Goal: Task Accomplishment & Management: Use online tool/utility

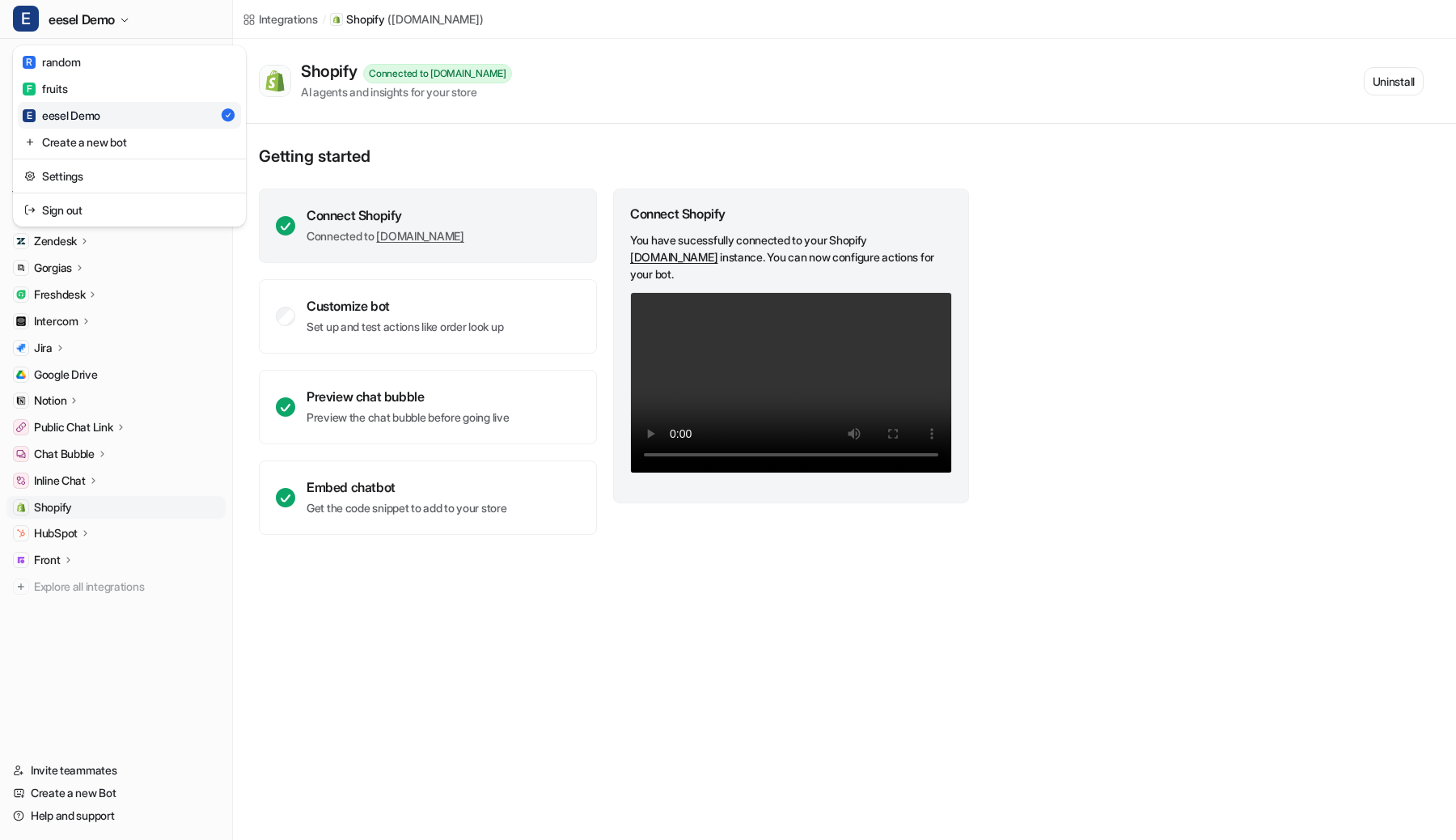
click at [298, 39] on div "E eesel Demo R random F fruits E eesel Demo Create a new bot Settings Sign out …" at bounding box center [728, 420] width 1456 height 840
click at [102, 452] on icon at bounding box center [102, 453] width 12 height 12
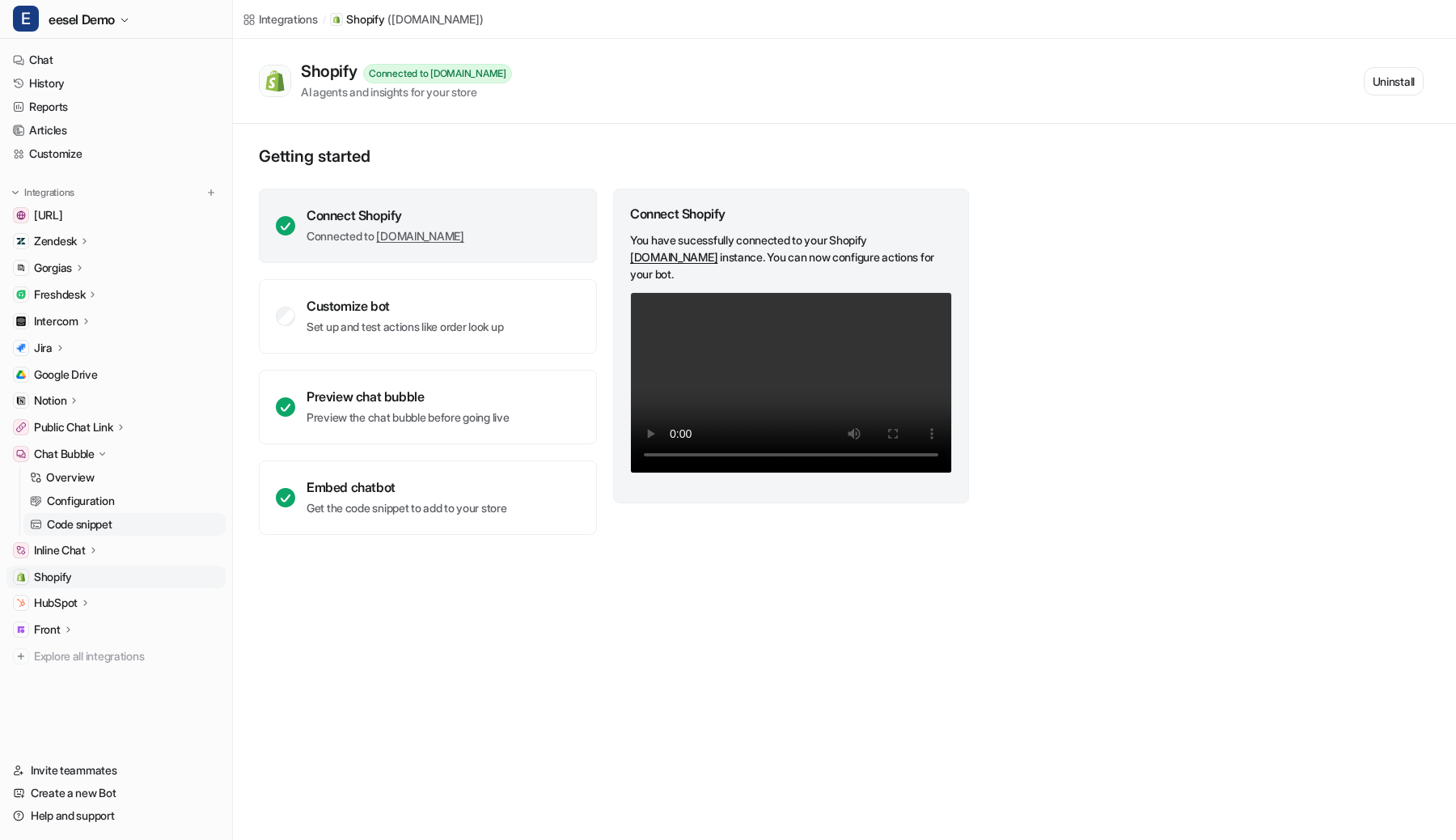
click at [82, 514] on link "Code snippet" at bounding box center [125, 524] width 202 height 23
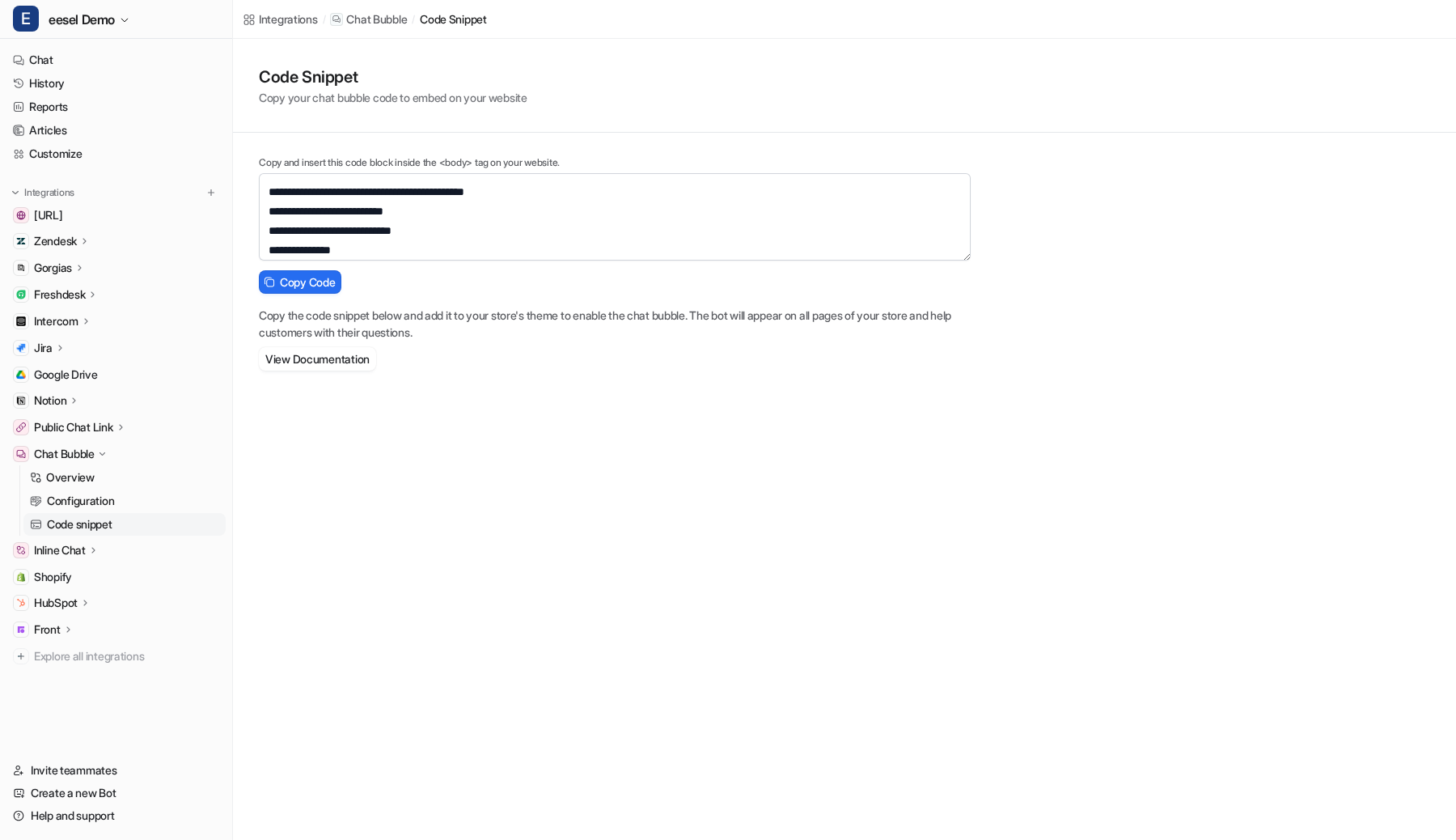
scroll to position [311, 0]
click at [124, 494] on link "Configuration" at bounding box center [125, 500] width 202 height 23
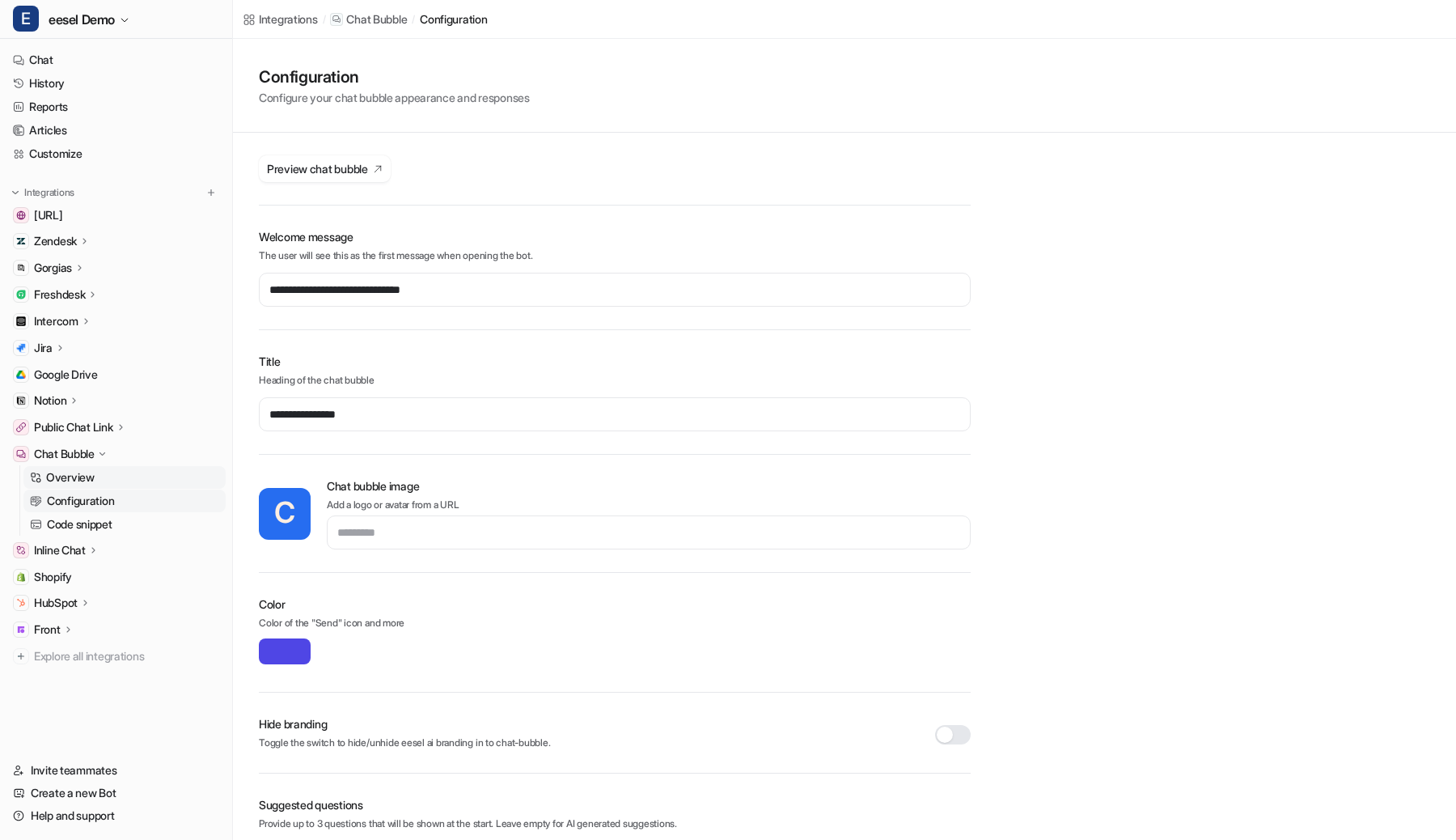
click at [126, 485] on link "Overview" at bounding box center [125, 477] width 202 height 23
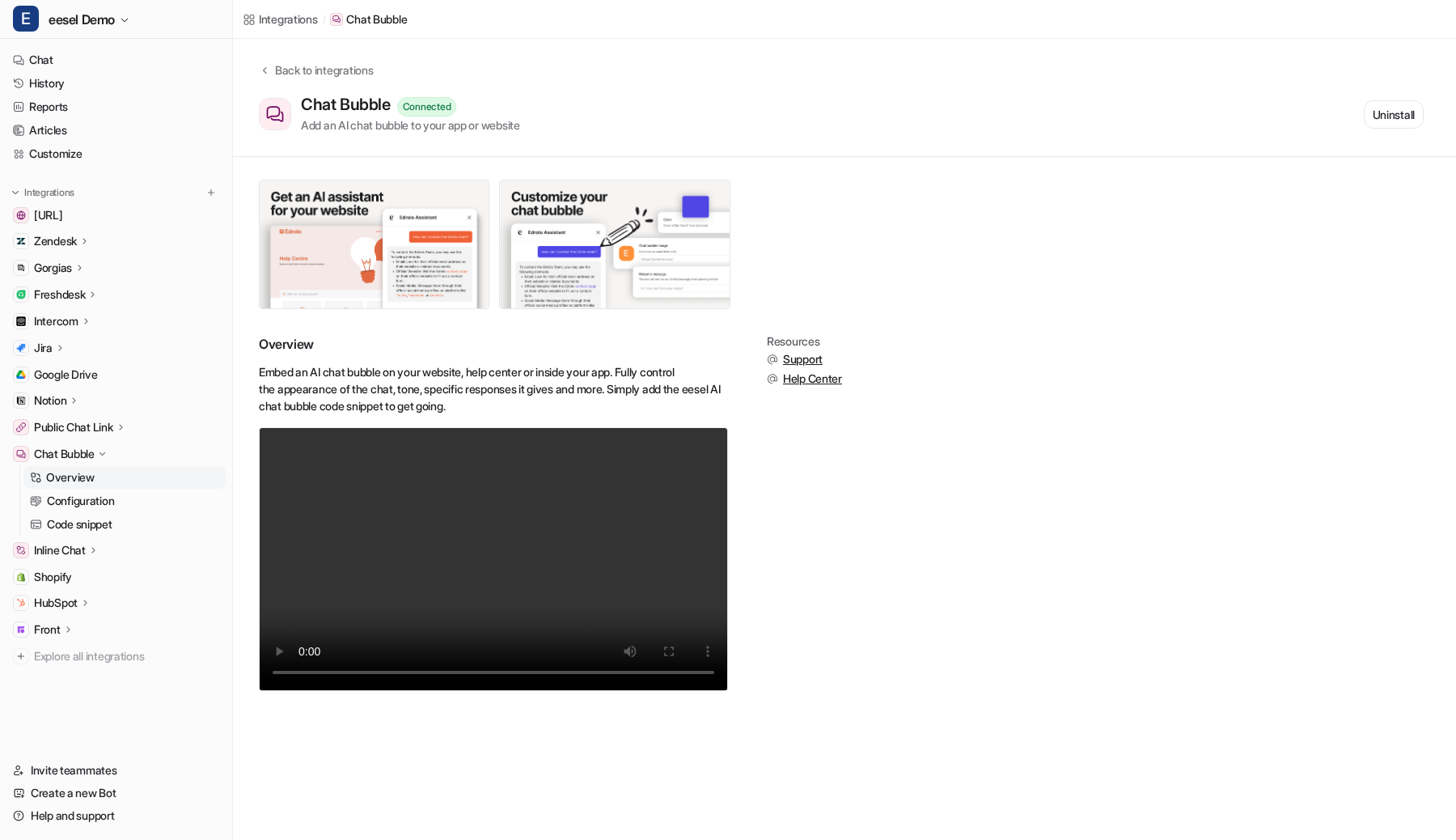
click at [108, 460] on div "Chat Bubble" at bounding box center [72, 453] width 75 height 16
click at [87, 505] on link "Shopify" at bounding box center [116, 507] width 219 height 23
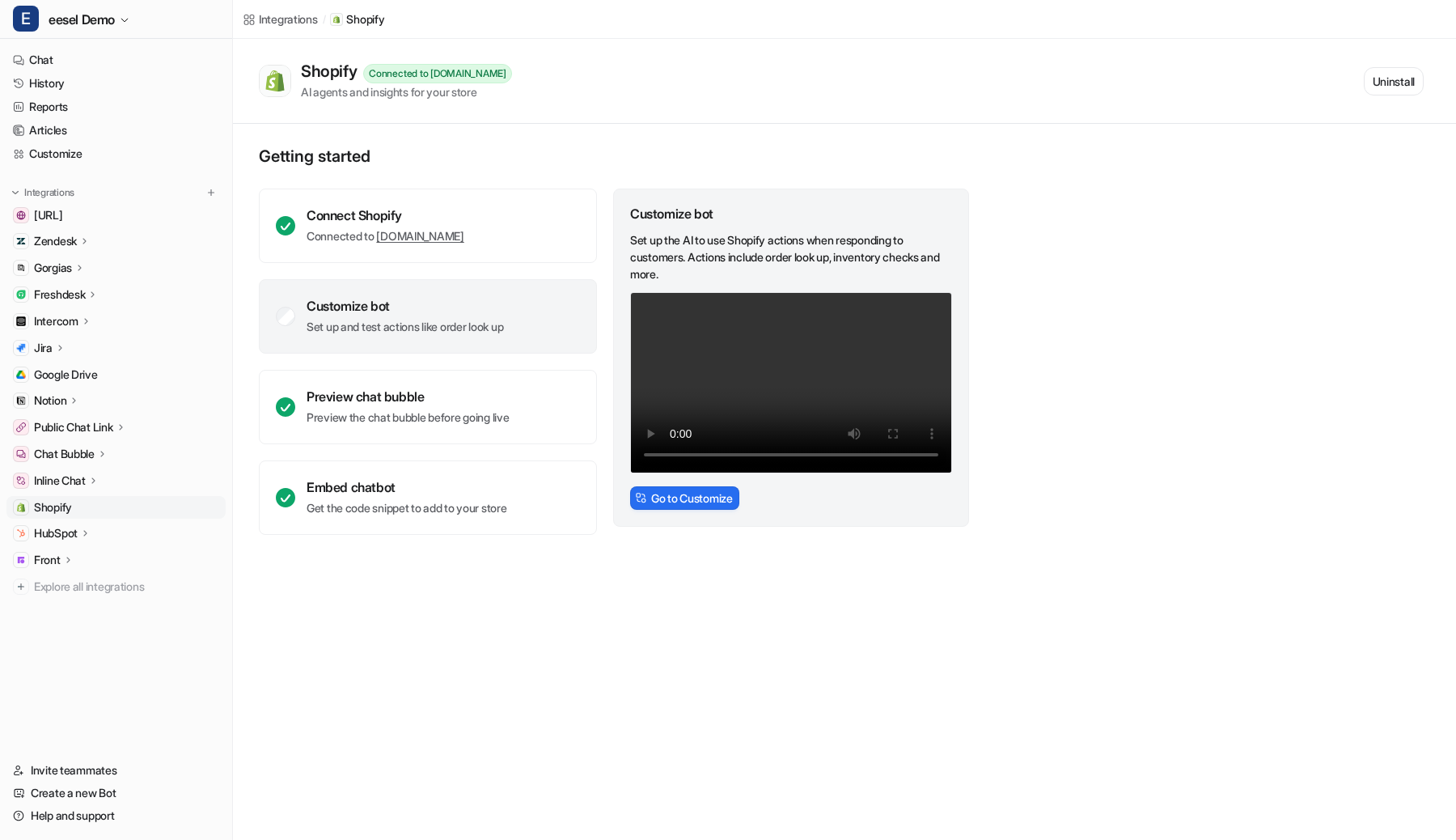
click at [74, 271] on div "Gorgias" at bounding box center [60, 268] width 52 height 16
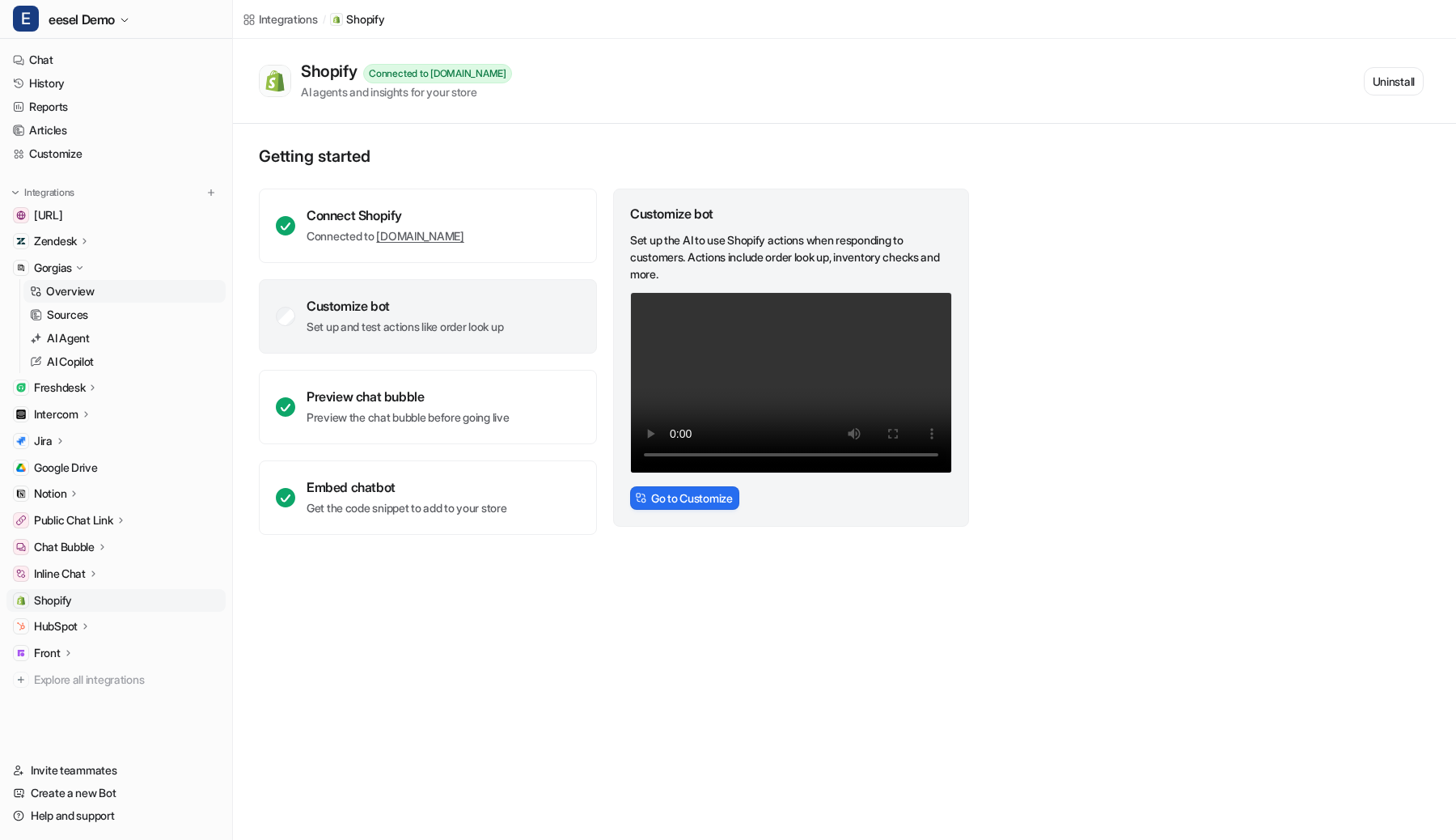
click at [76, 293] on p "Overview" at bounding box center [70, 291] width 48 height 16
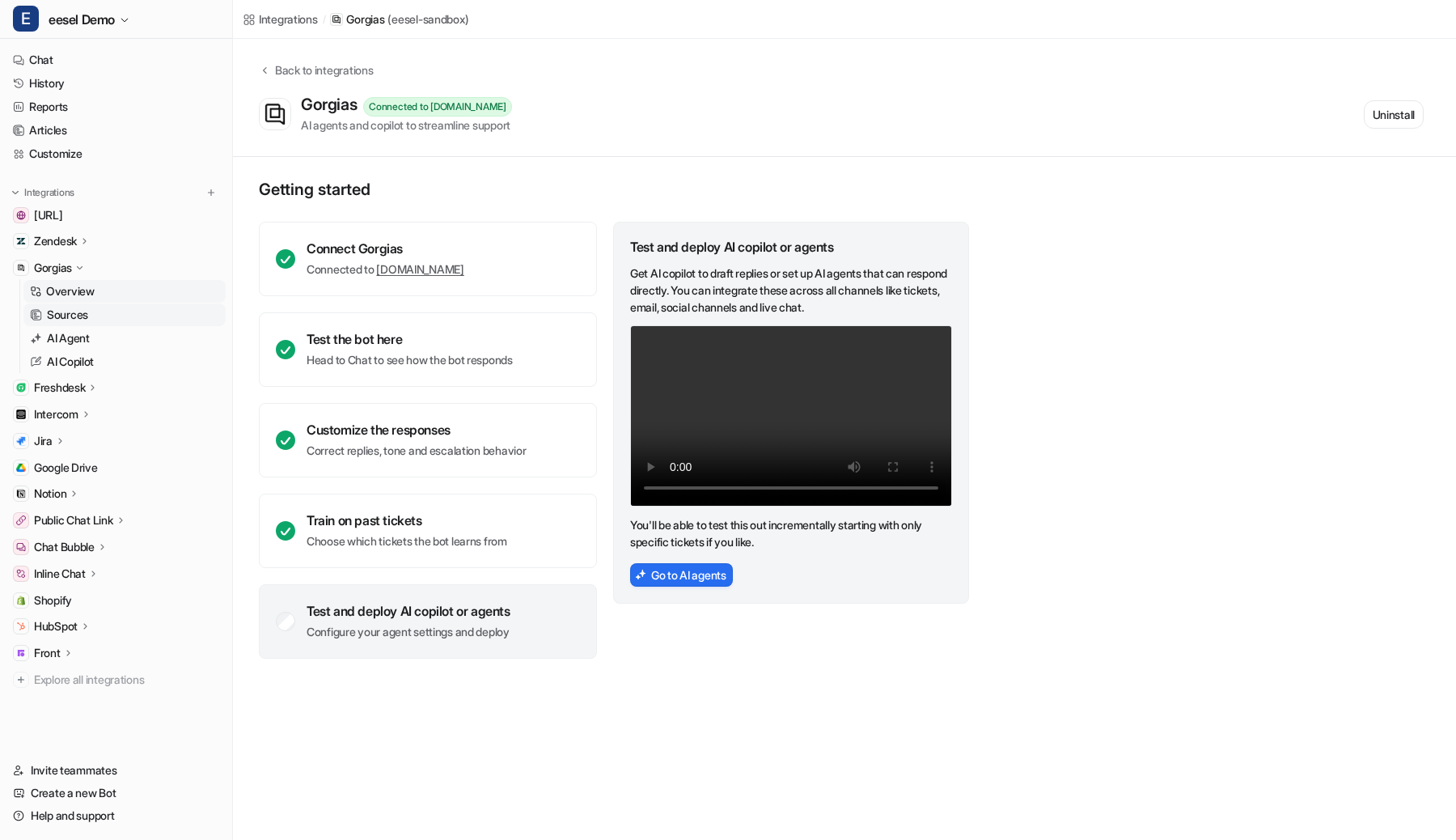
click at [76, 307] on p "Sources" at bounding box center [68, 315] width 41 height 16
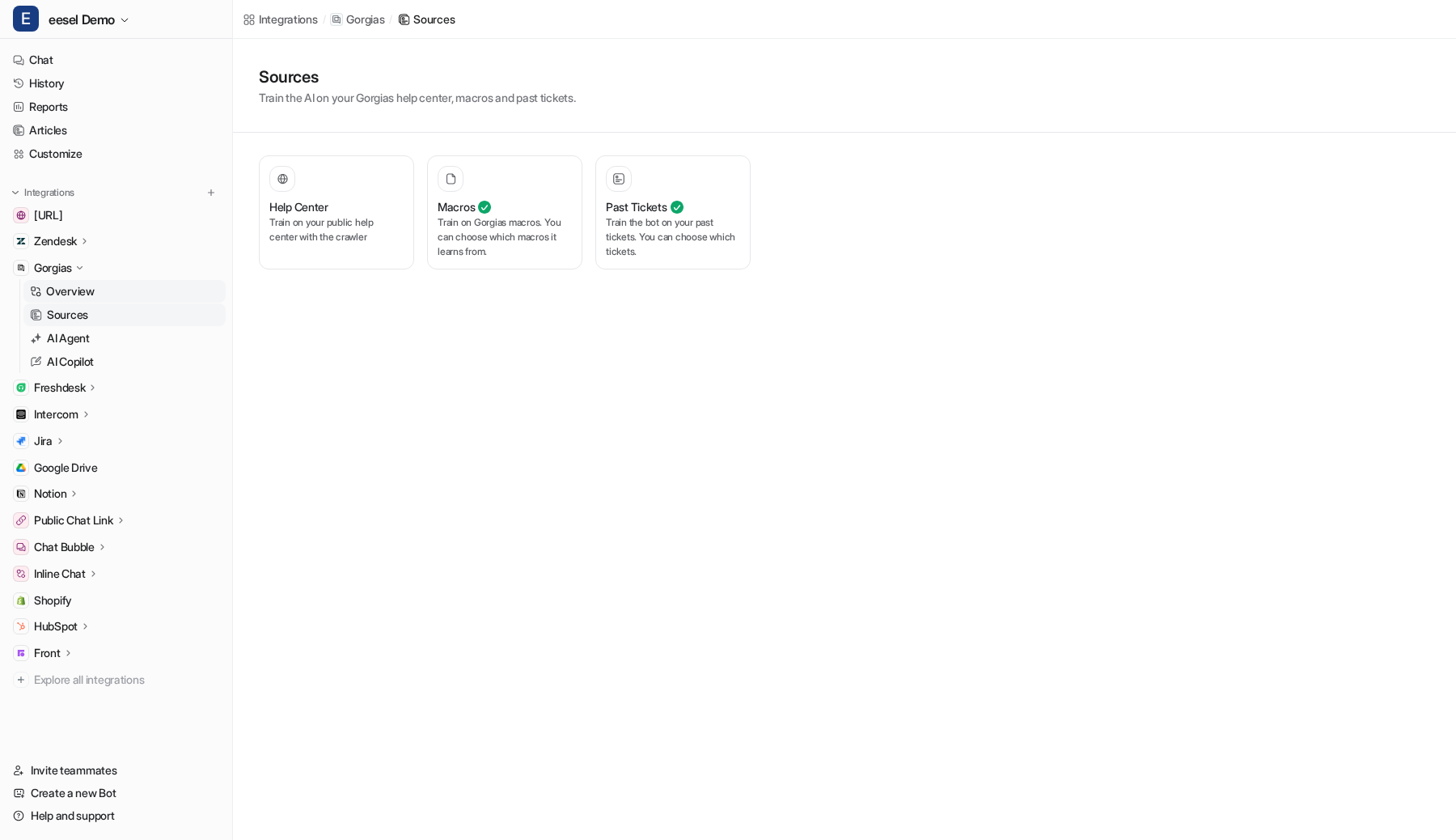
click at [80, 290] on p "Overview" at bounding box center [70, 291] width 48 height 16
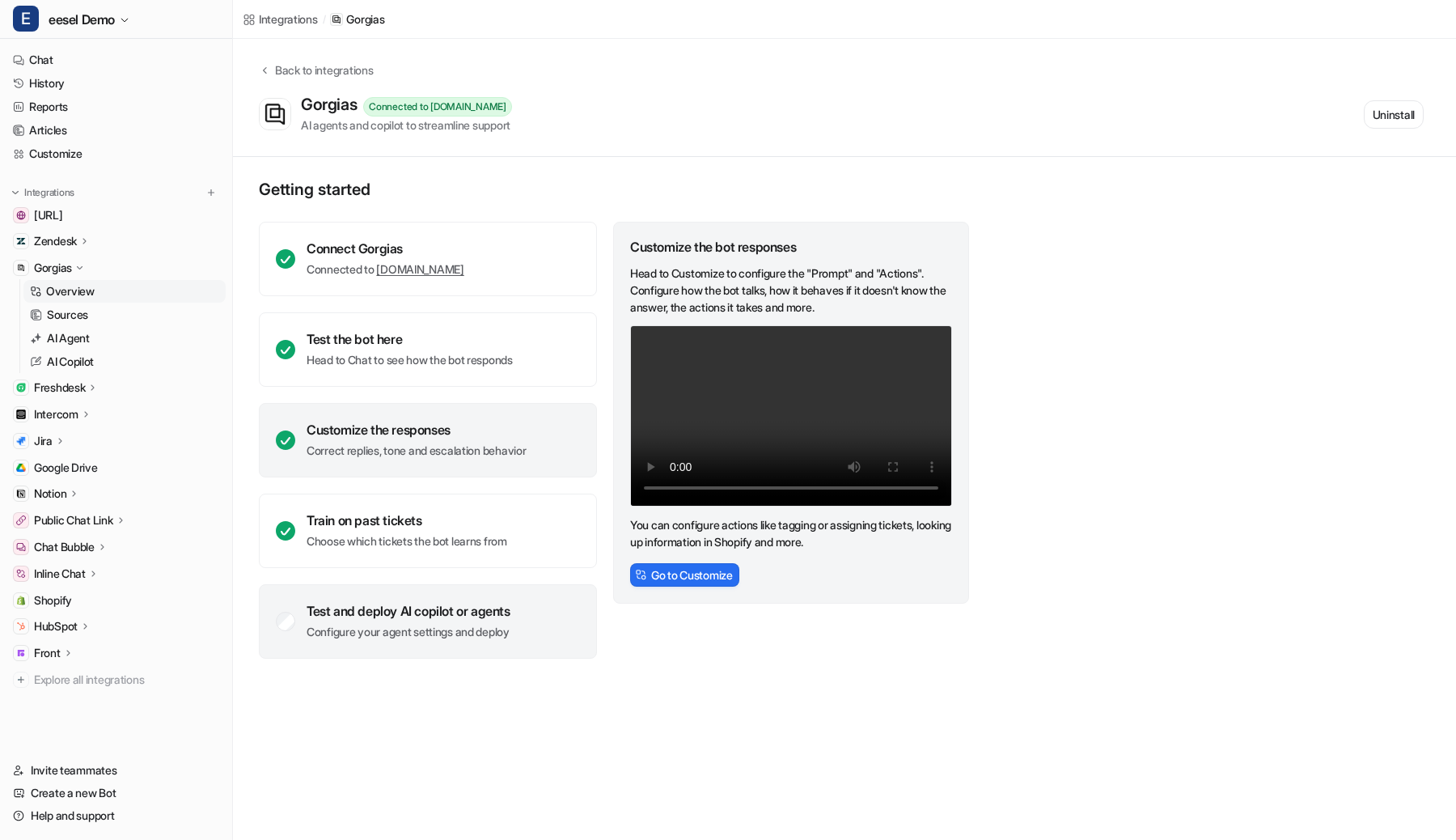
click at [360, 606] on div "Test and deploy AI copilot or agents" at bounding box center [409, 610] width 204 height 16
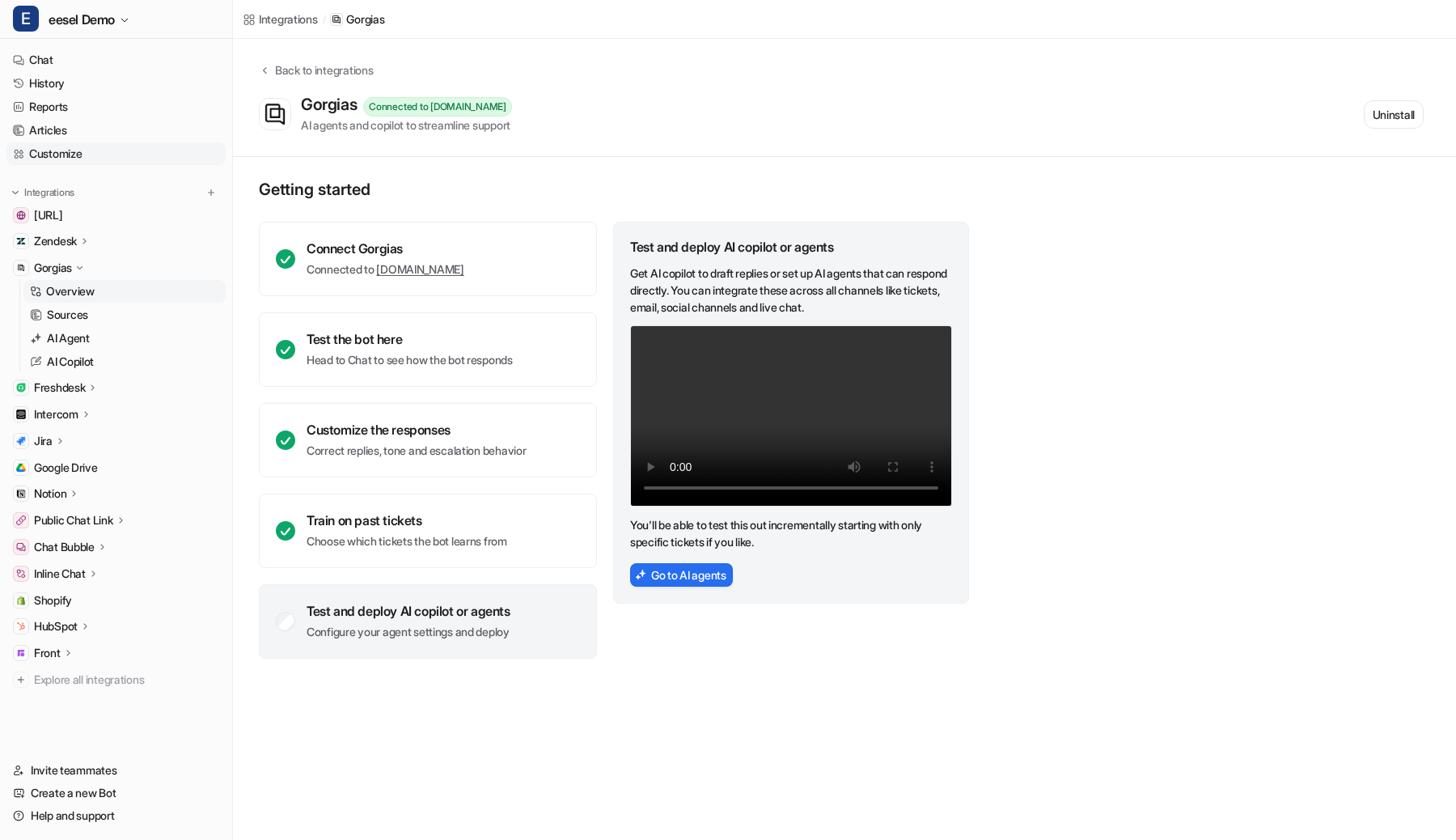
click at [96, 157] on link "Customize" at bounding box center [116, 153] width 219 height 23
click at [67, 154] on link "Customize" at bounding box center [116, 153] width 219 height 23
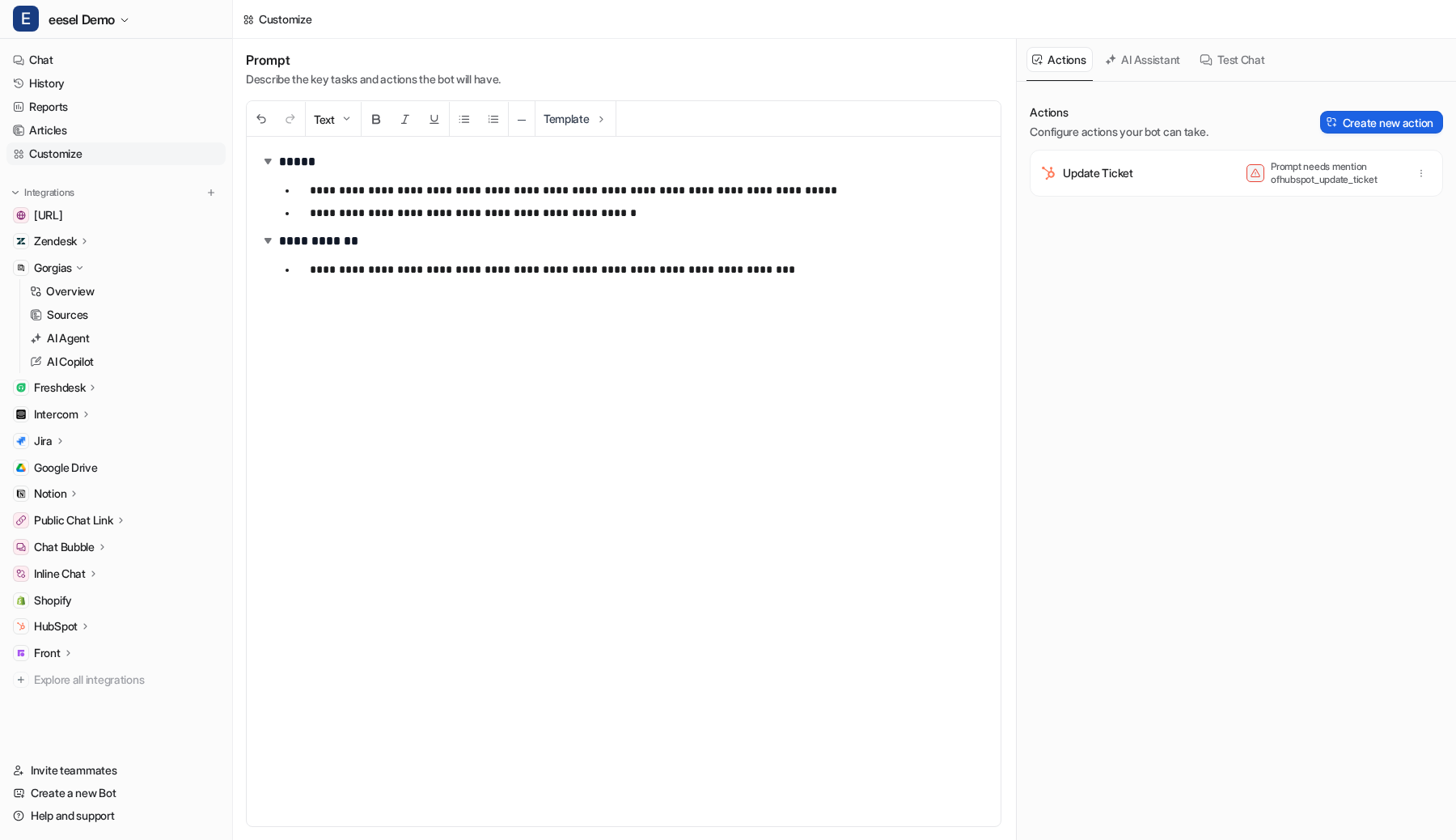
click at [1384, 123] on button "Create new action" at bounding box center [1381, 122] width 123 height 23
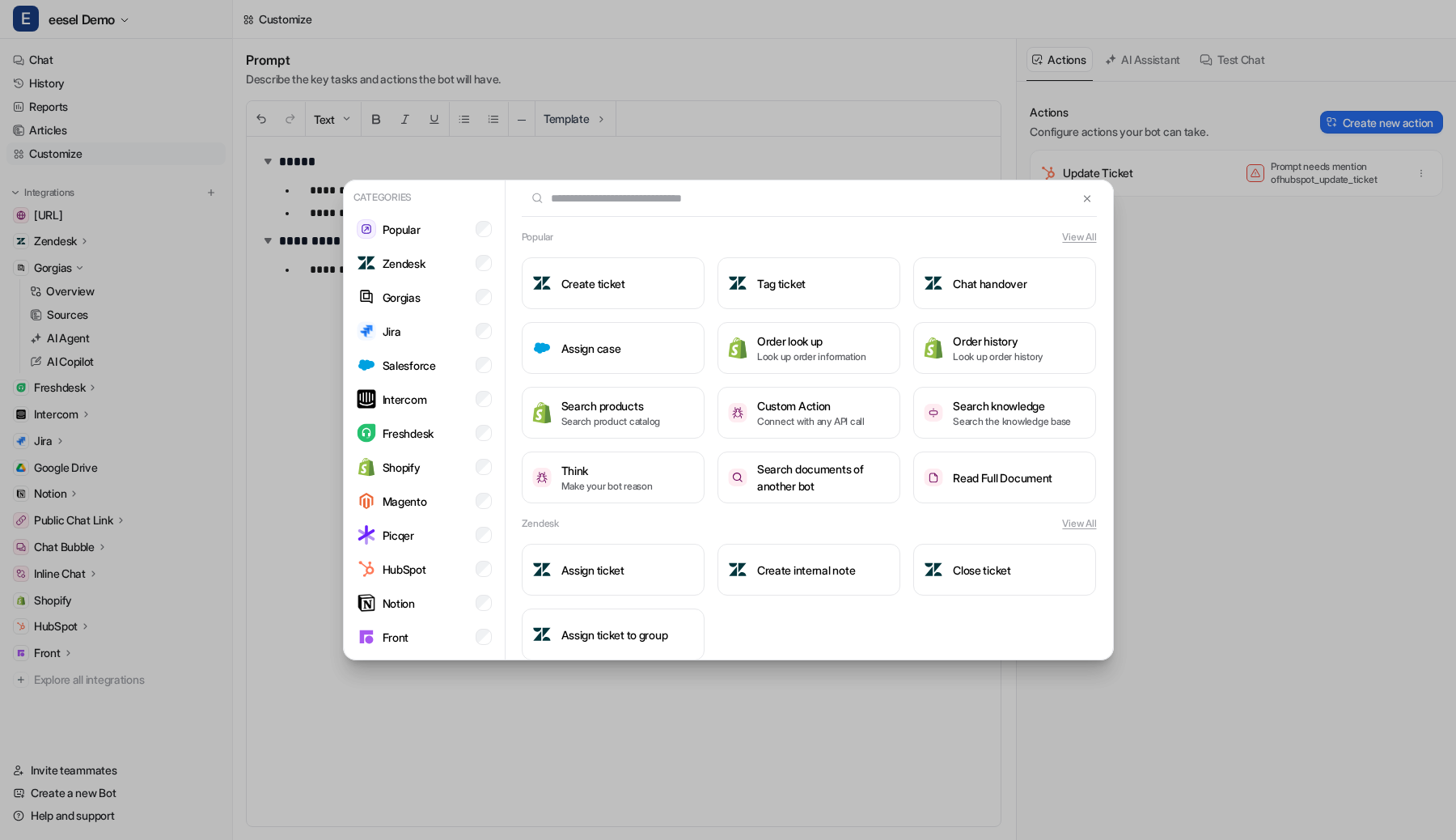
type input "*"
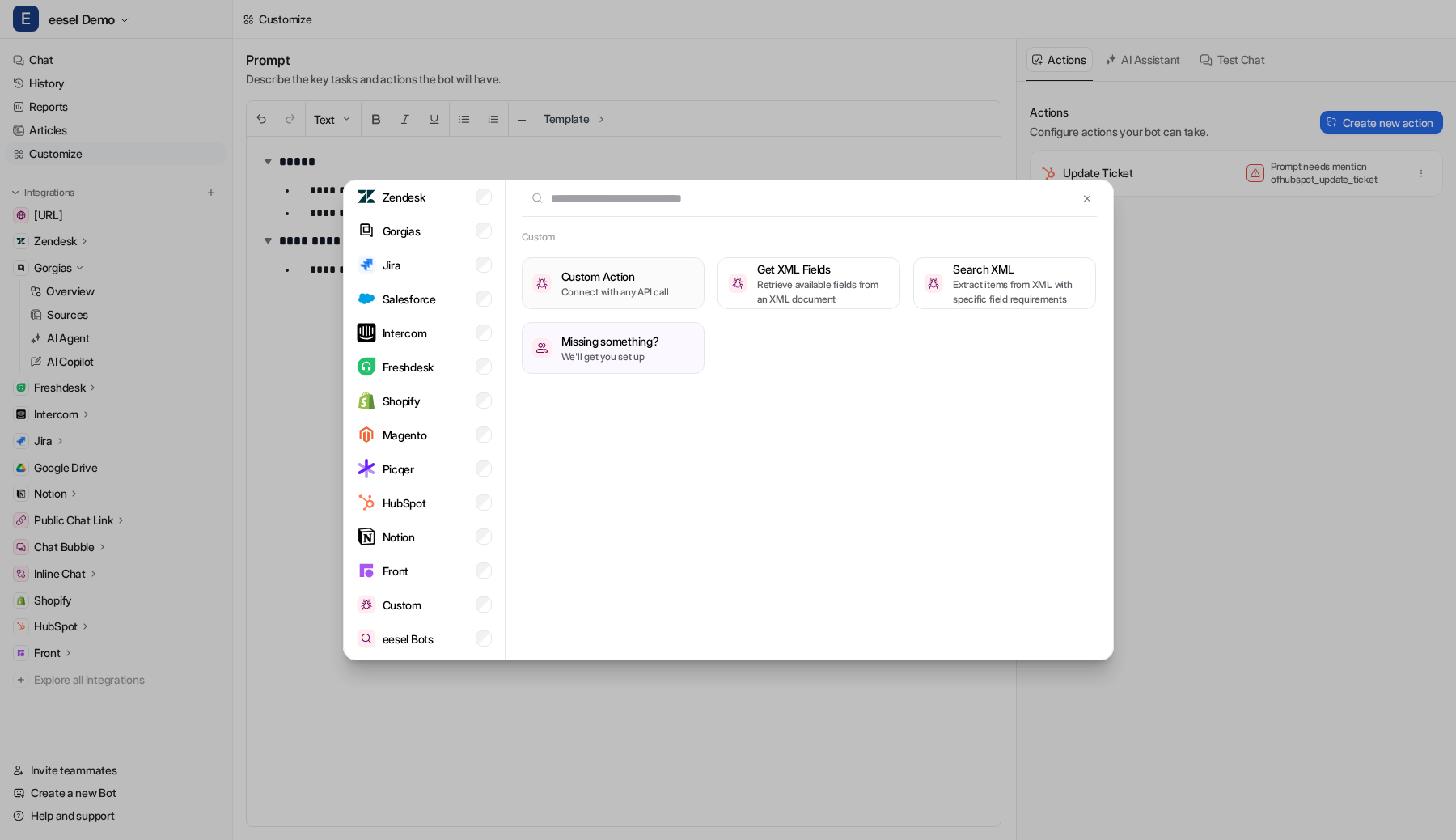
click at [621, 296] on p "Connect with any API call" at bounding box center [615, 291] width 108 height 15
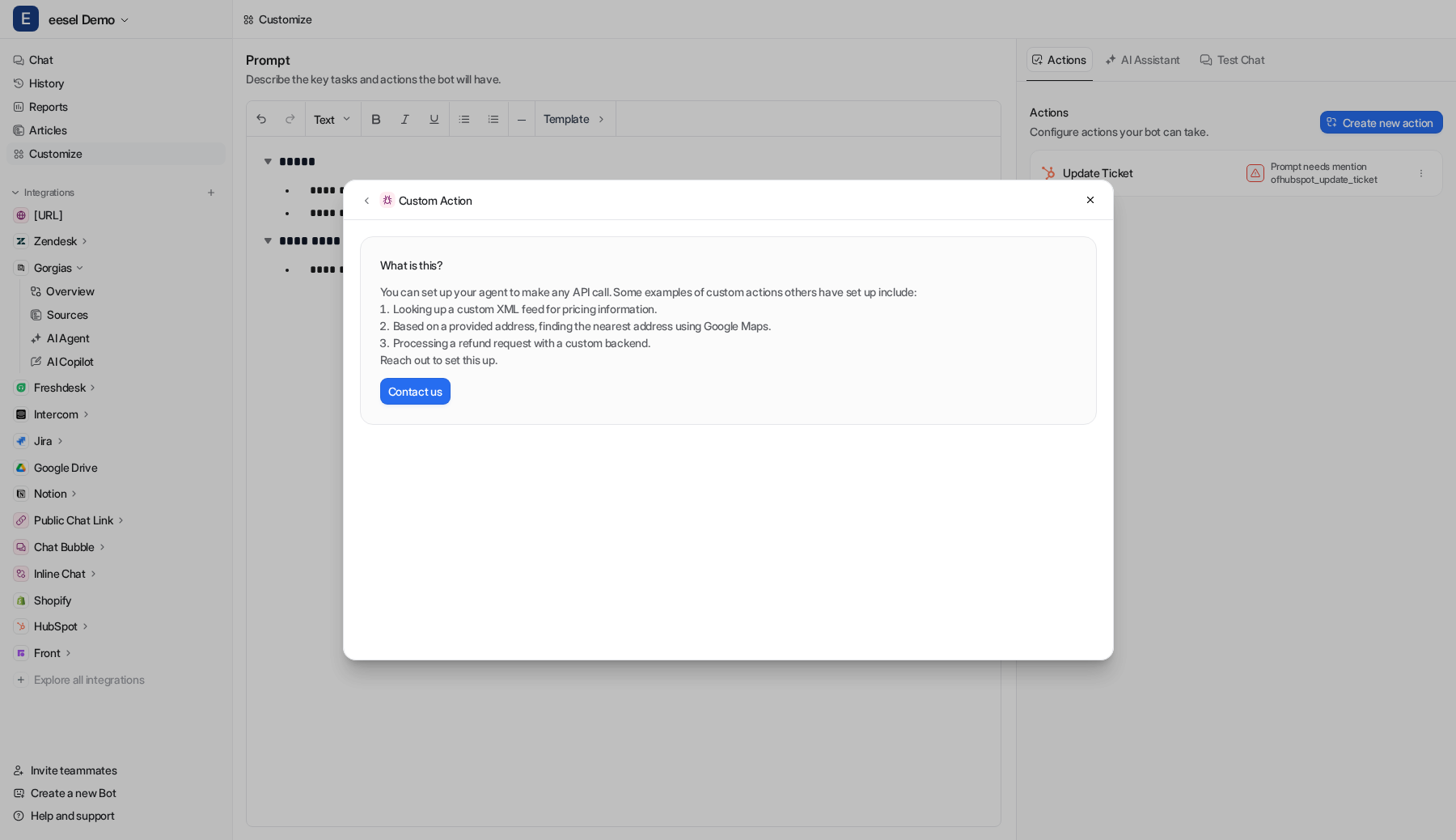
click at [795, 133] on div "Custom Action What is this? You can set up your agent to make any API call. Som…" at bounding box center [728, 420] width 797 height 840
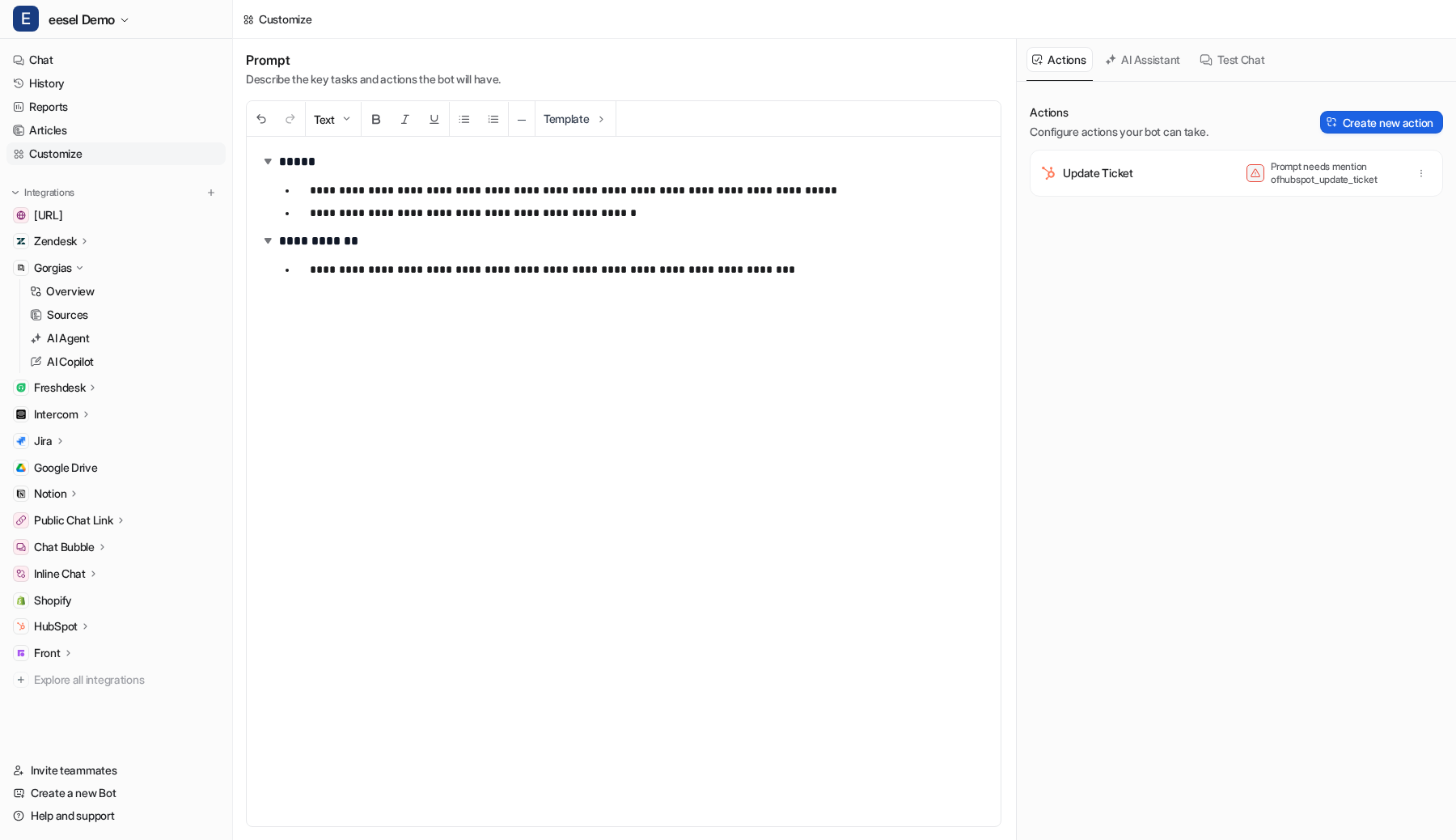
click at [1363, 127] on button "Create new action" at bounding box center [1381, 122] width 123 height 23
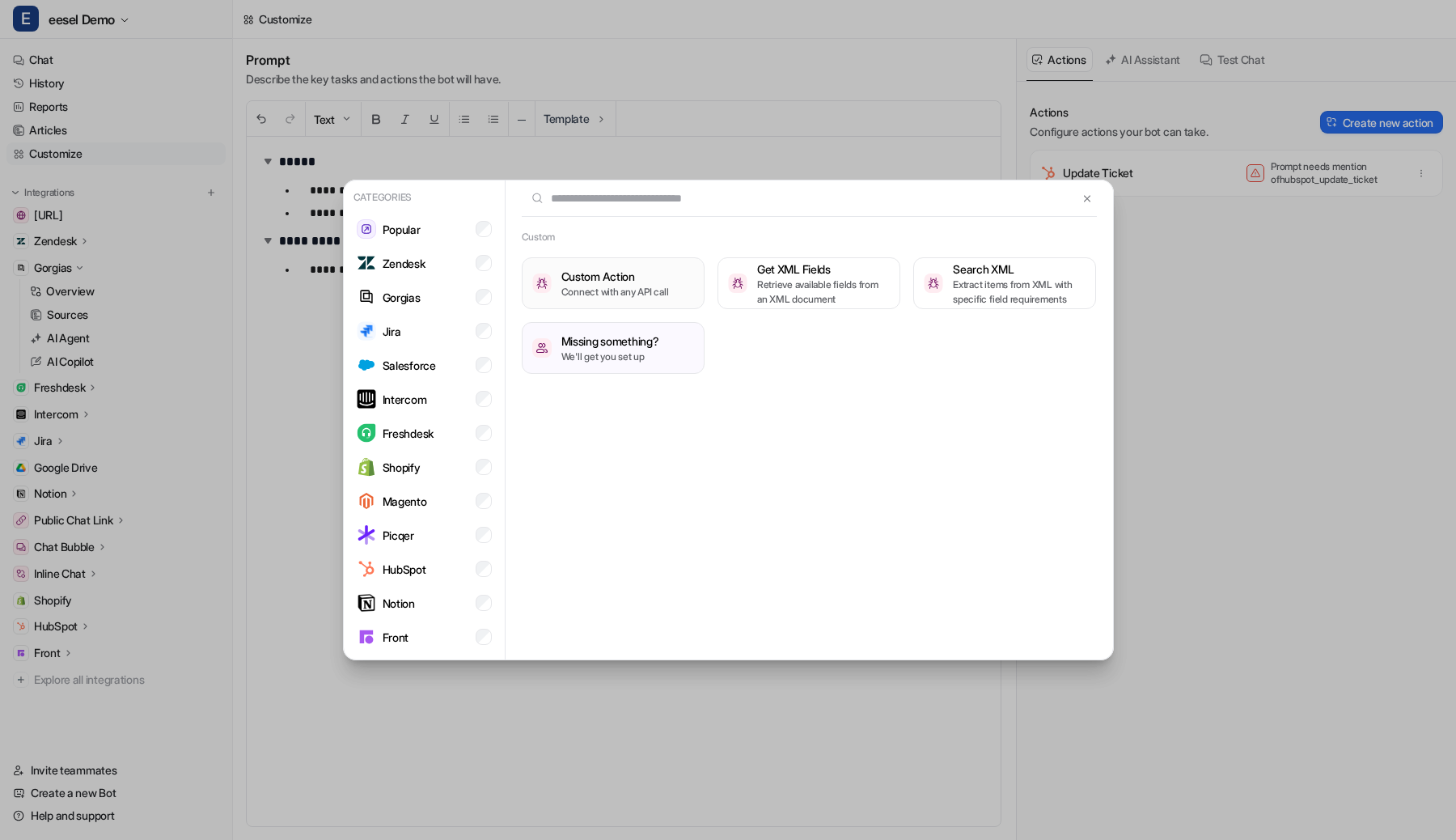
click at [606, 269] on h3 "Custom Action" at bounding box center [615, 276] width 108 height 17
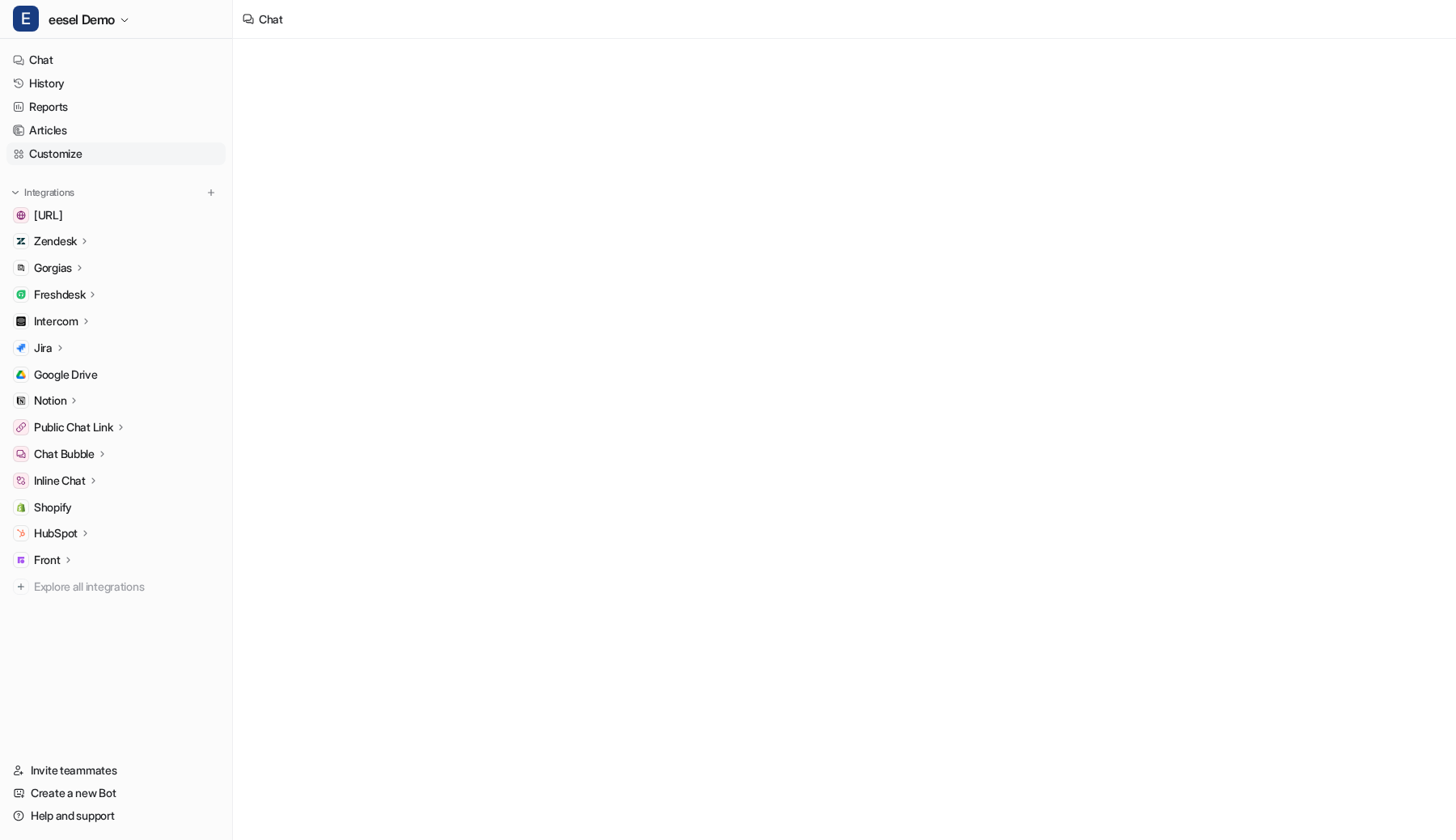
click at [178, 161] on link "Customize" at bounding box center [116, 153] width 219 height 23
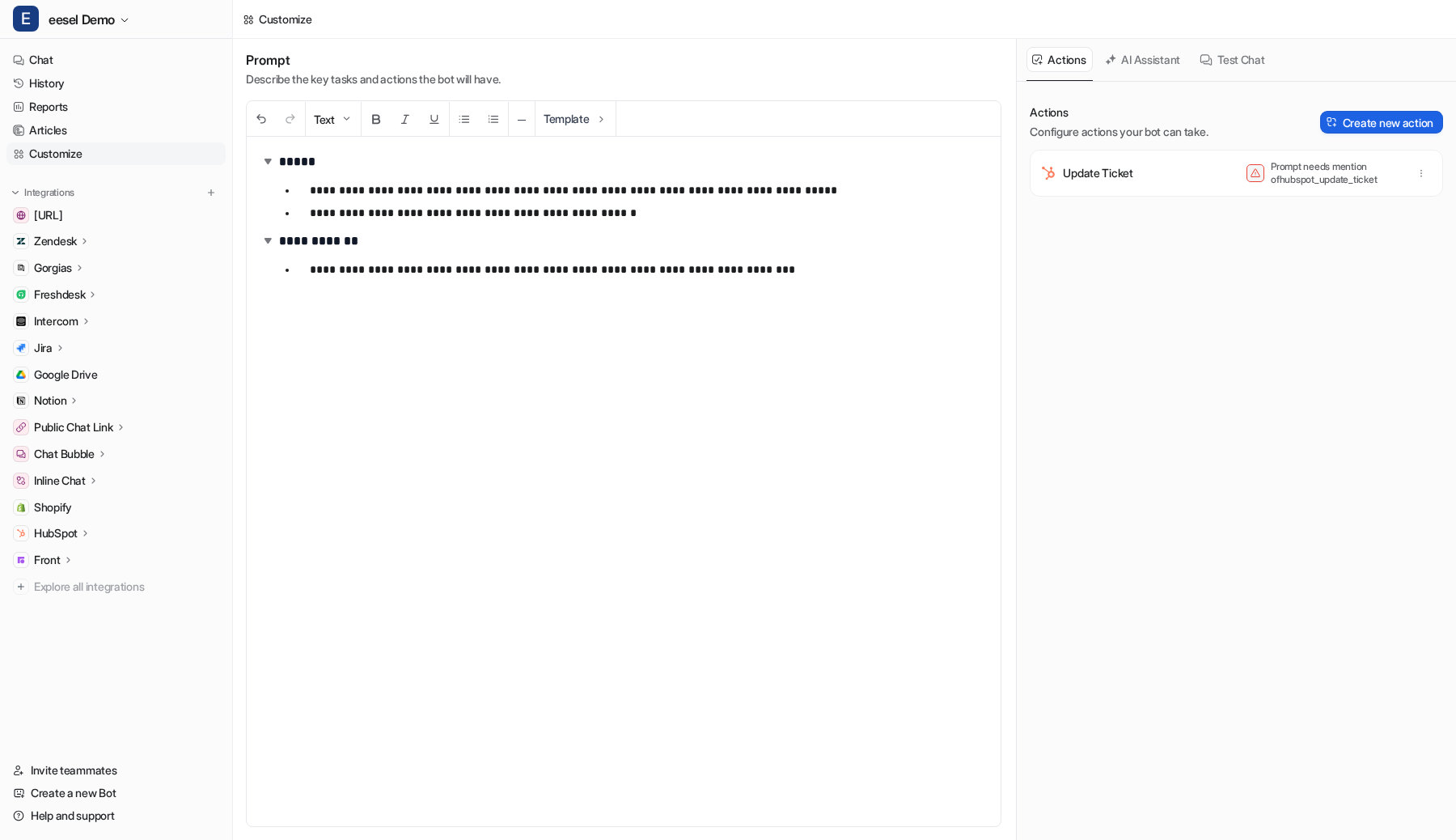
click at [1374, 127] on button "Create new action" at bounding box center [1381, 122] width 123 height 23
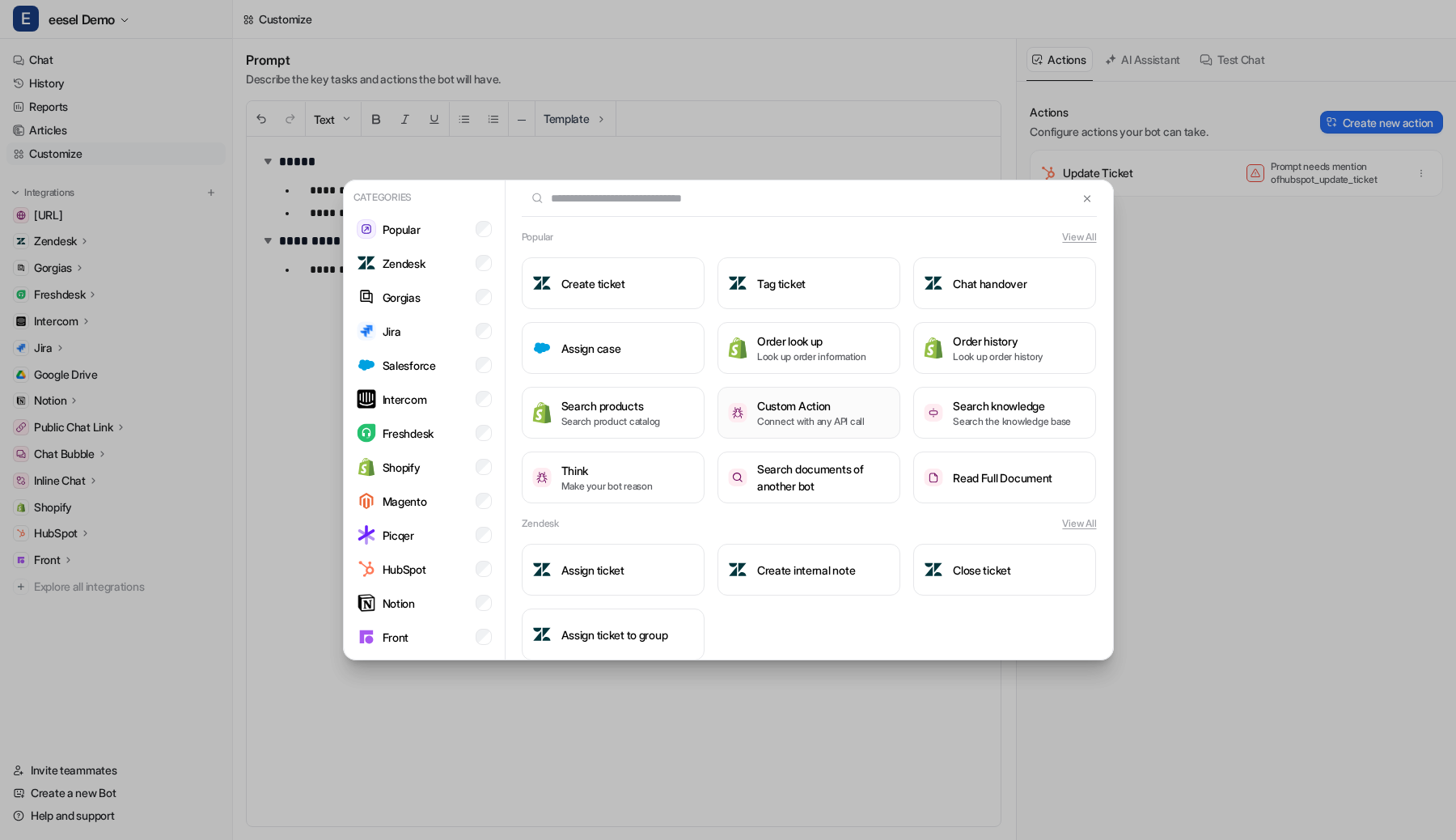
click at [824, 422] on p "Connect with any API call" at bounding box center [811, 421] width 108 height 15
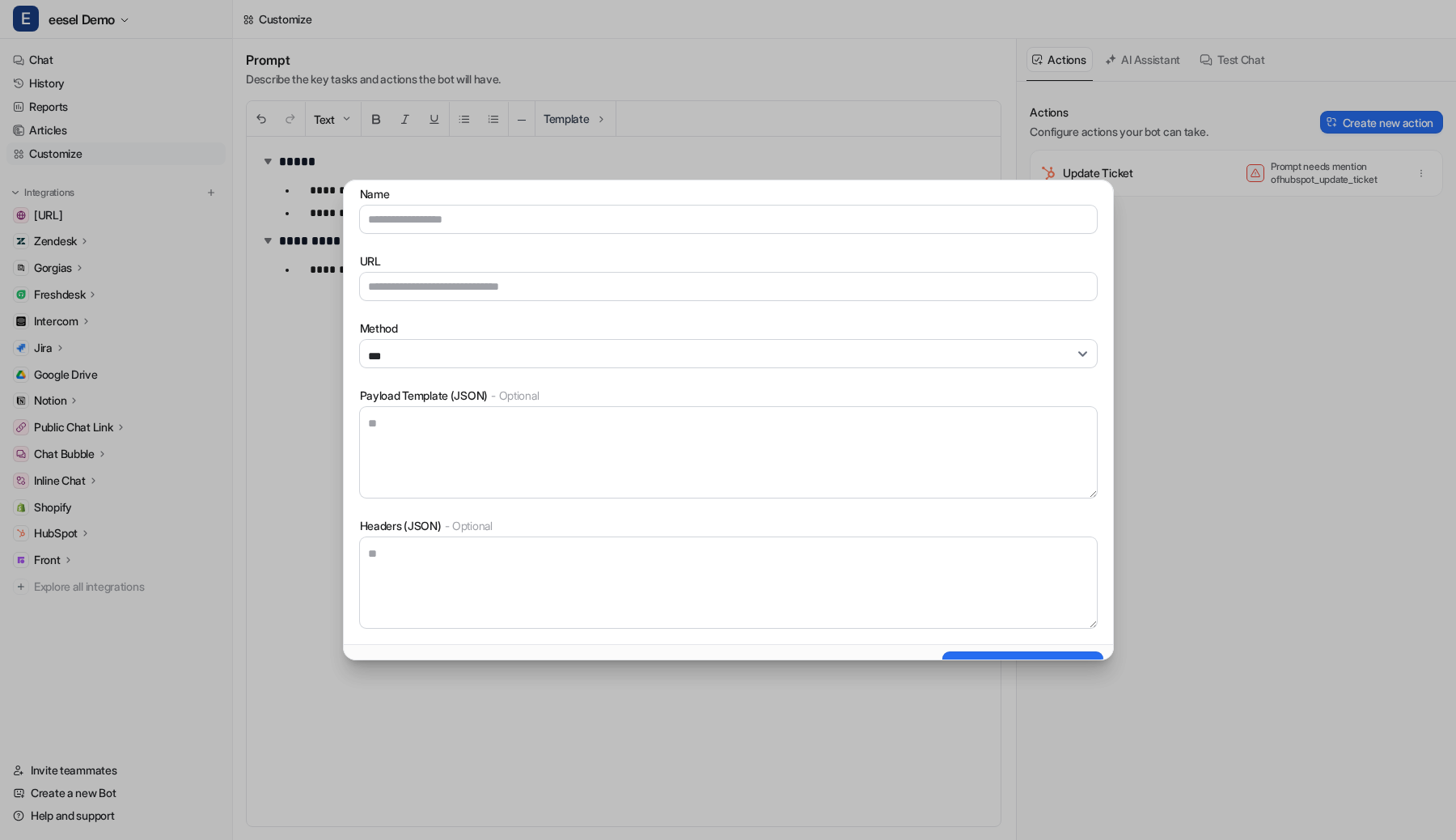
scroll to position [183, 0]
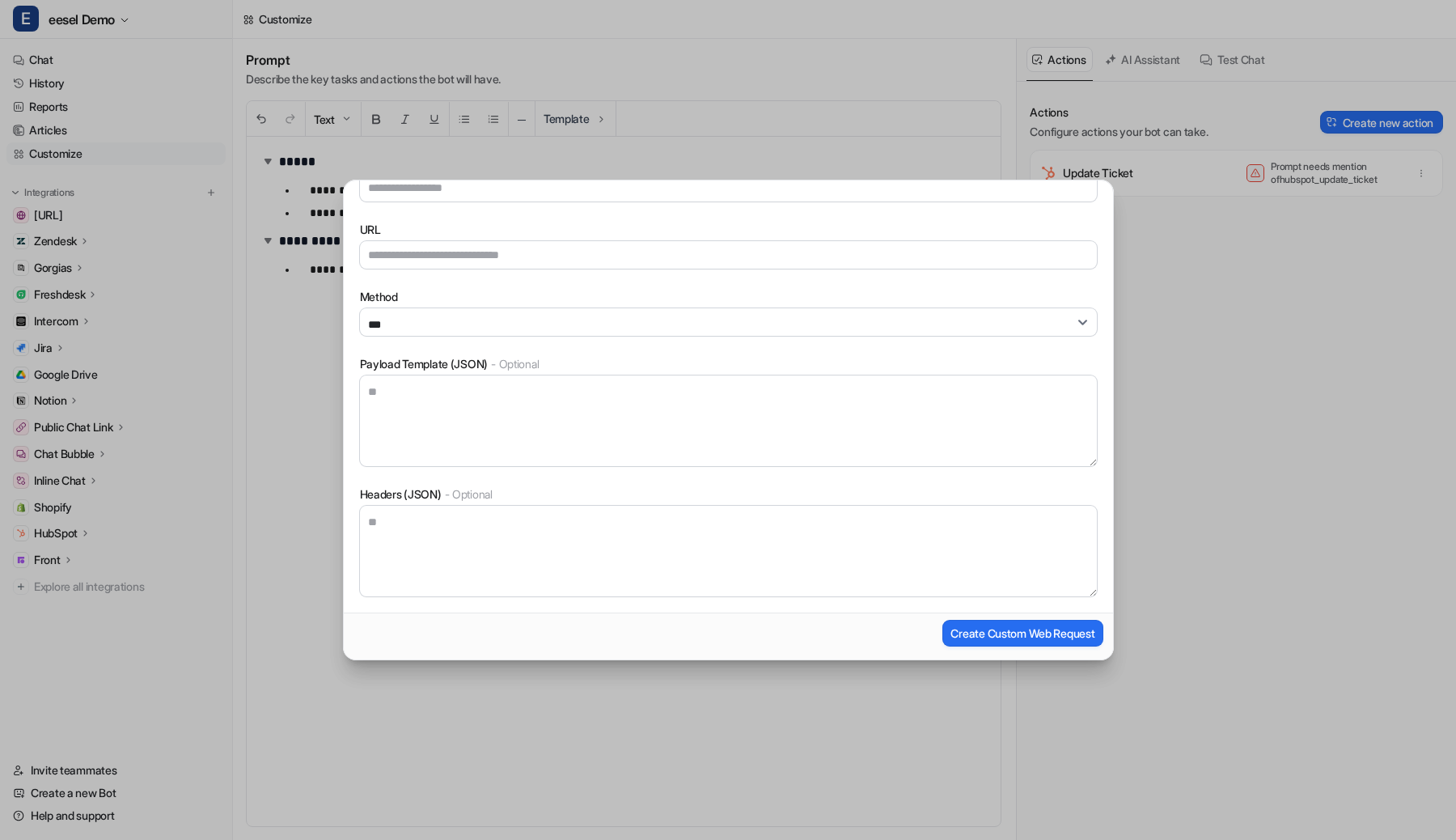
click at [1088, 146] on div "Custom Action What is this? Create a custom action that lets eesel AI call your…" at bounding box center [728, 420] width 797 height 840
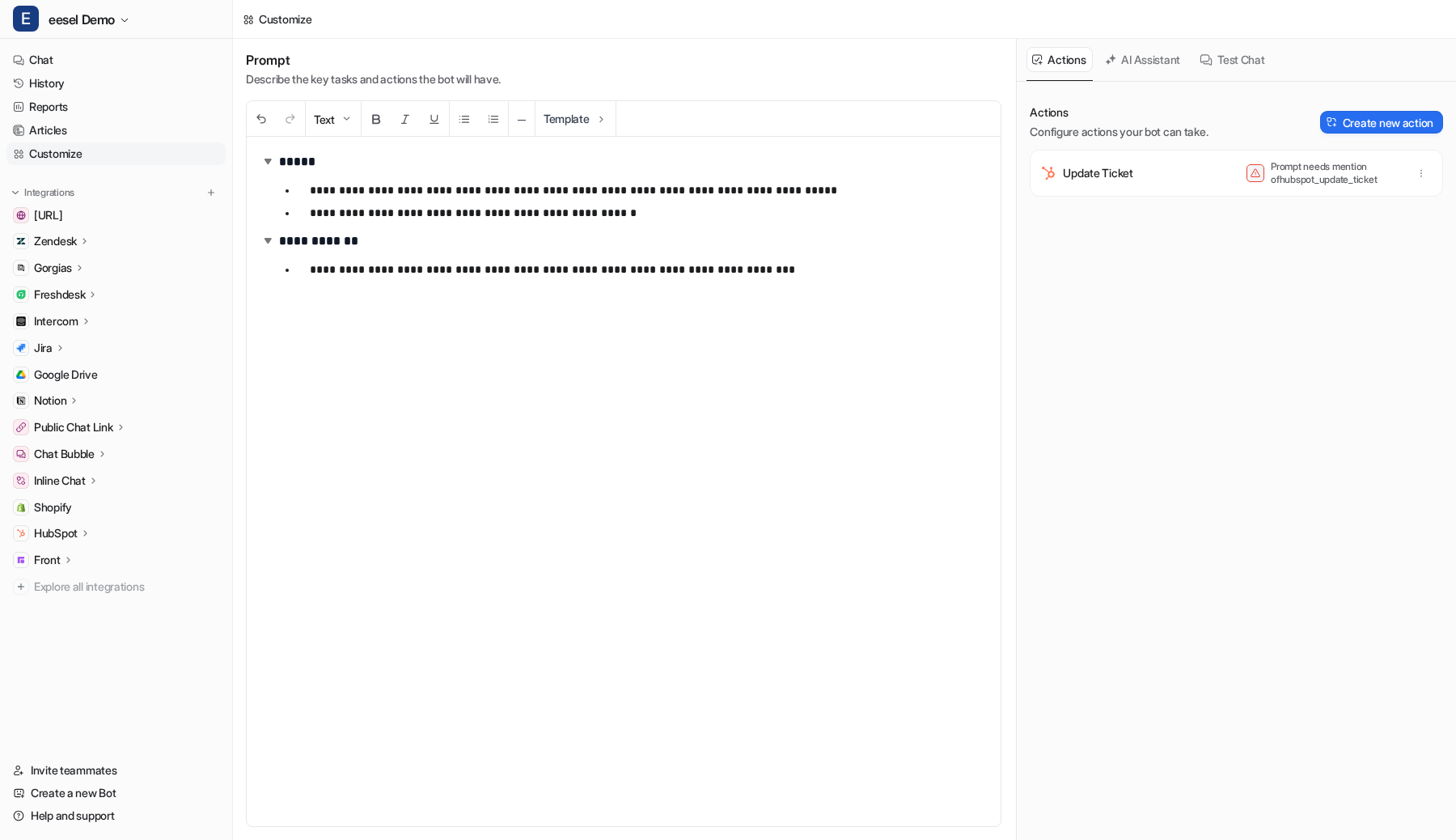
click at [77, 267] on icon at bounding box center [80, 267] width 12 height 12
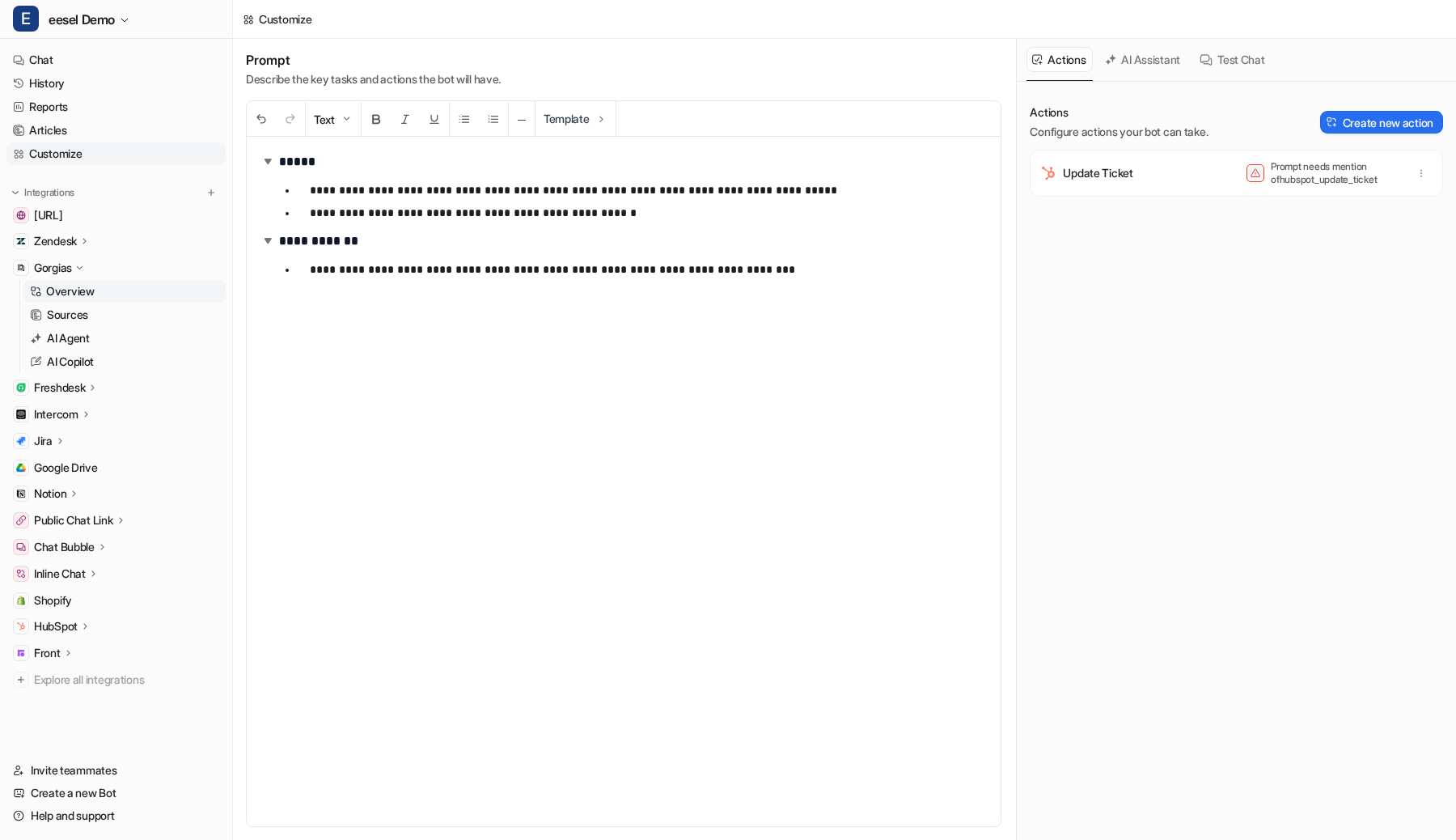
click at [75, 286] on p "Overview" at bounding box center [70, 291] width 48 height 16
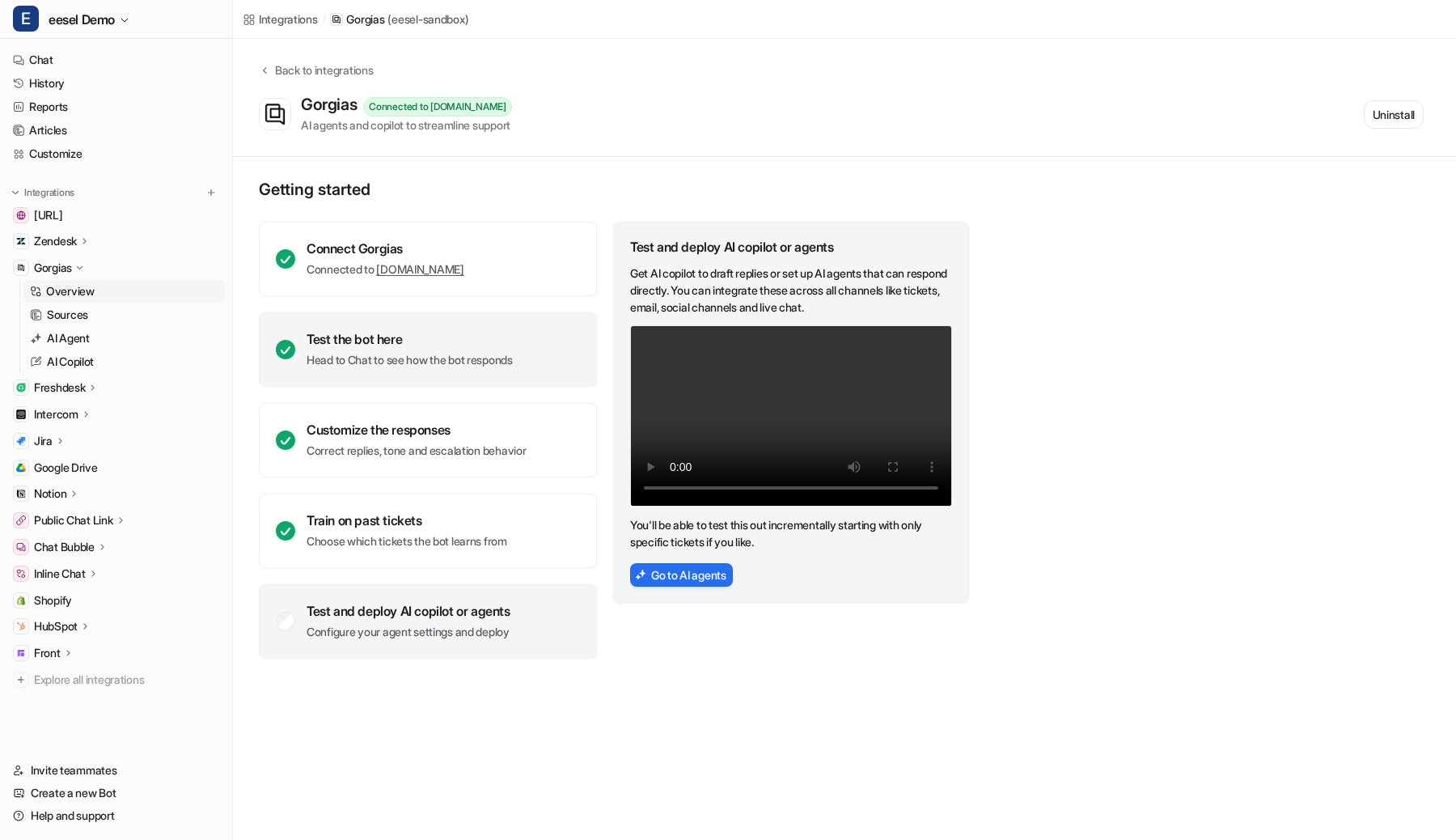
click at [502, 368] on div "Test the bot here Head to Chat to see how the bot responds" at bounding box center [428, 349] width 338 height 75
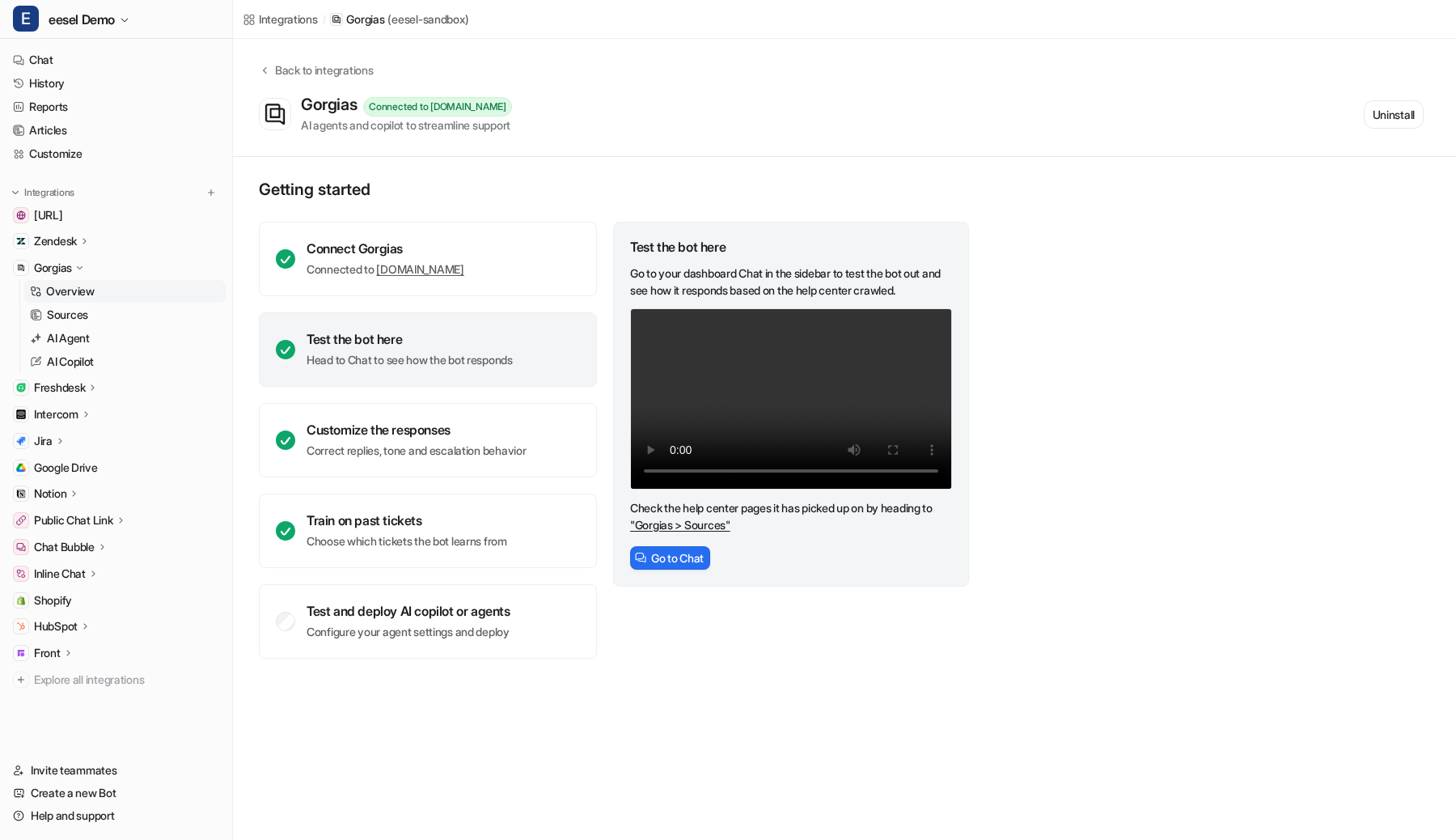
click at [59, 265] on p "Gorgias" at bounding box center [53, 268] width 38 height 16
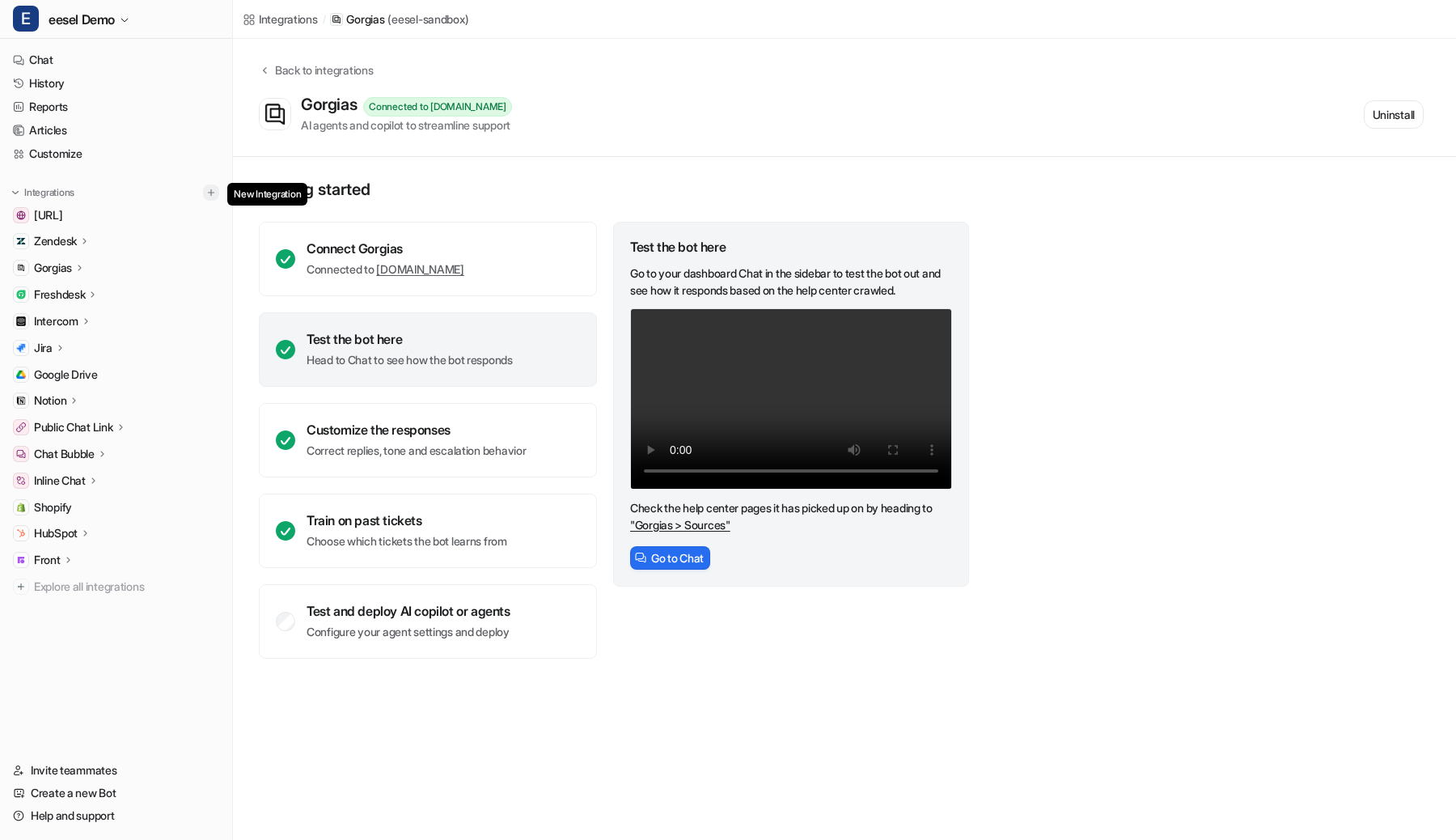
click at [210, 192] on img at bounding box center [211, 192] width 12 height 12
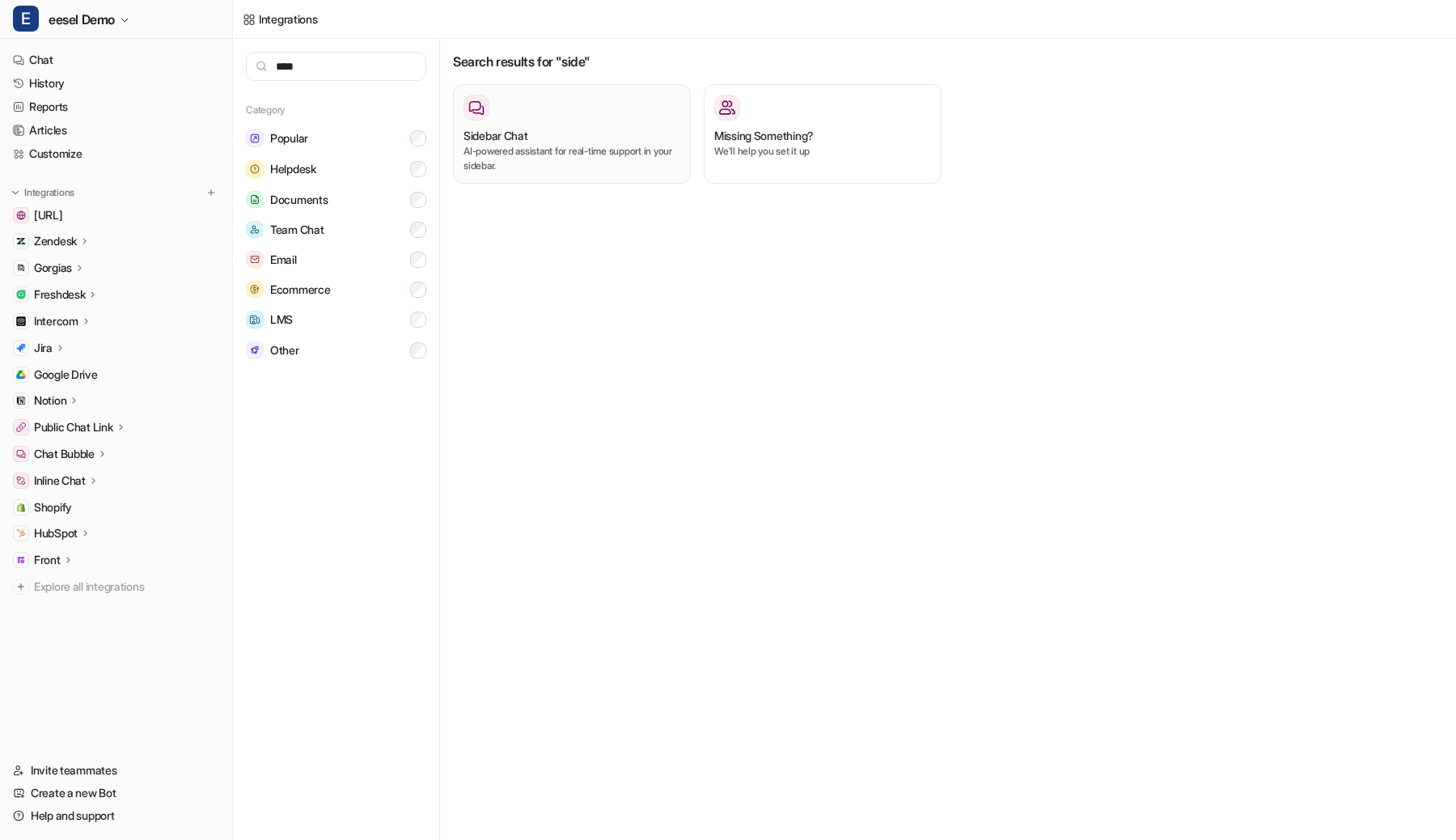
type input "****"
click at [595, 150] on p "AI-powered assistant for real-time support in your sidebar." at bounding box center [572, 159] width 217 height 29
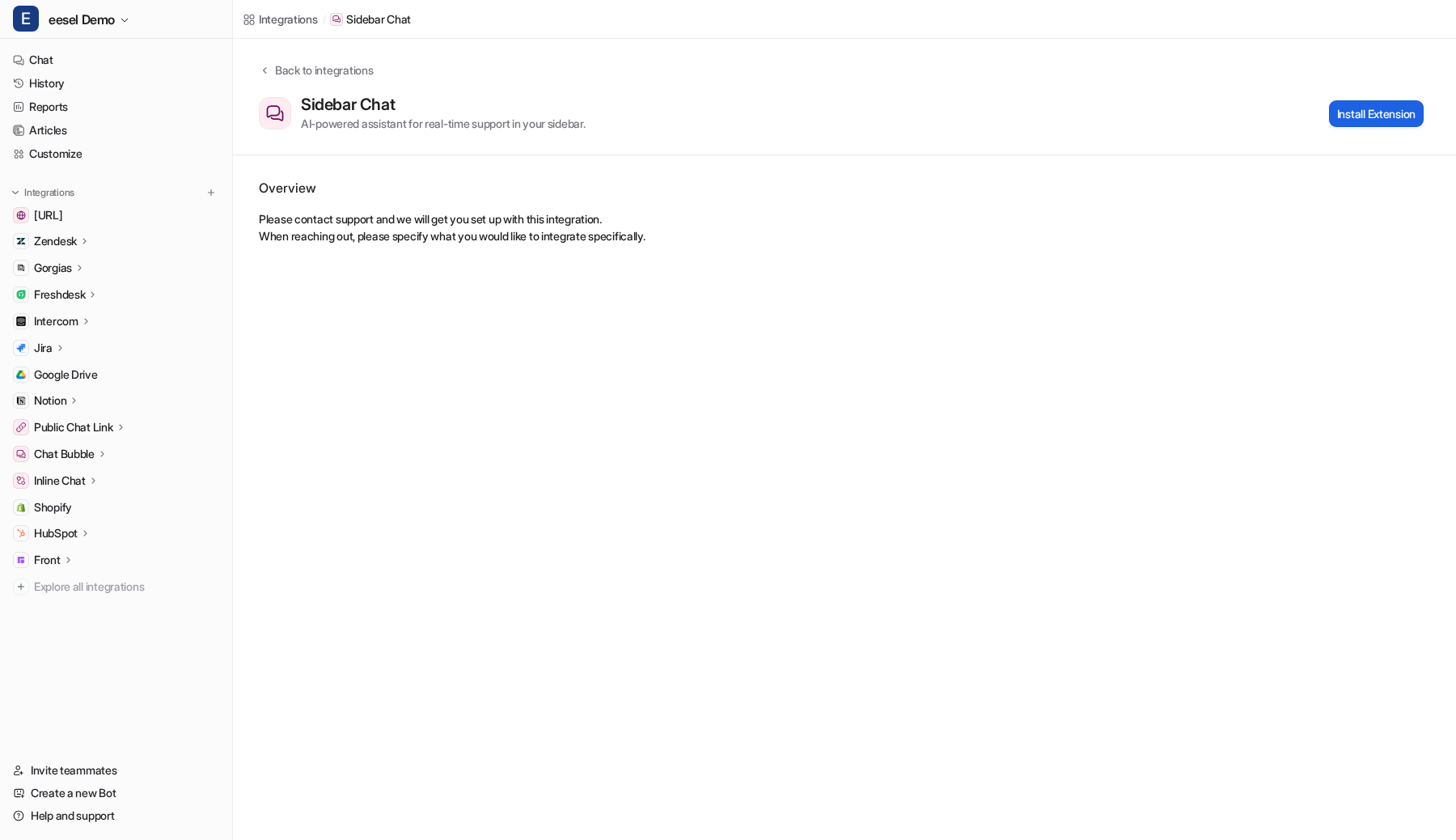
click at [1382, 116] on button "Install Extension" at bounding box center [1377, 113] width 94 height 26
click at [72, 270] on p "Gorgias" at bounding box center [53, 268] width 38 height 16
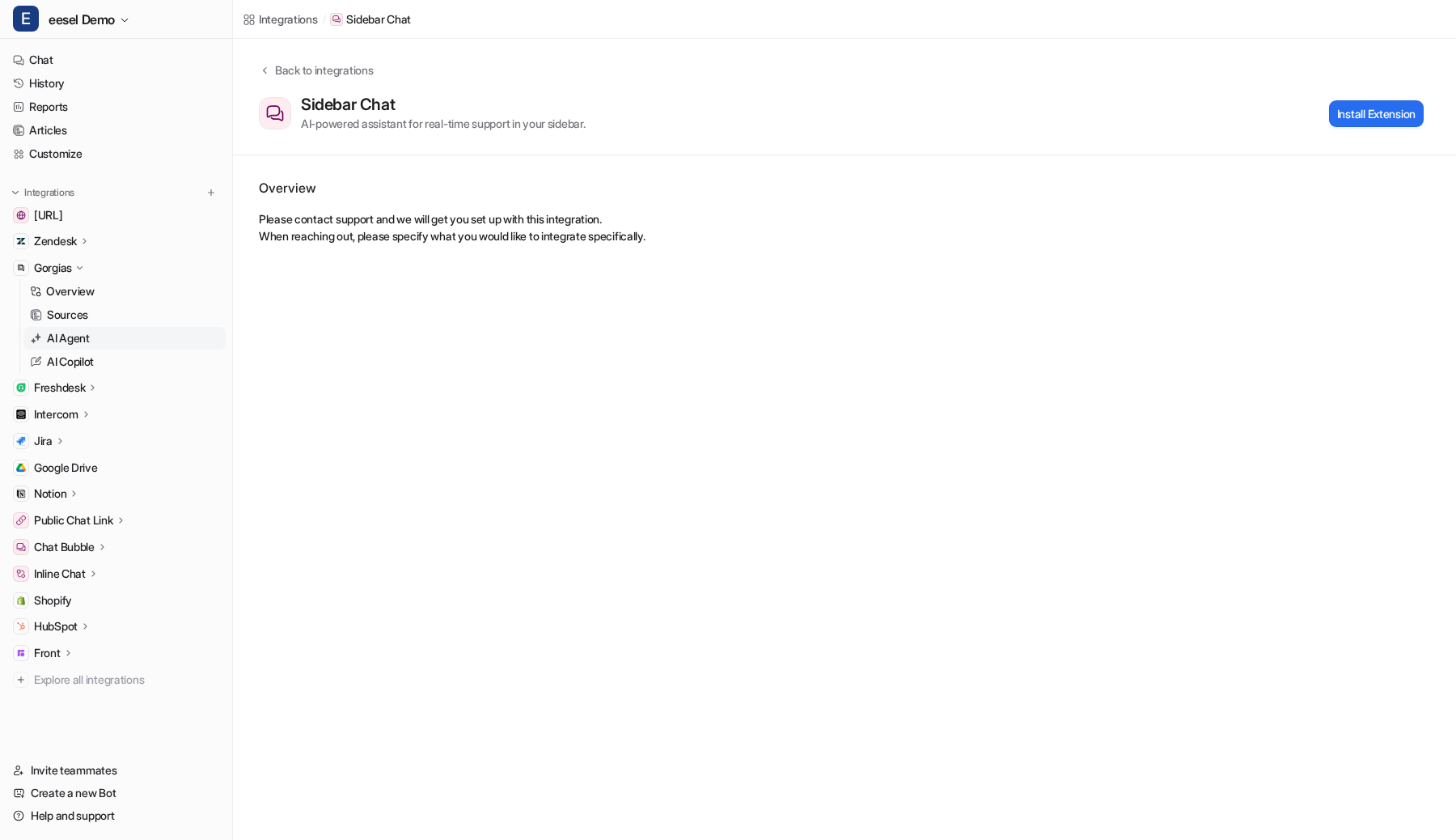
click at [86, 341] on p "AI Agent" at bounding box center [69, 338] width 43 height 16
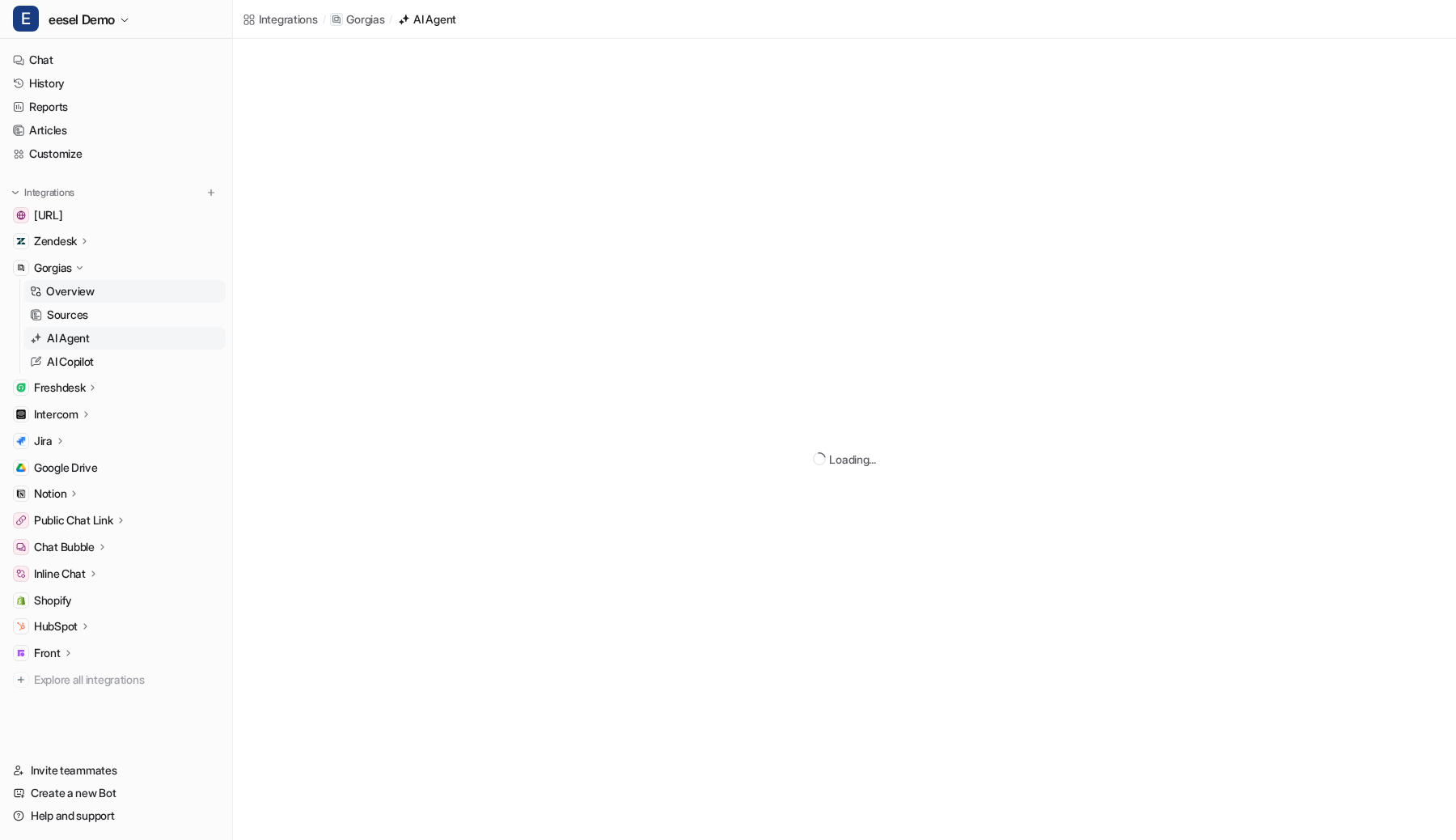
click at [93, 289] on p "Overview" at bounding box center [70, 291] width 48 height 16
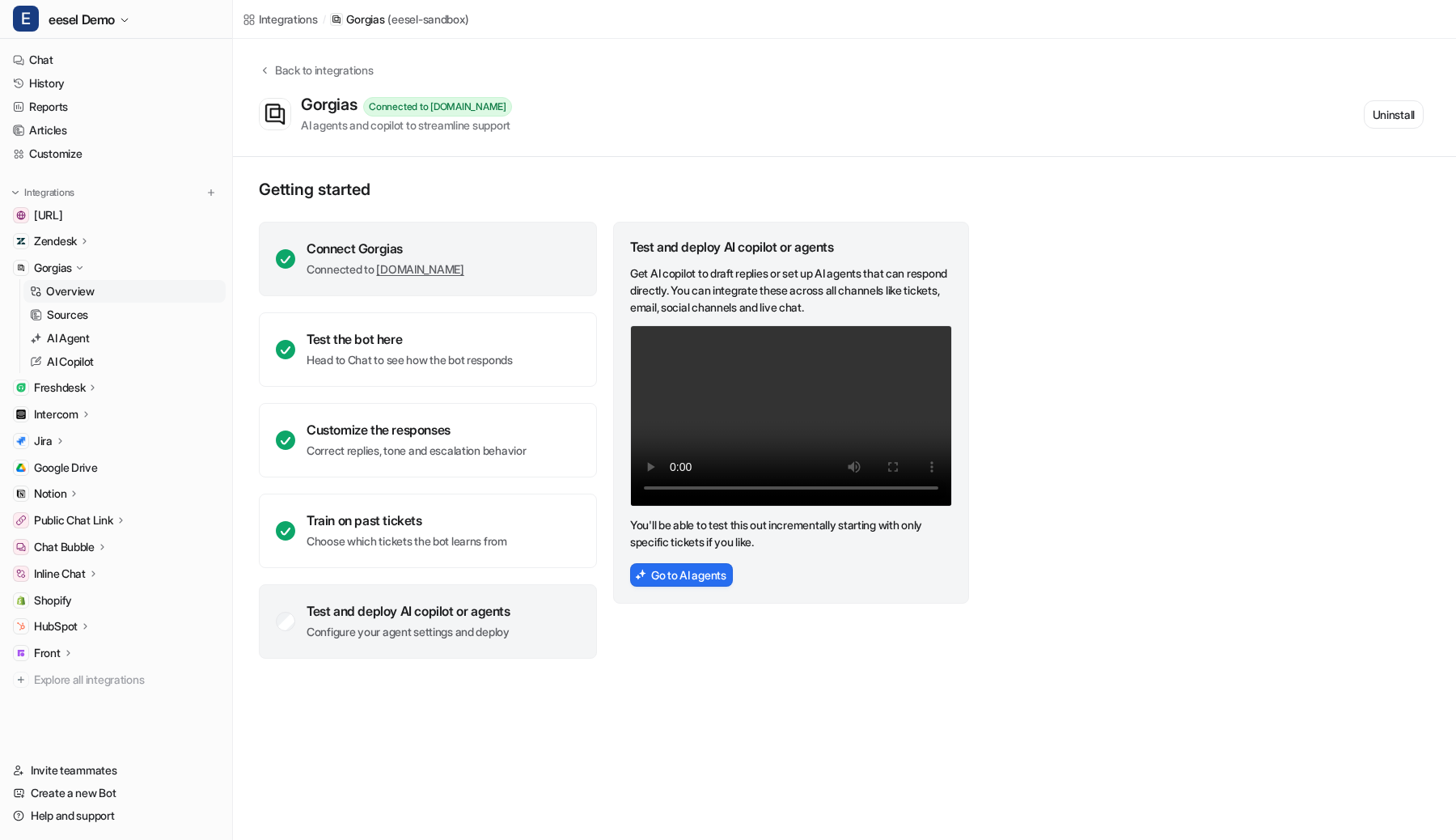
click at [488, 224] on div "Connect Gorgias Connected to [DOMAIN_NAME]" at bounding box center [428, 259] width 338 height 75
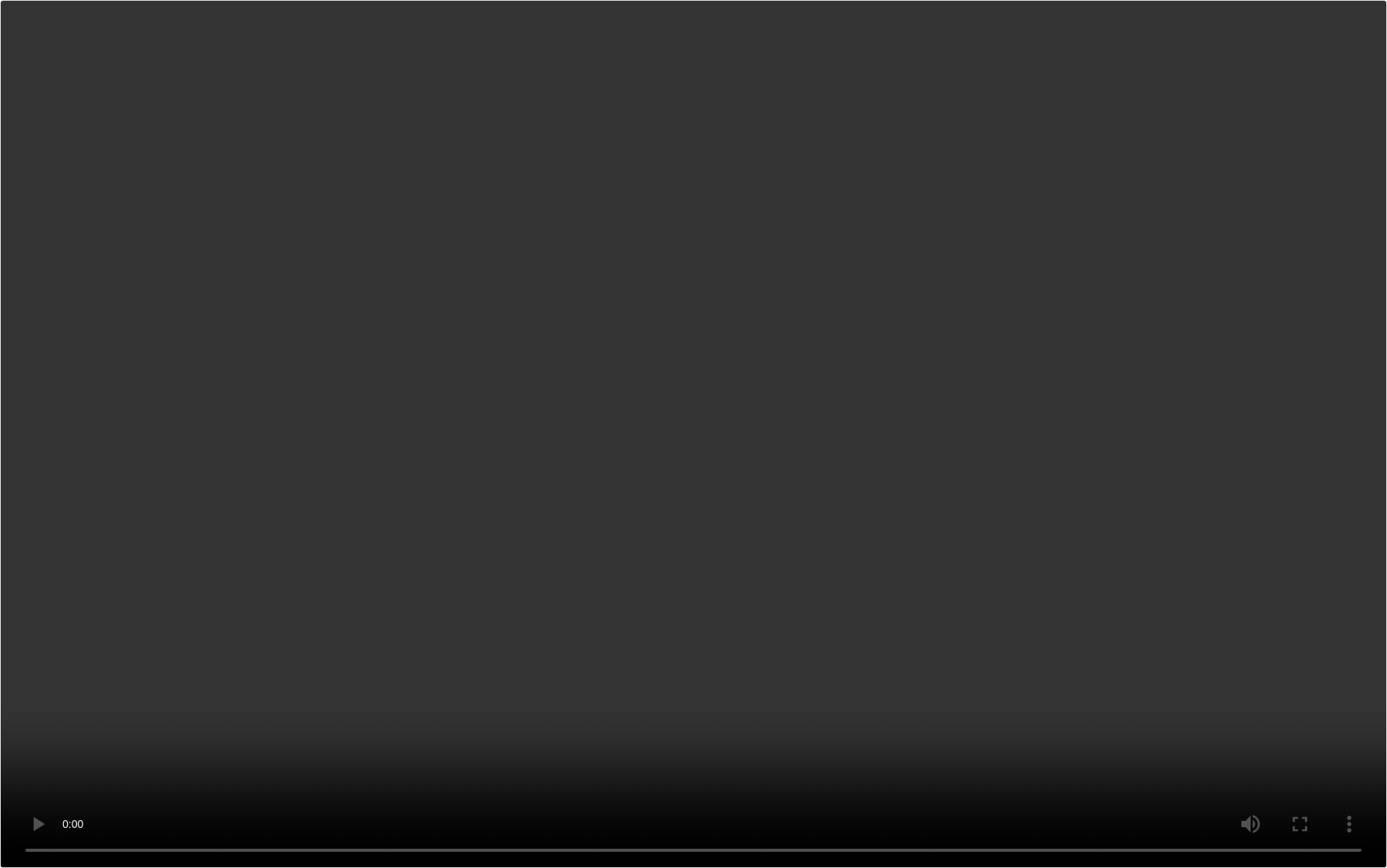
click at [349, 708] on video "Your browser does not support the video tag." at bounding box center [694, 434] width 1387 height 868
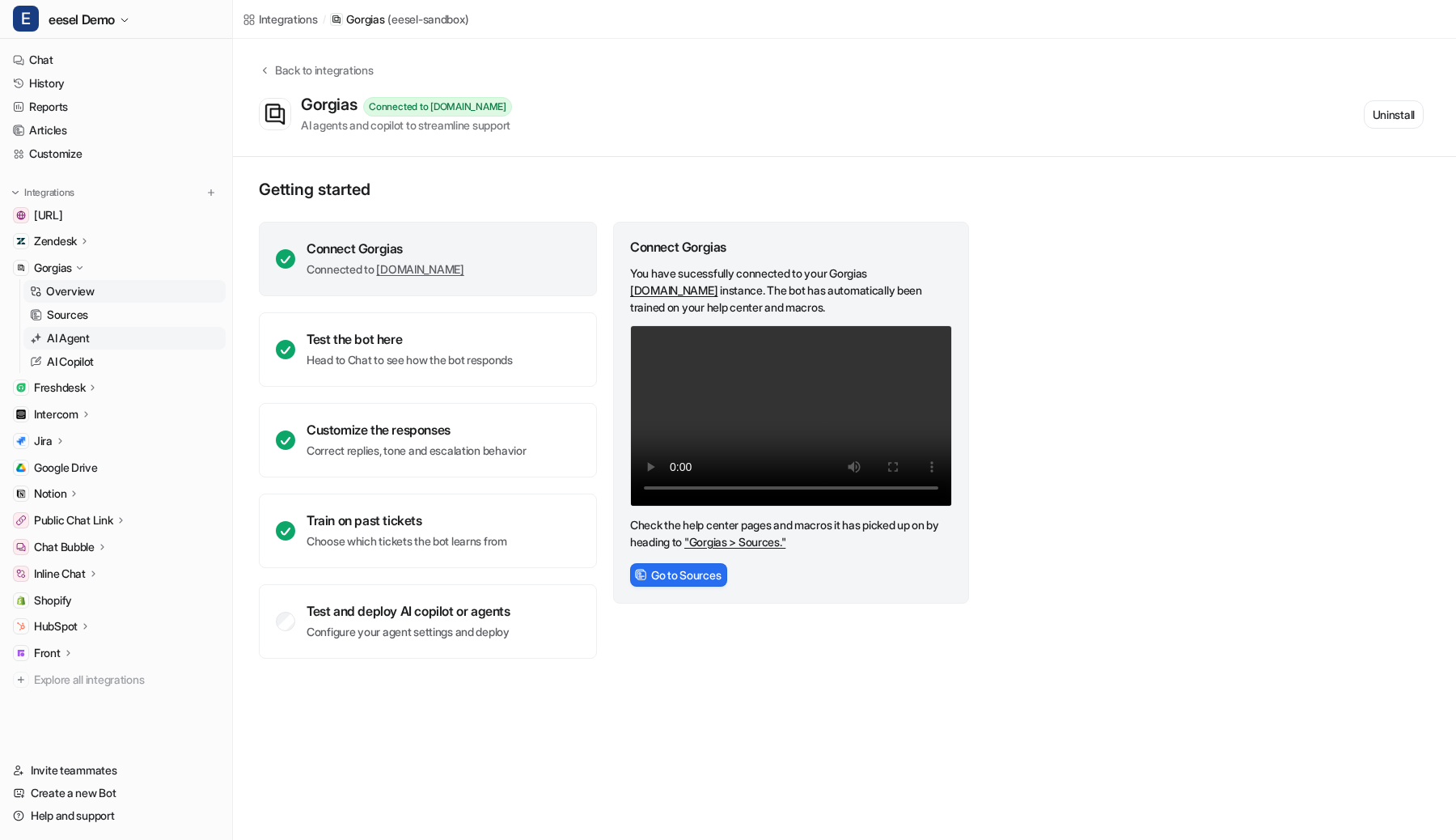
click at [152, 343] on link "AI Agent" at bounding box center [125, 338] width 202 height 23
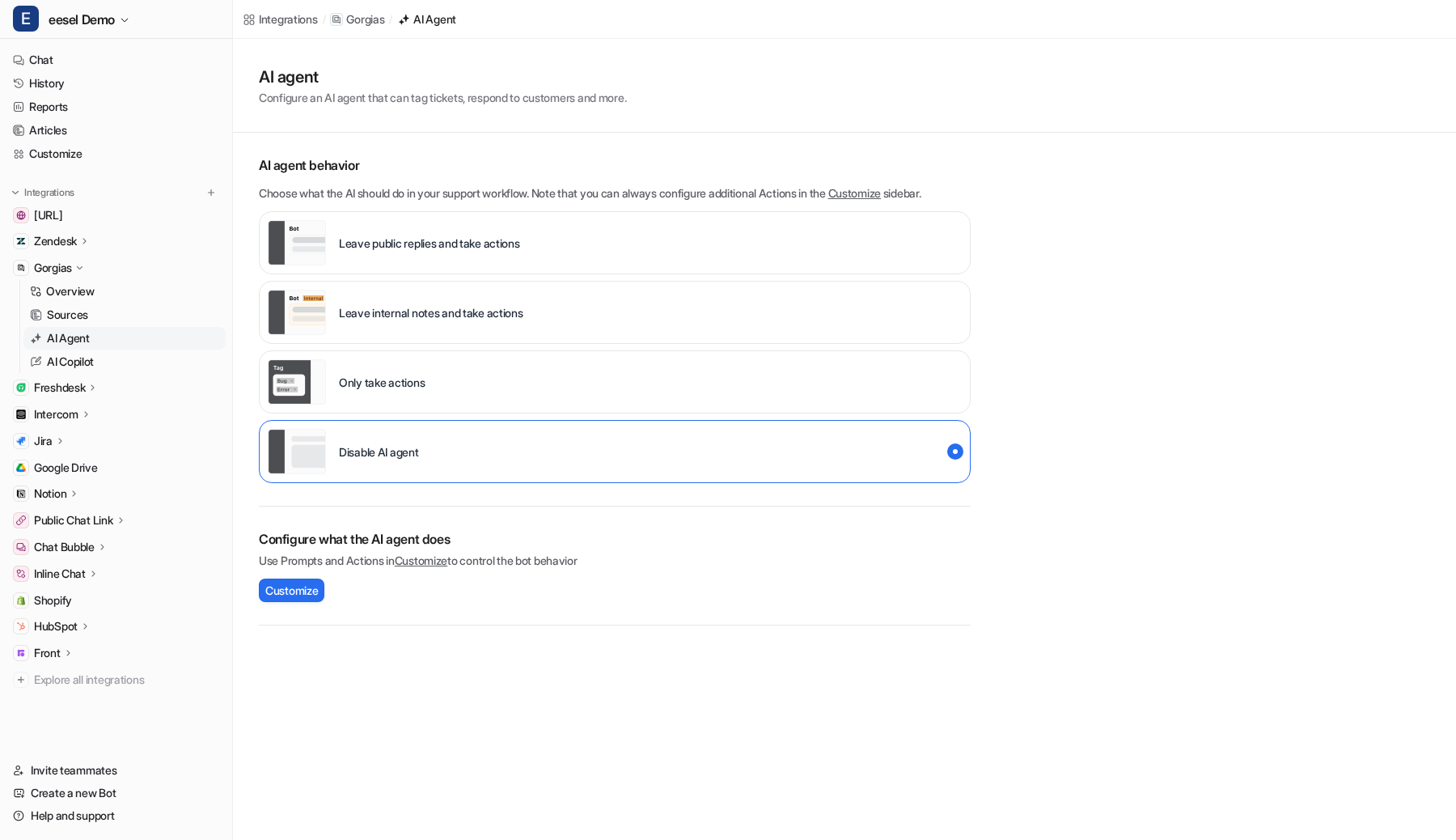
click at [83, 273] on icon at bounding box center [79, 268] width 12 height 12
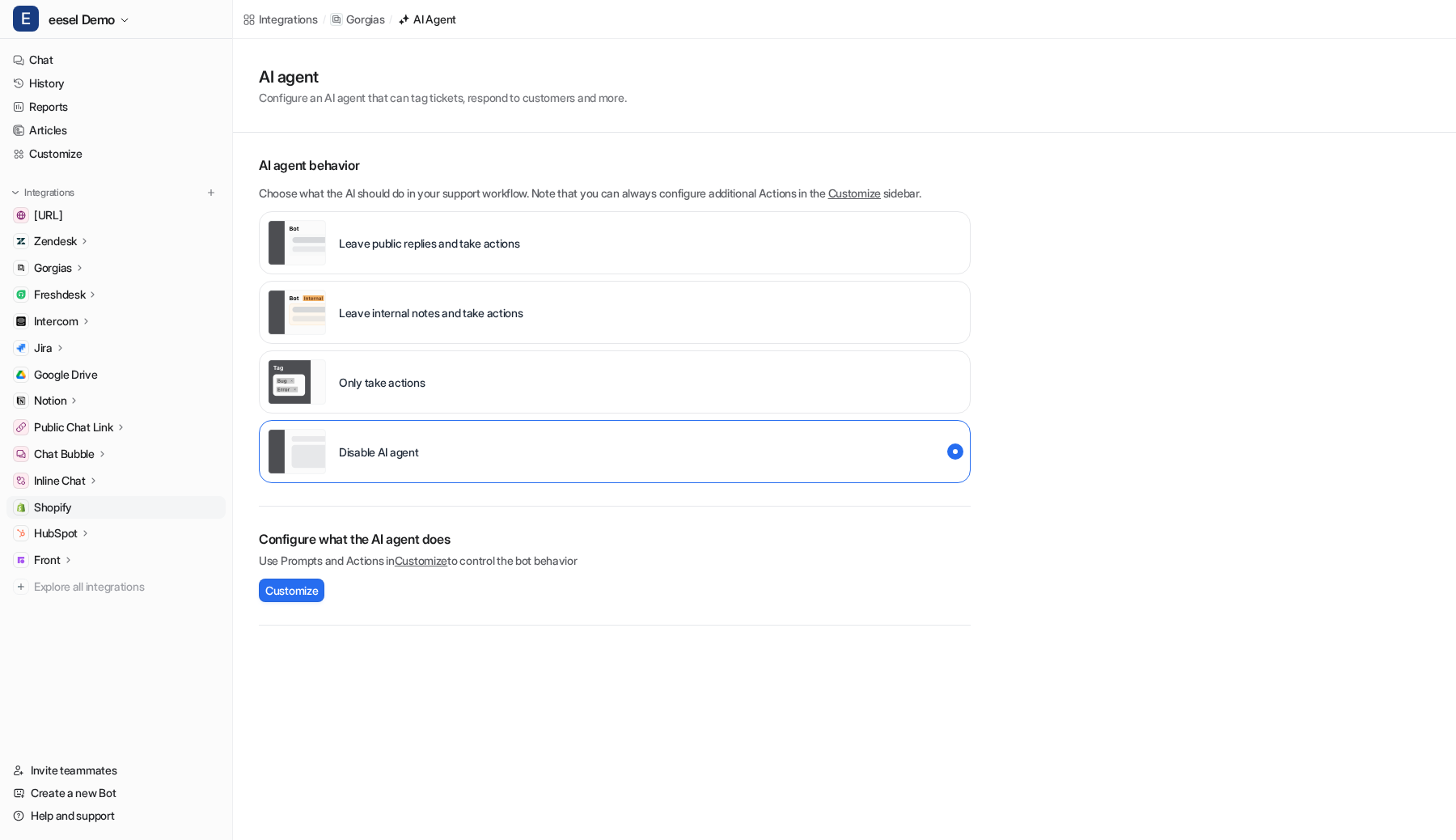
click at [83, 506] on link "Shopify" at bounding box center [116, 507] width 219 height 23
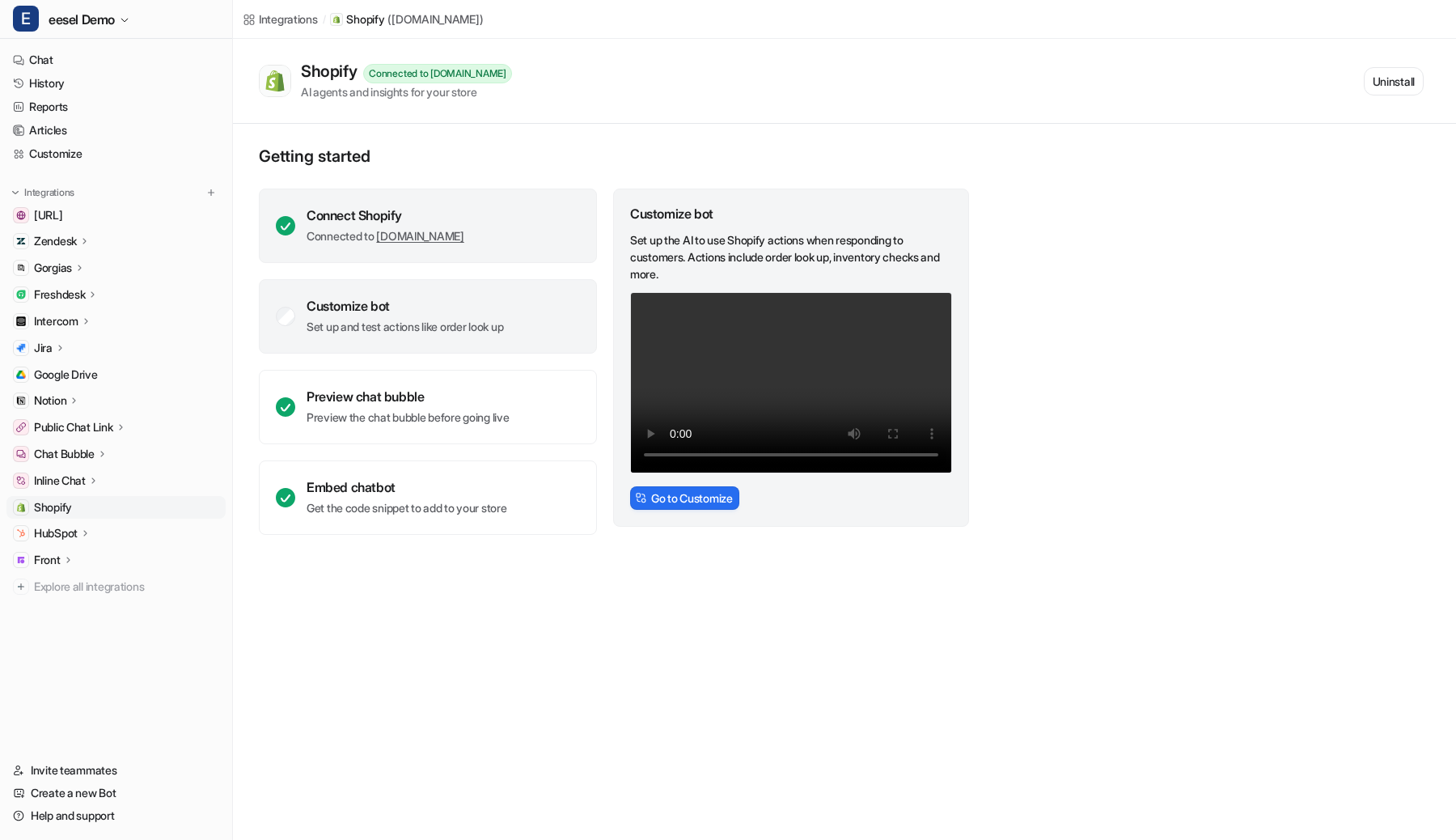
click at [464, 209] on div "Connect Shopify" at bounding box center [386, 215] width 158 height 16
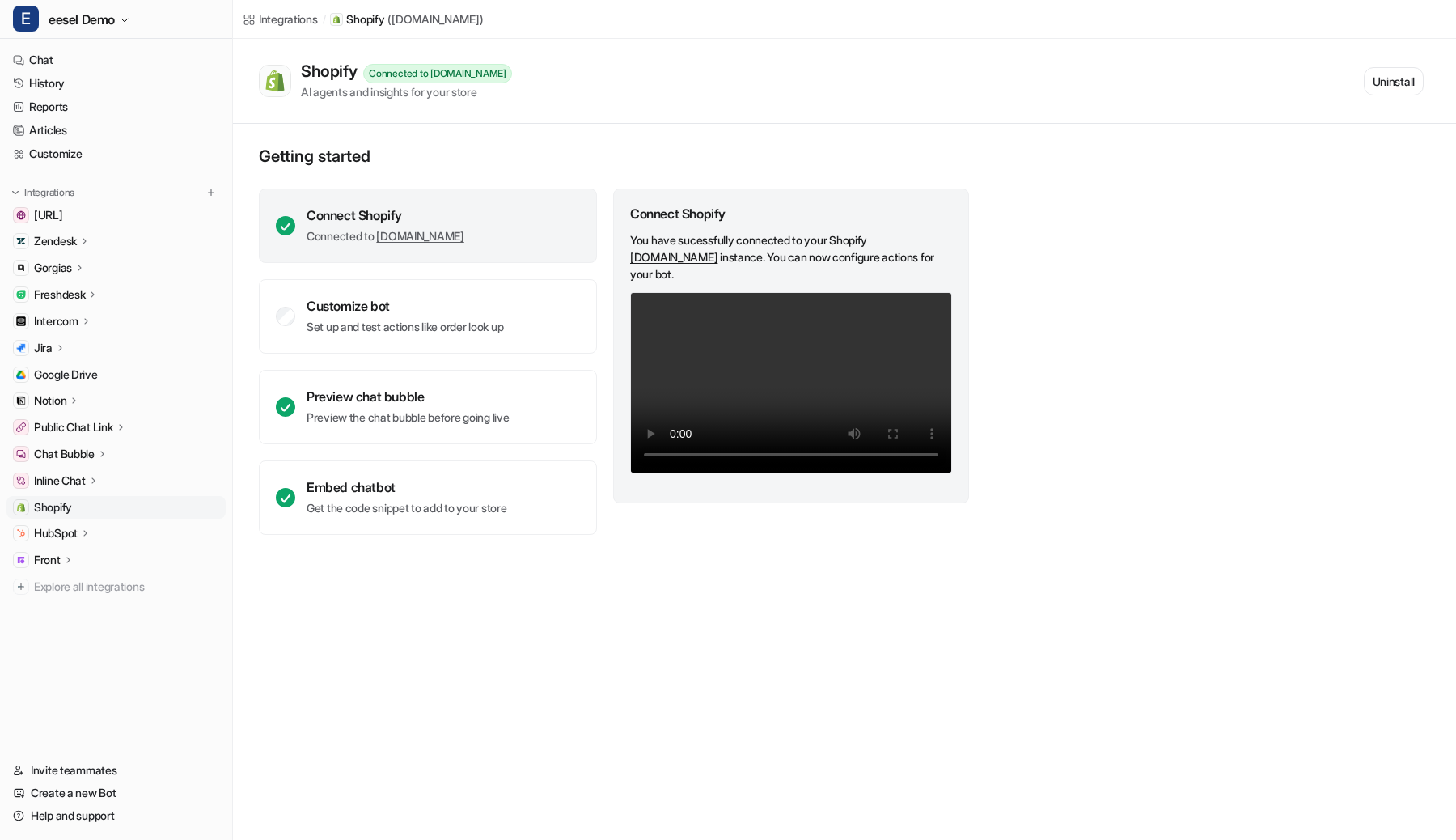
click at [73, 455] on p "Chat Bubble" at bounding box center [65, 453] width 61 height 16
click at [73, 454] on p "Chat Bubble" at bounding box center [65, 453] width 61 height 16
click at [72, 455] on p "Chat Bubble" at bounding box center [65, 453] width 61 height 16
click at [72, 457] on p "Chat Bubble" at bounding box center [65, 453] width 61 height 16
click at [62, 156] on link "Customize" at bounding box center [116, 153] width 219 height 23
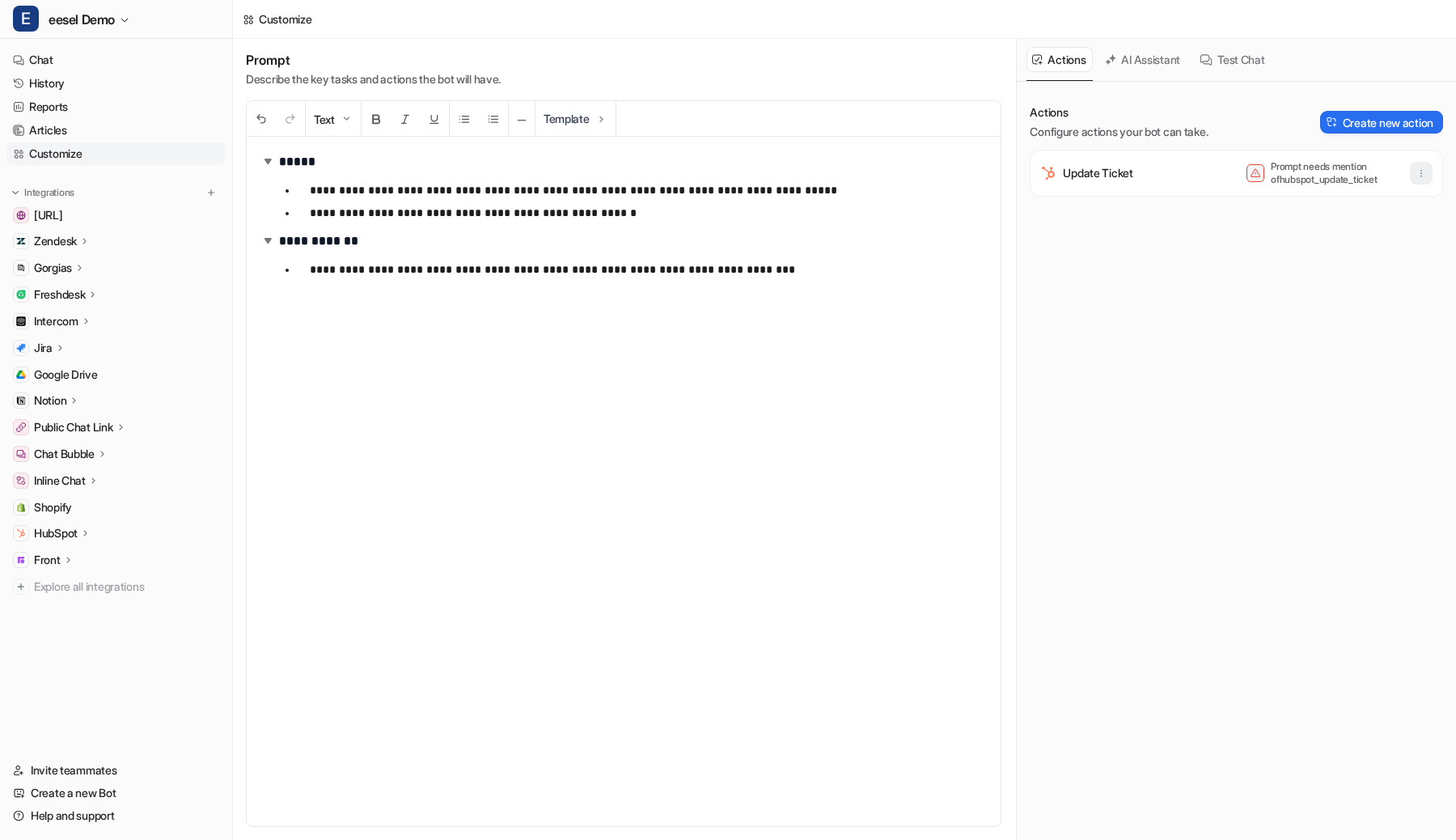
click at [1419, 178] on icon "button" at bounding box center [1422, 174] width 12 height 12
click at [1373, 211] on button "Delete" at bounding box center [1342, 209] width 175 height 30
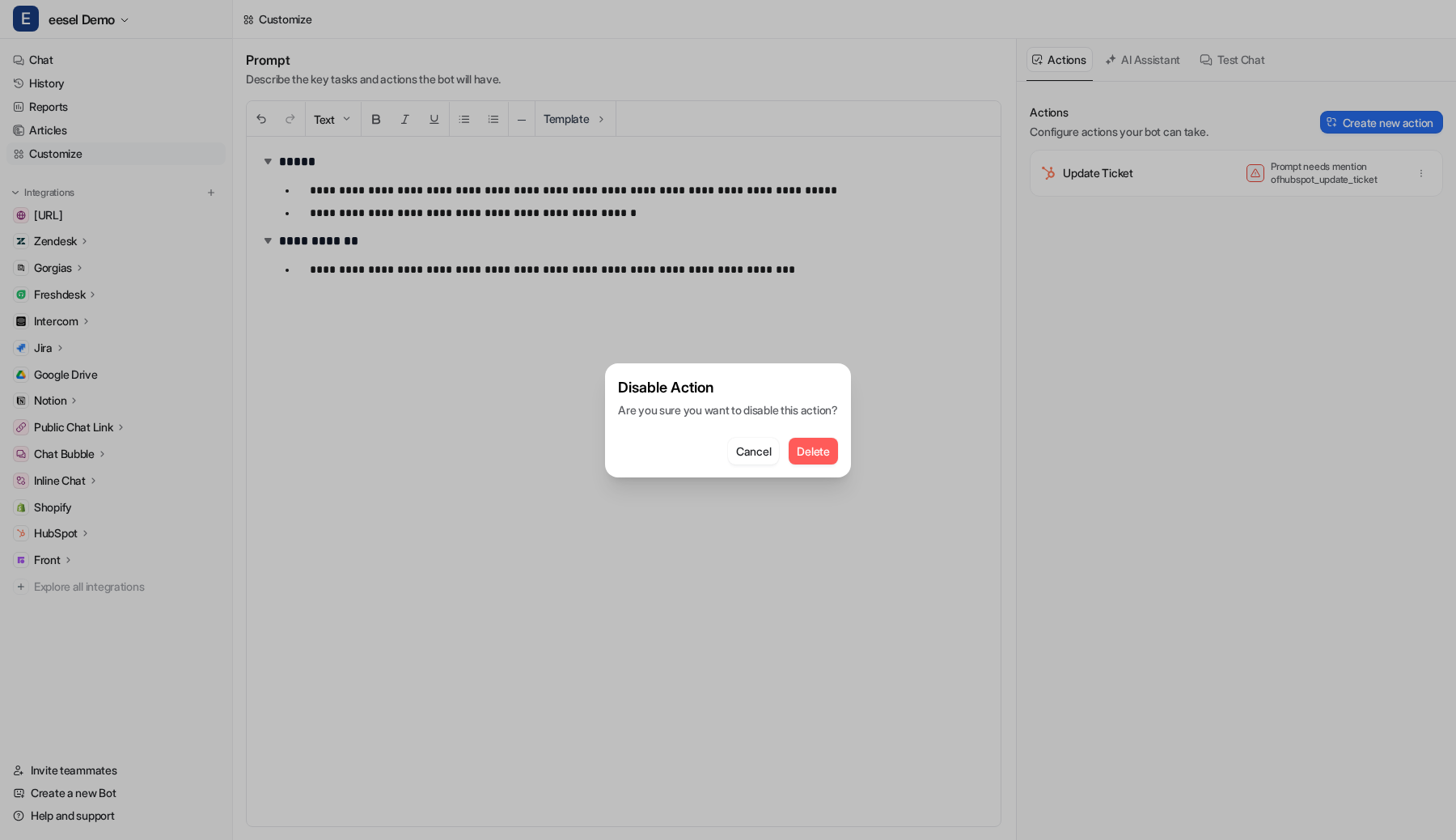
click at [807, 457] on span "Delete" at bounding box center [812, 450] width 32 height 17
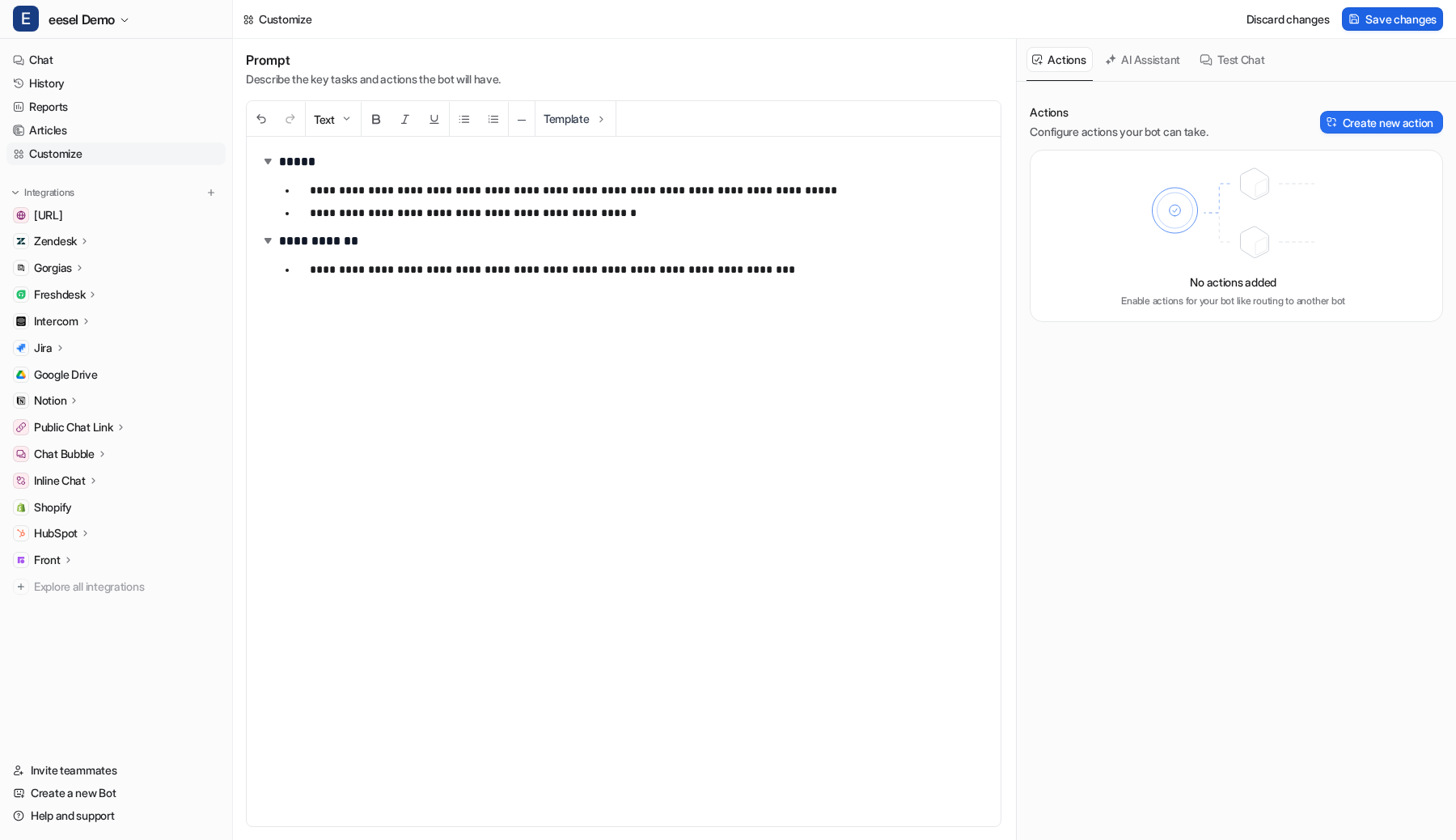
click at [1415, 14] on span "Save changes" at bounding box center [1401, 19] width 72 height 17
click at [1398, 119] on button "Create new action" at bounding box center [1381, 122] width 123 height 23
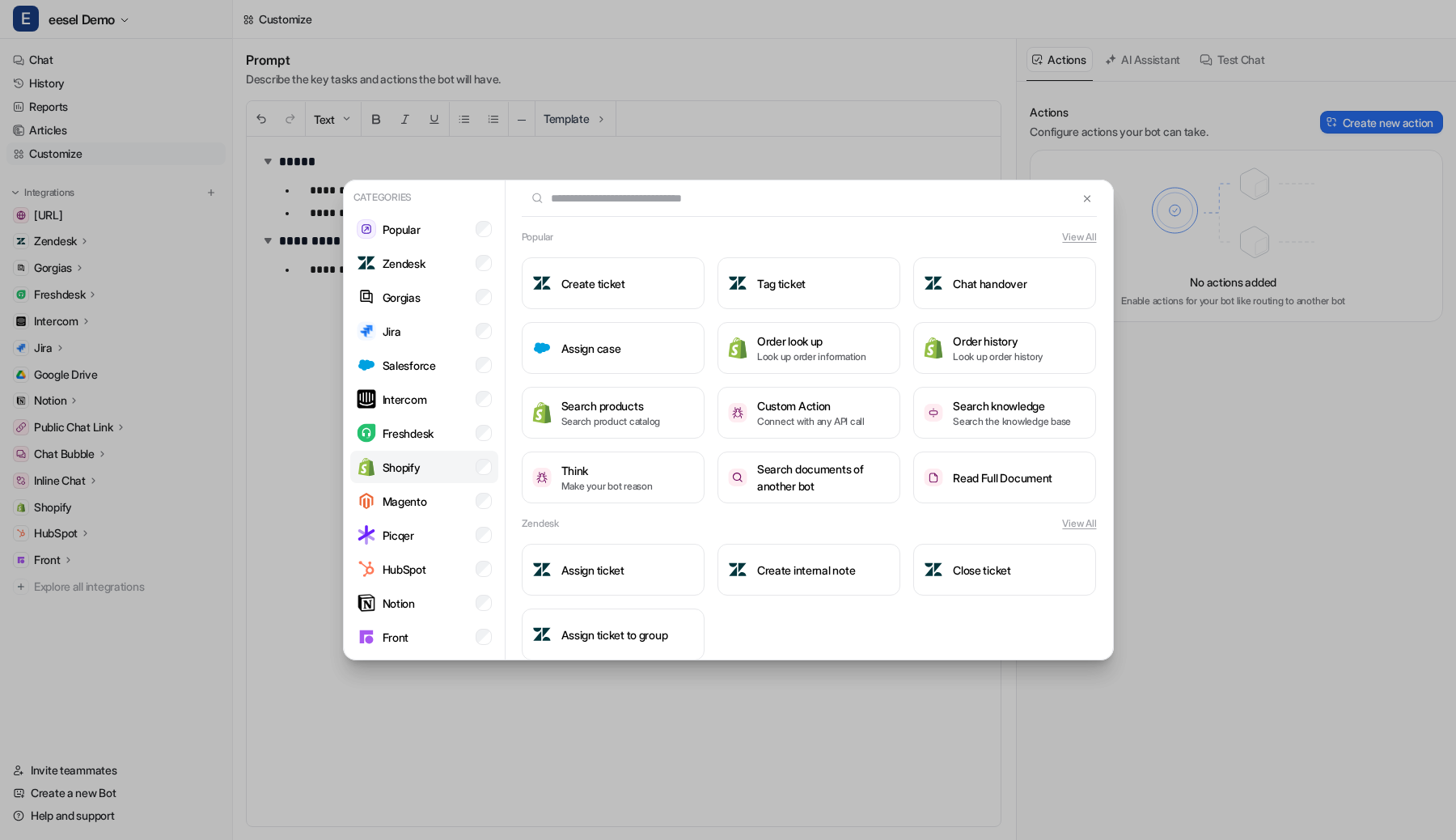
click at [475, 472] on li "Shopify" at bounding box center [424, 466] width 148 height 32
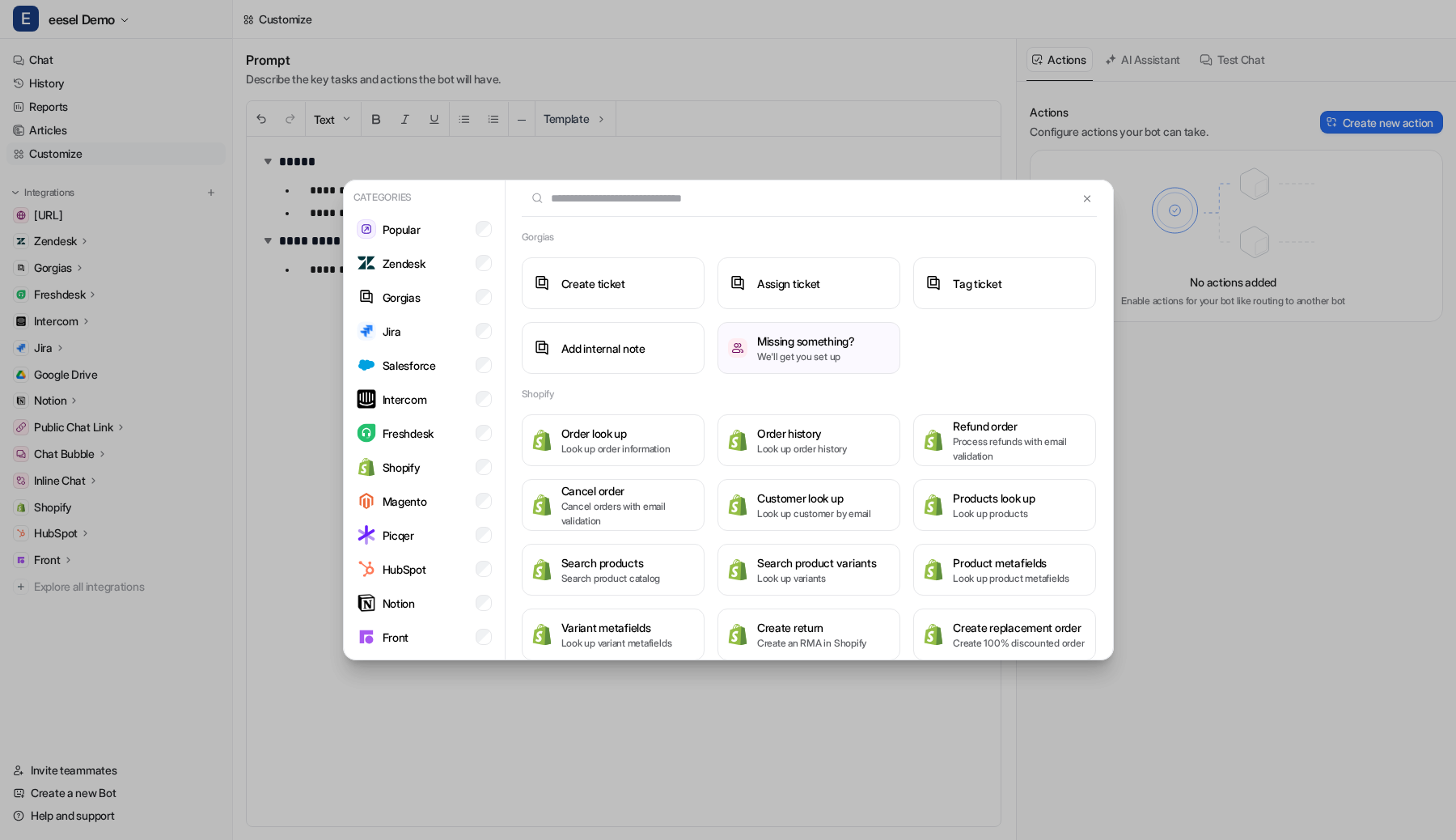
click at [759, 249] on div "Gorgias Create ticket Assign ticket Tag ticket Add internal note Missing someth…" at bounding box center [808, 301] width 607 height 144
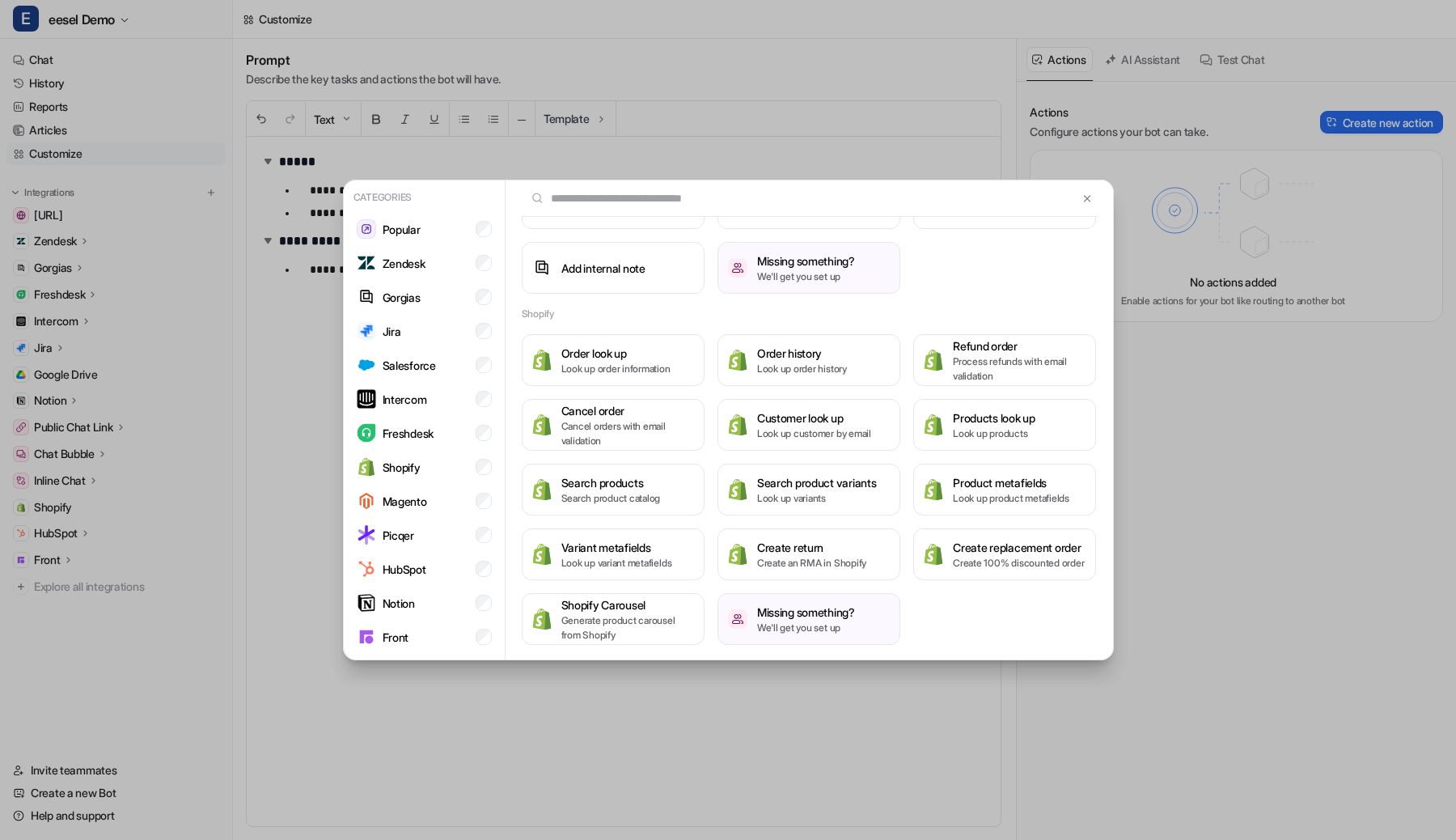
click at [676, 52] on div "Categories Popular Zendesk Gorgias Jira Salesforce Intercom Freshdesk Shopify M…" at bounding box center [728, 420] width 797 height 840
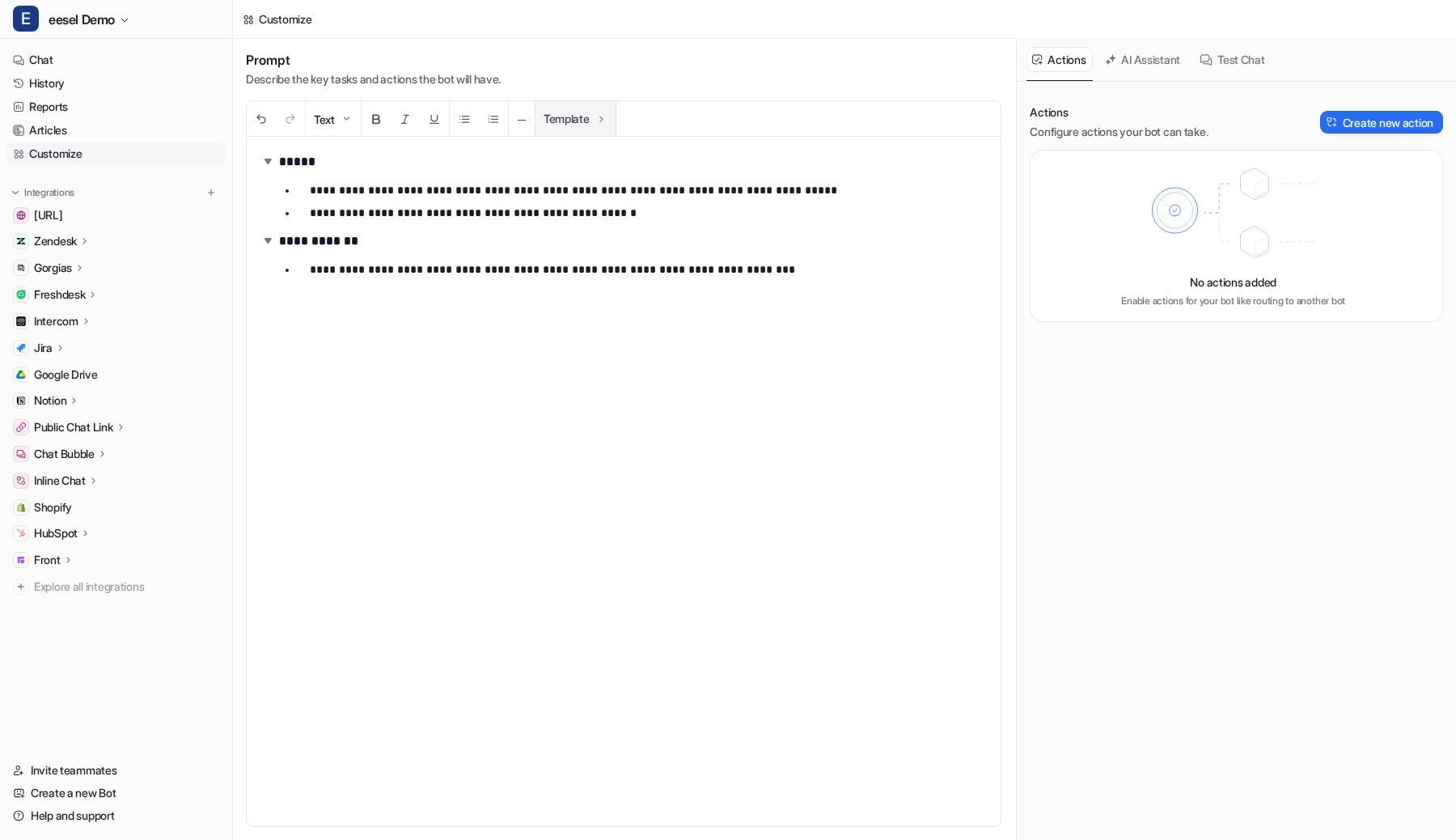
click at [607, 120] on img at bounding box center [600, 119] width 13 height 13
click at [610, 120] on div "**********" at bounding box center [845, 440] width 1223 height 801
click at [607, 120] on img at bounding box center [600, 119] width 13 height 13
click at [610, 120] on div "**********" at bounding box center [845, 440] width 1223 height 801
click at [575, 122] on button "Template" at bounding box center [576, 118] width 80 height 34
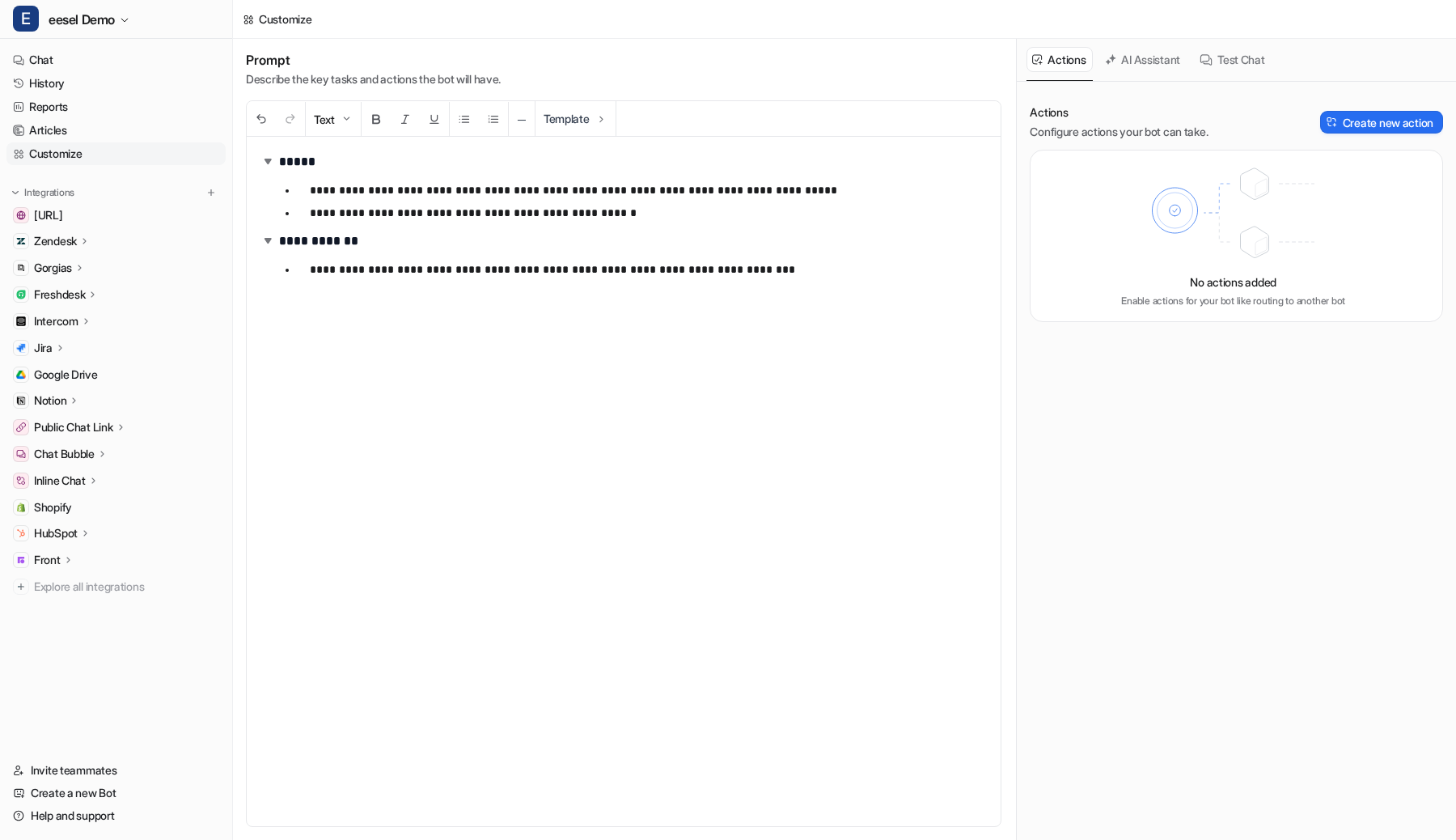
click at [575, 122] on div "**********" at bounding box center [845, 440] width 1223 height 801
click at [566, 114] on button "Template" at bounding box center [576, 118] width 80 height 34
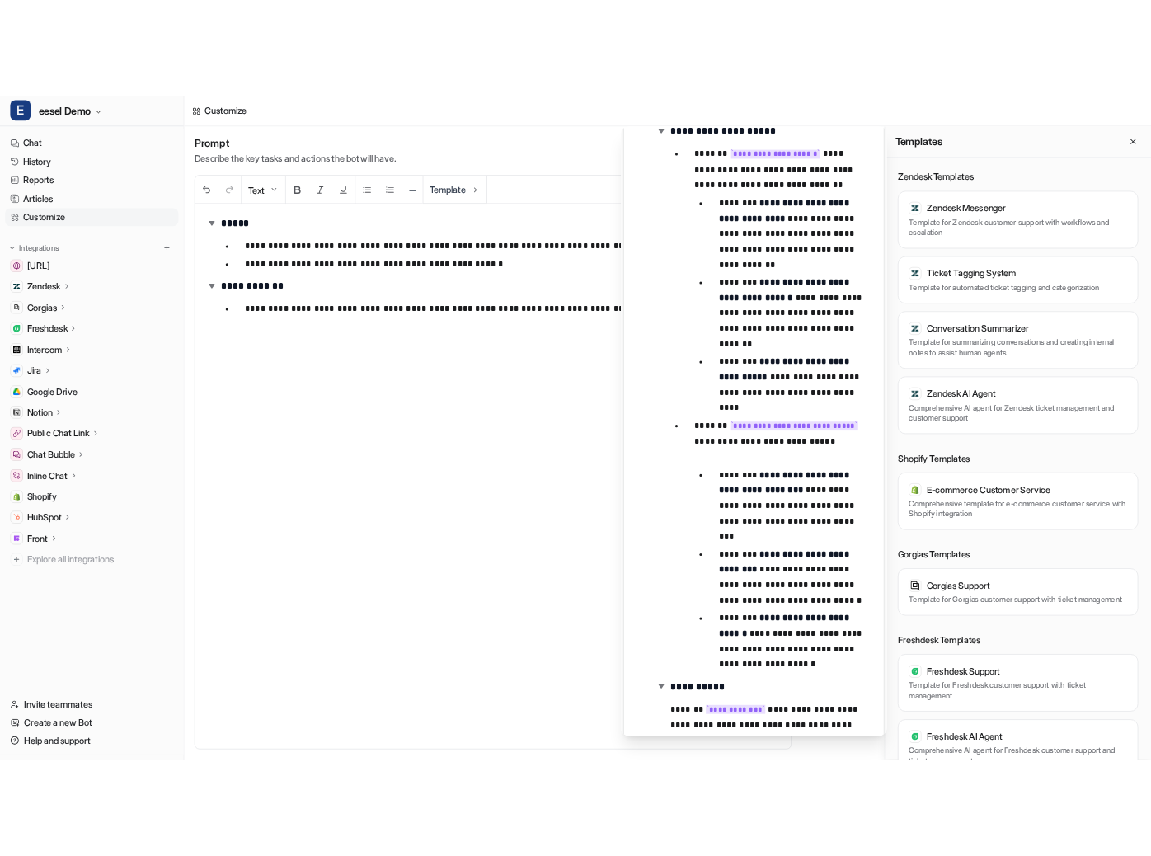
scroll to position [1141, 0]
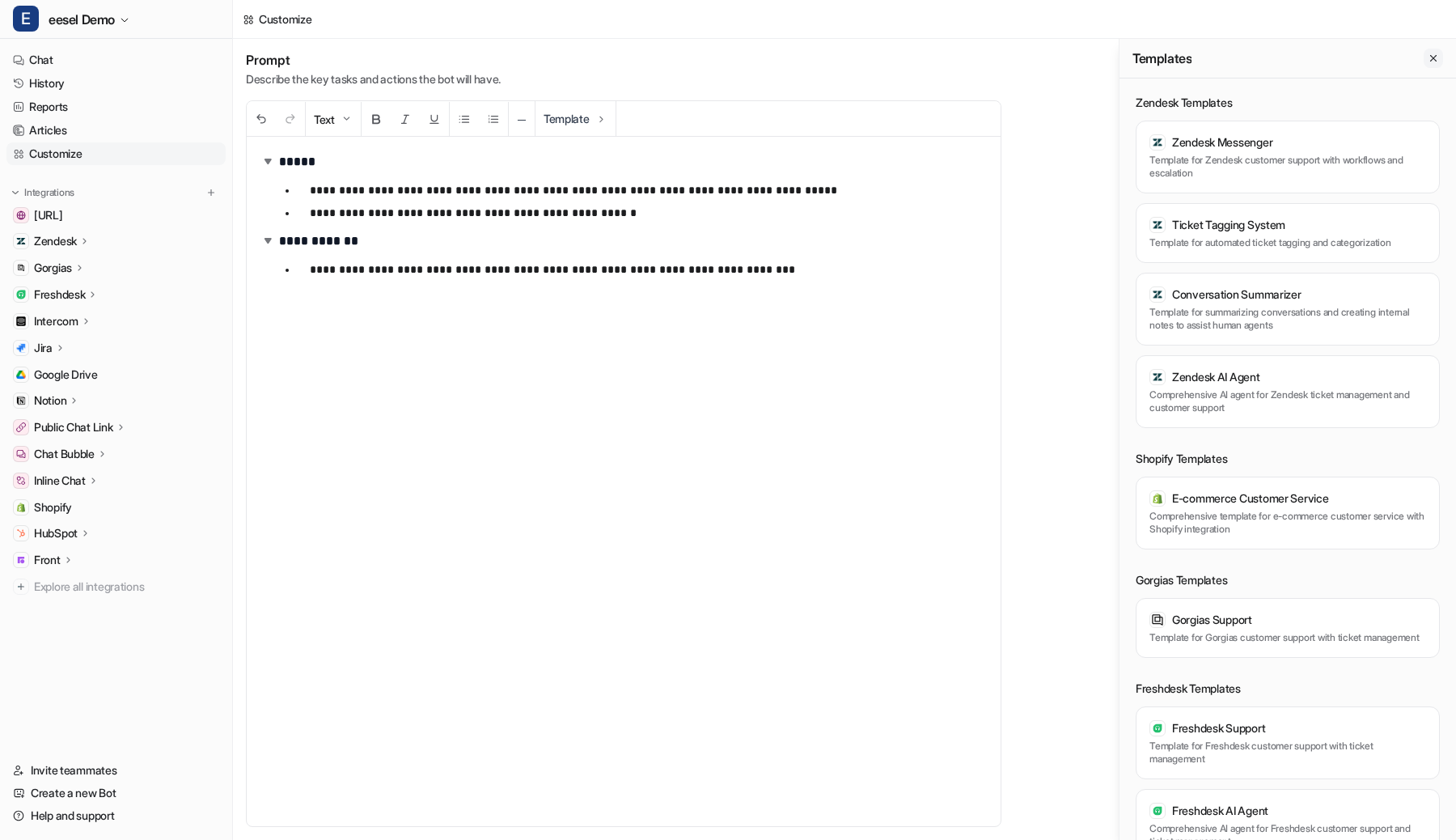
click at [1431, 58] on icon "Close flyout" at bounding box center [1434, 59] width 12 height 12
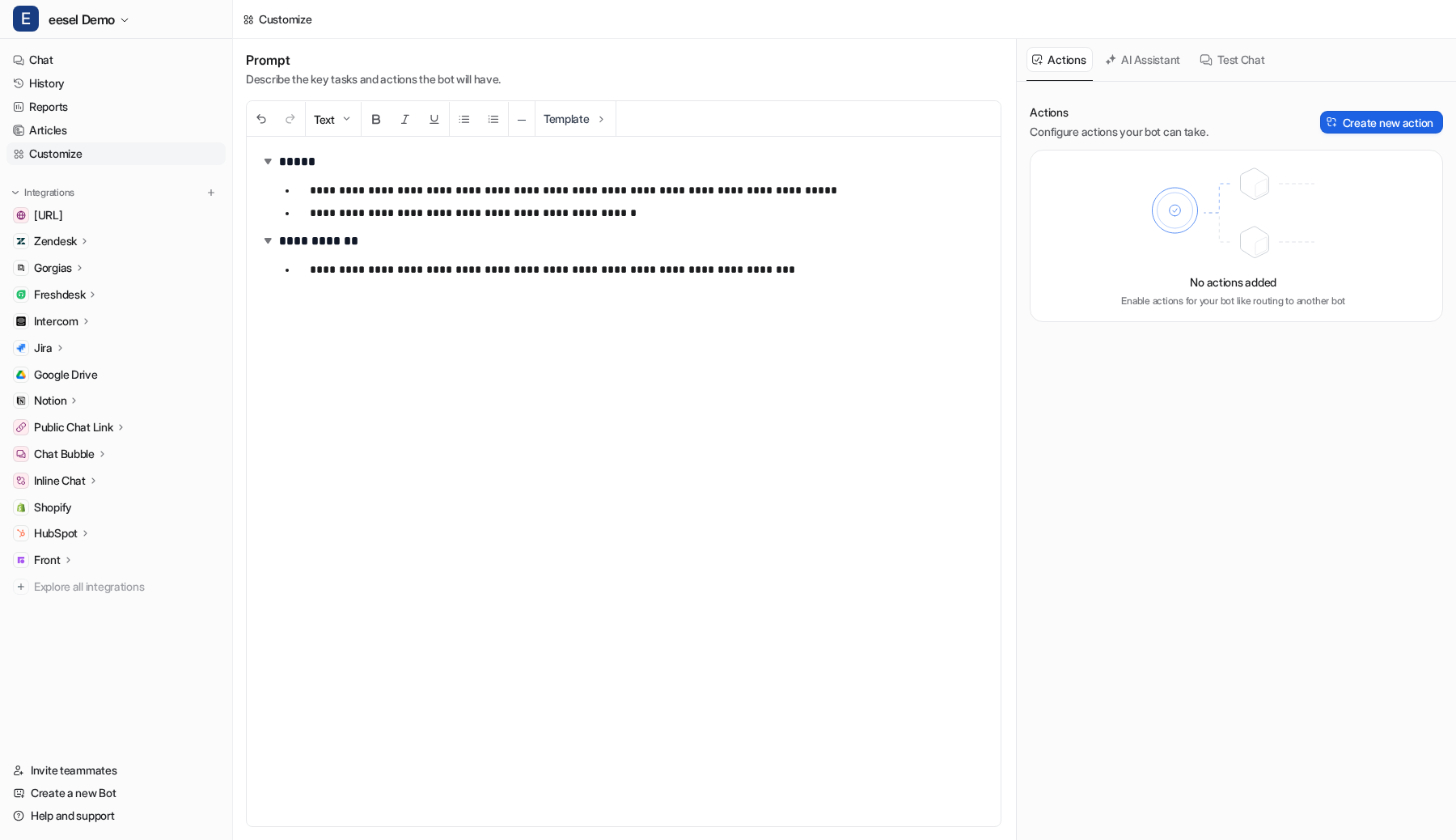
click at [1360, 122] on button "Create new action" at bounding box center [1381, 122] width 123 height 23
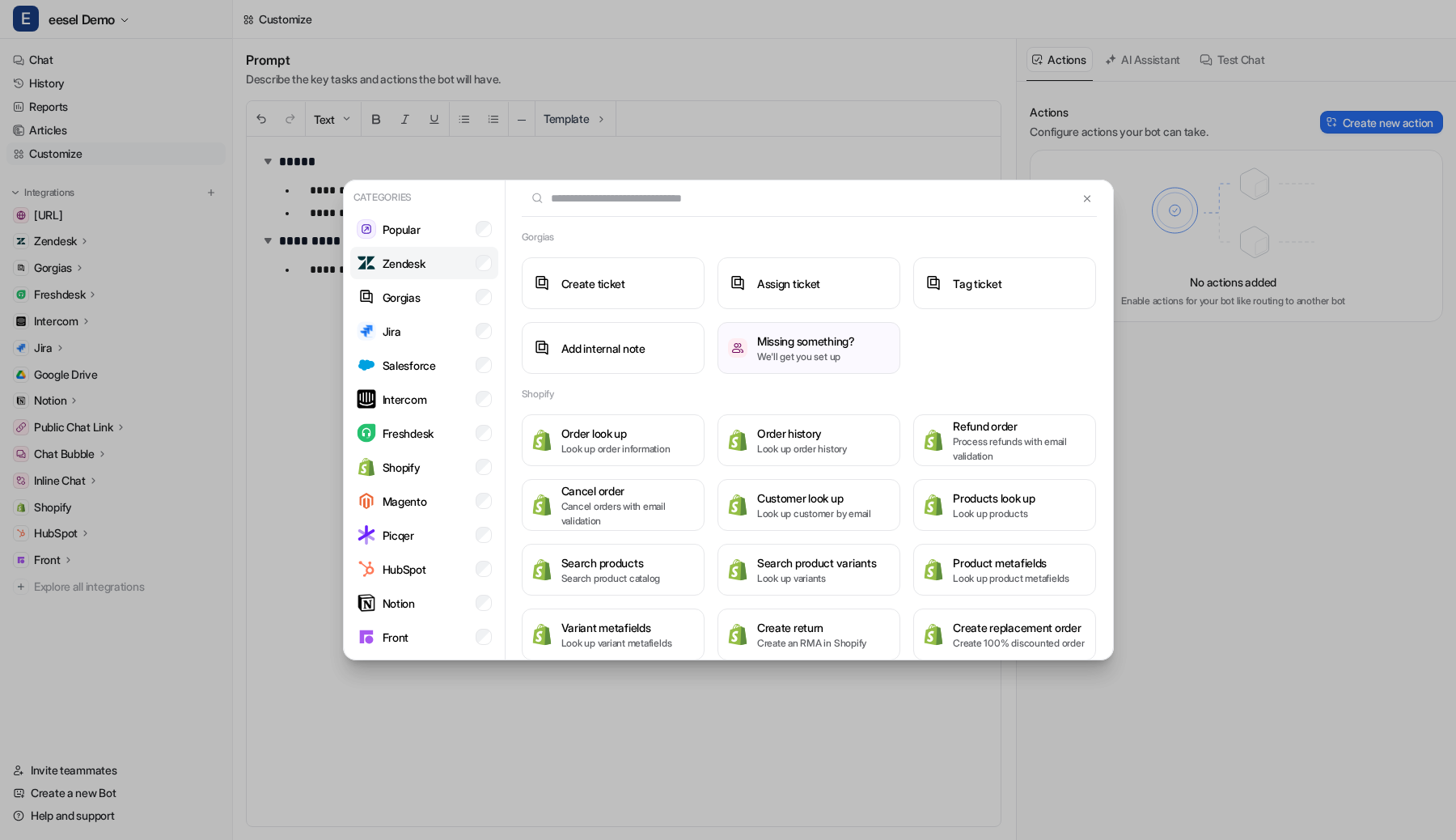
click at [494, 262] on li "Zendesk" at bounding box center [424, 263] width 148 height 32
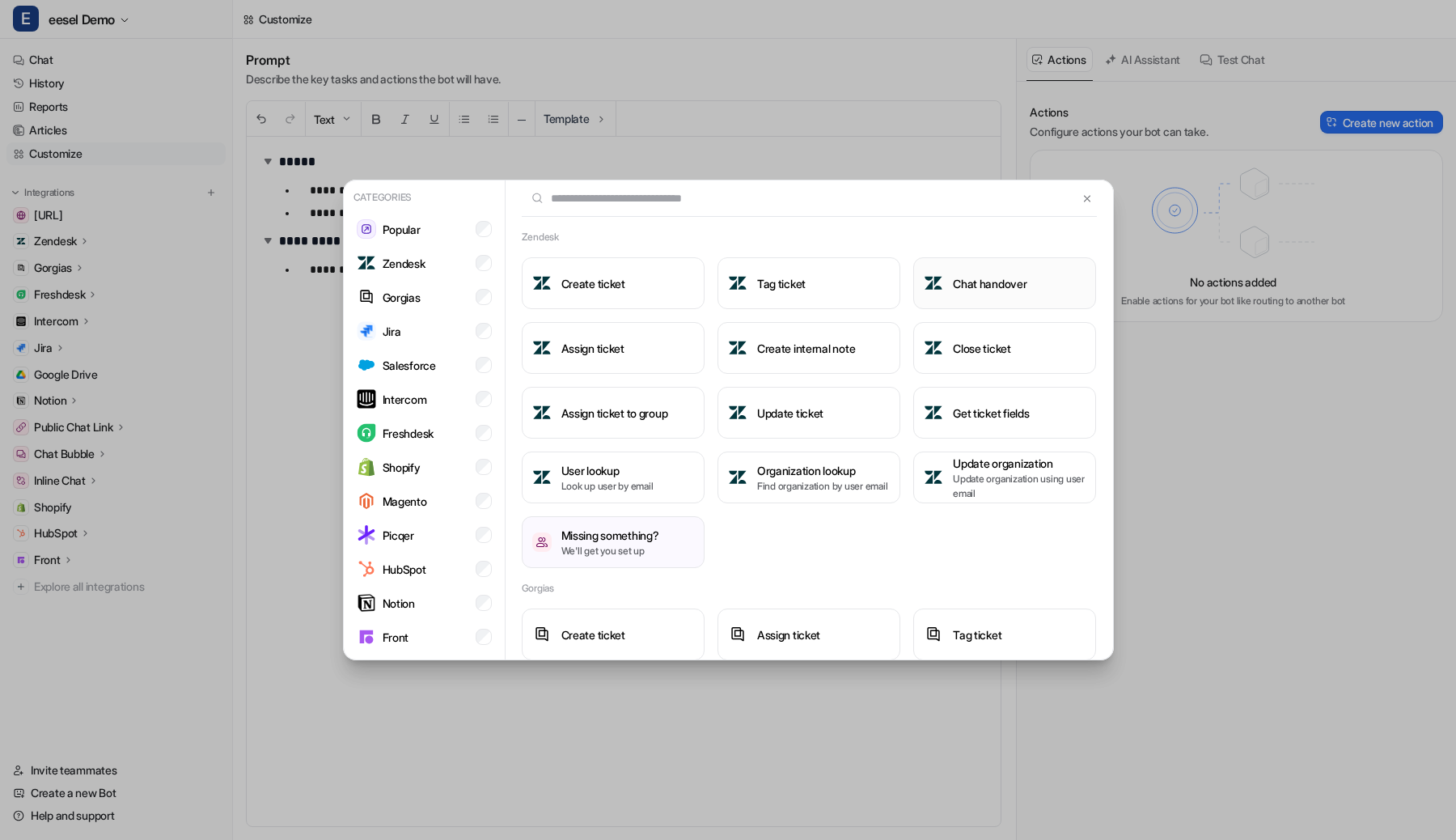
click at [985, 286] on h3 "Chat handover" at bounding box center [989, 283] width 74 height 17
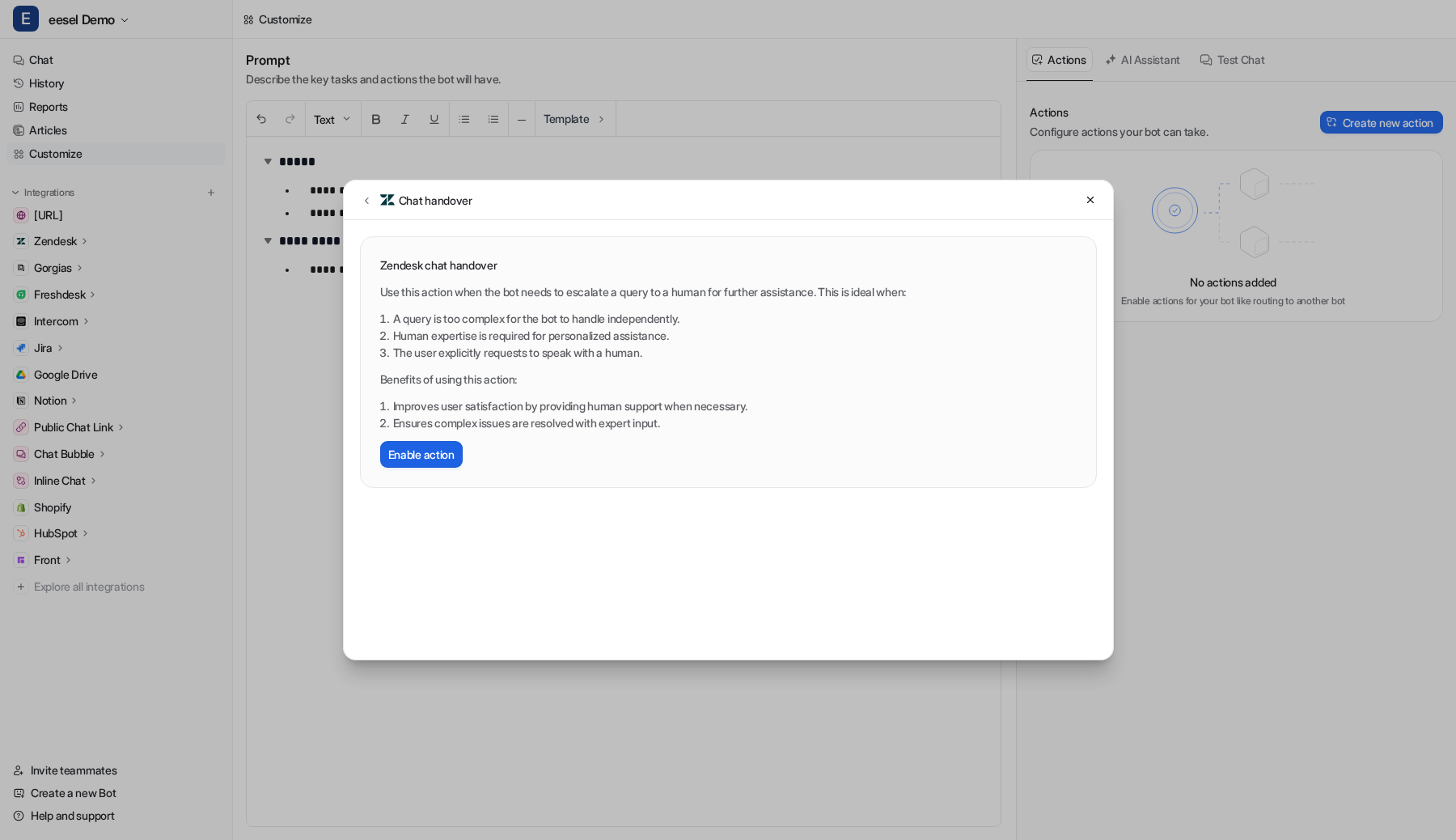
click at [415, 460] on button "Enable action" at bounding box center [422, 453] width 82 height 26
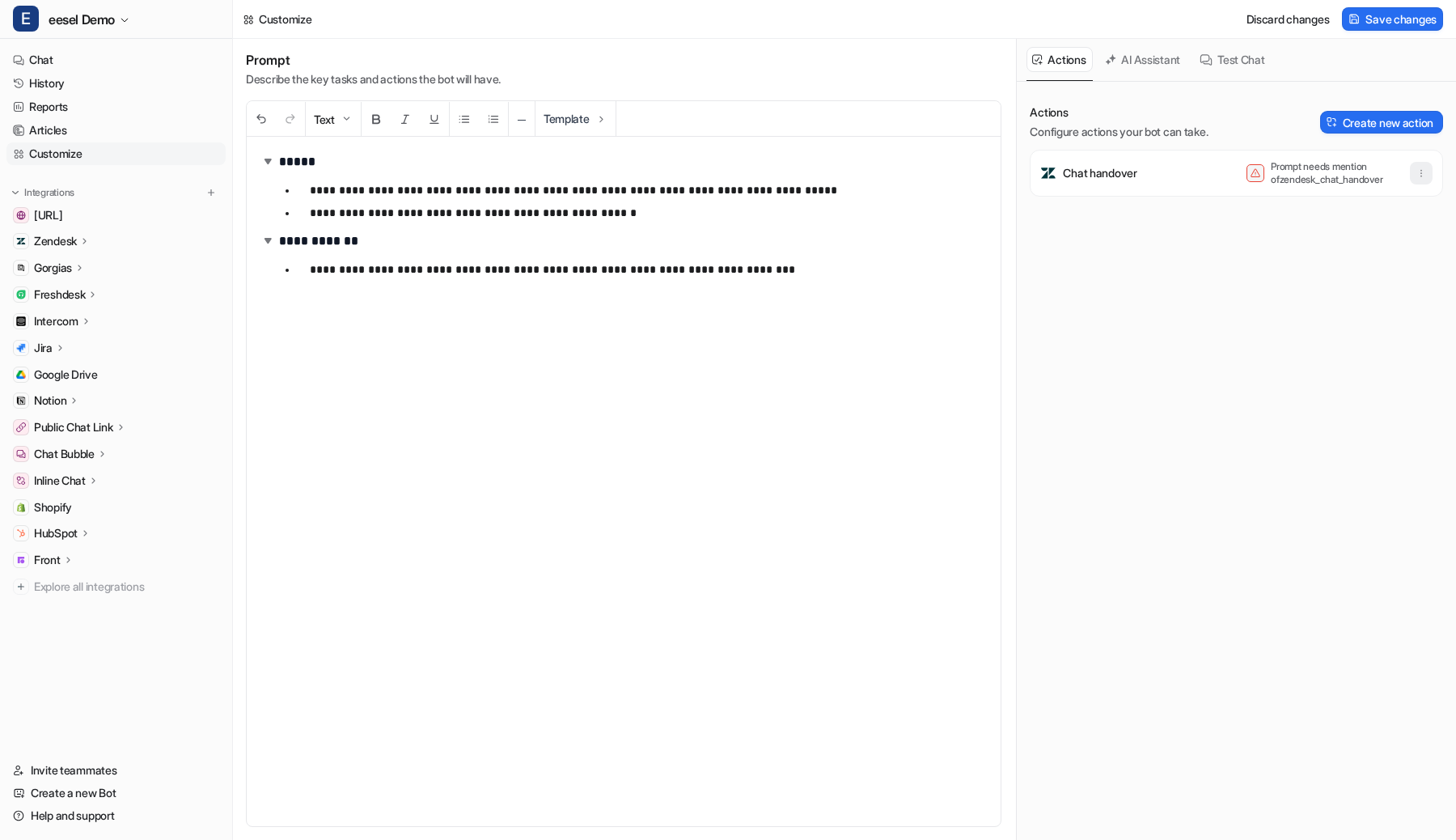
click at [1421, 172] on icon "button" at bounding box center [1422, 174] width 12 height 12
click at [1364, 217] on button "Delete" at bounding box center [1342, 209] width 175 height 30
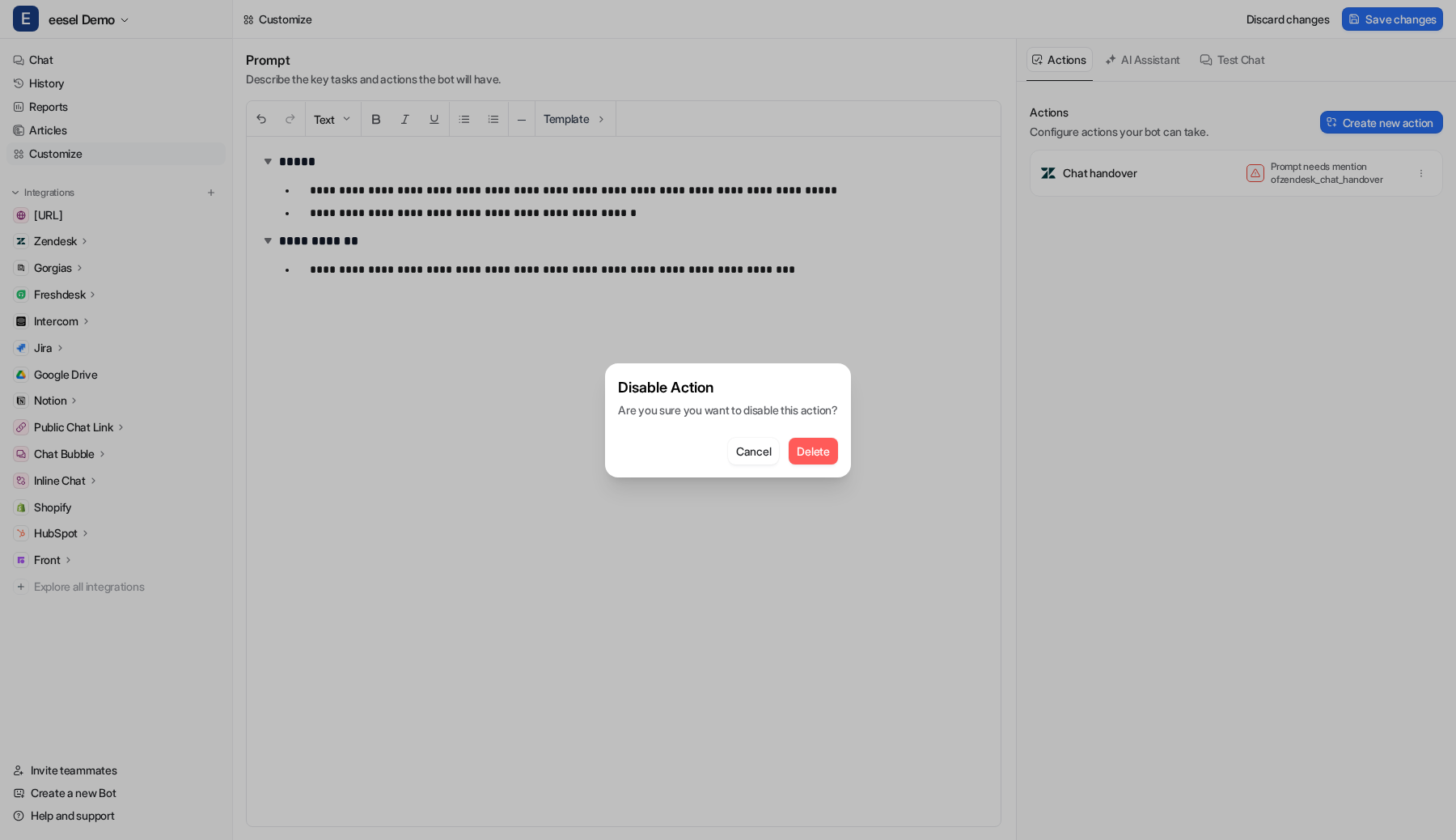
click at [826, 453] on span "Delete" at bounding box center [812, 450] width 32 height 17
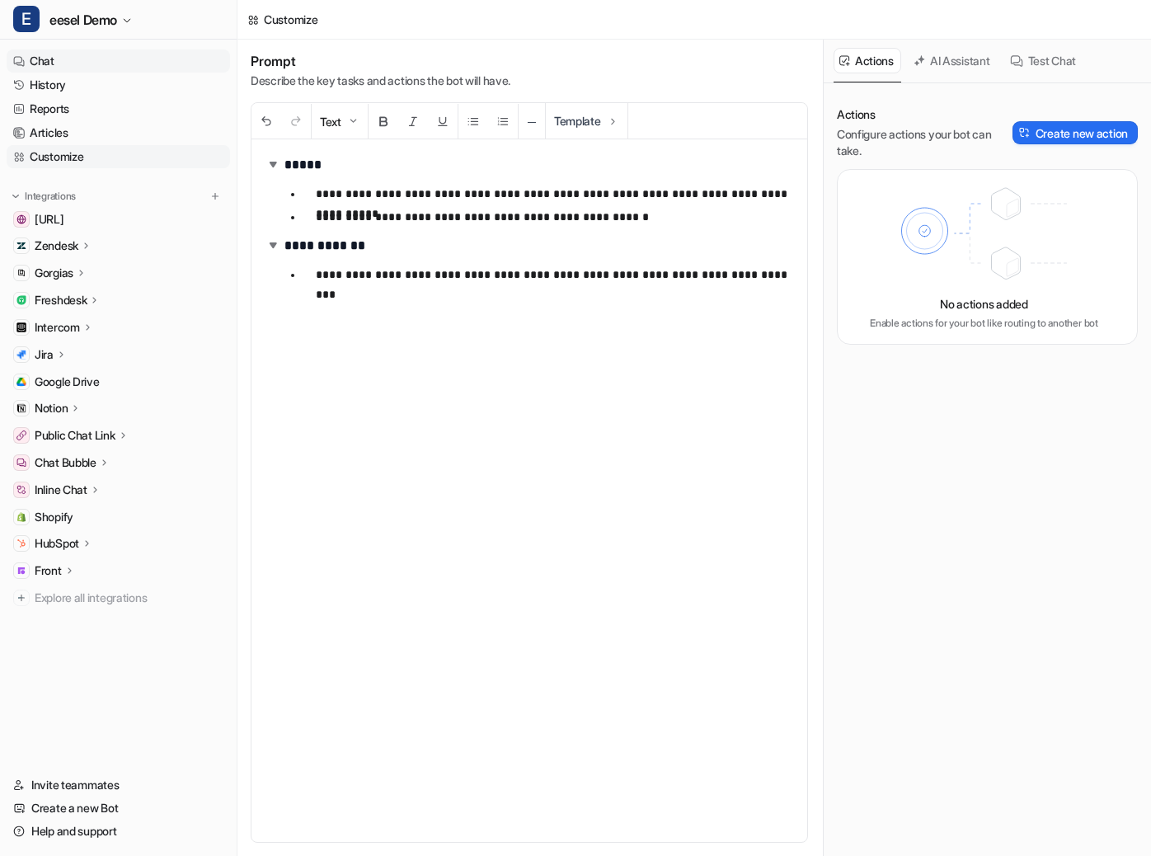
click at [88, 54] on link "Chat" at bounding box center [118, 60] width 223 height 23
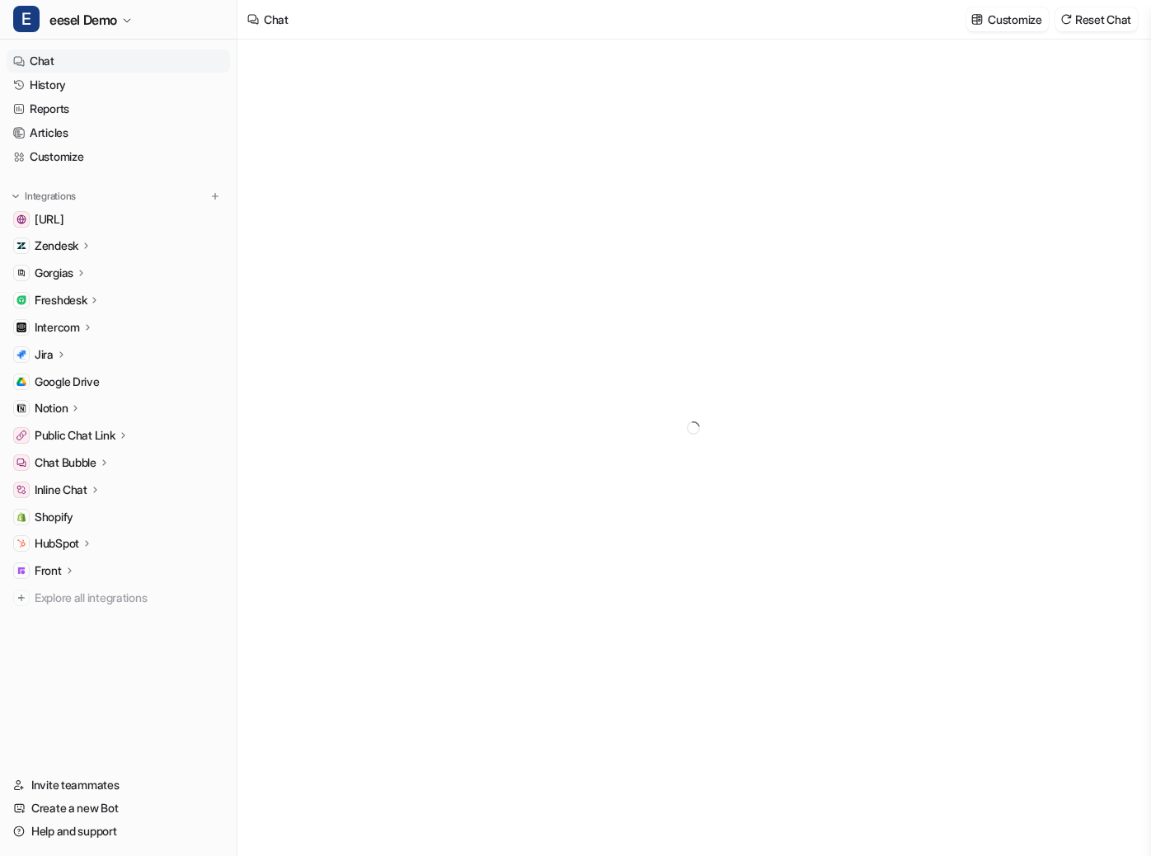
type textarea "**********"
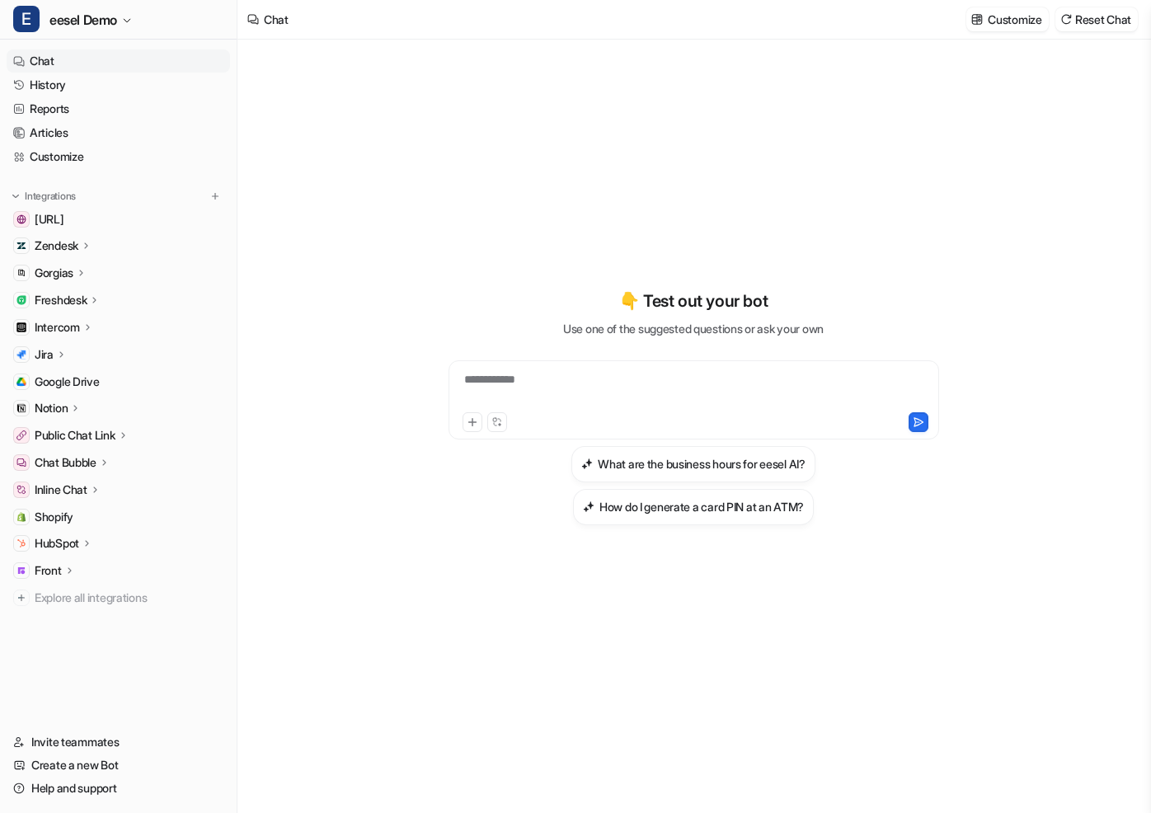
click at [64, 273] on p "Gorgias" at bounding box center [54, 273] width 39 height 16
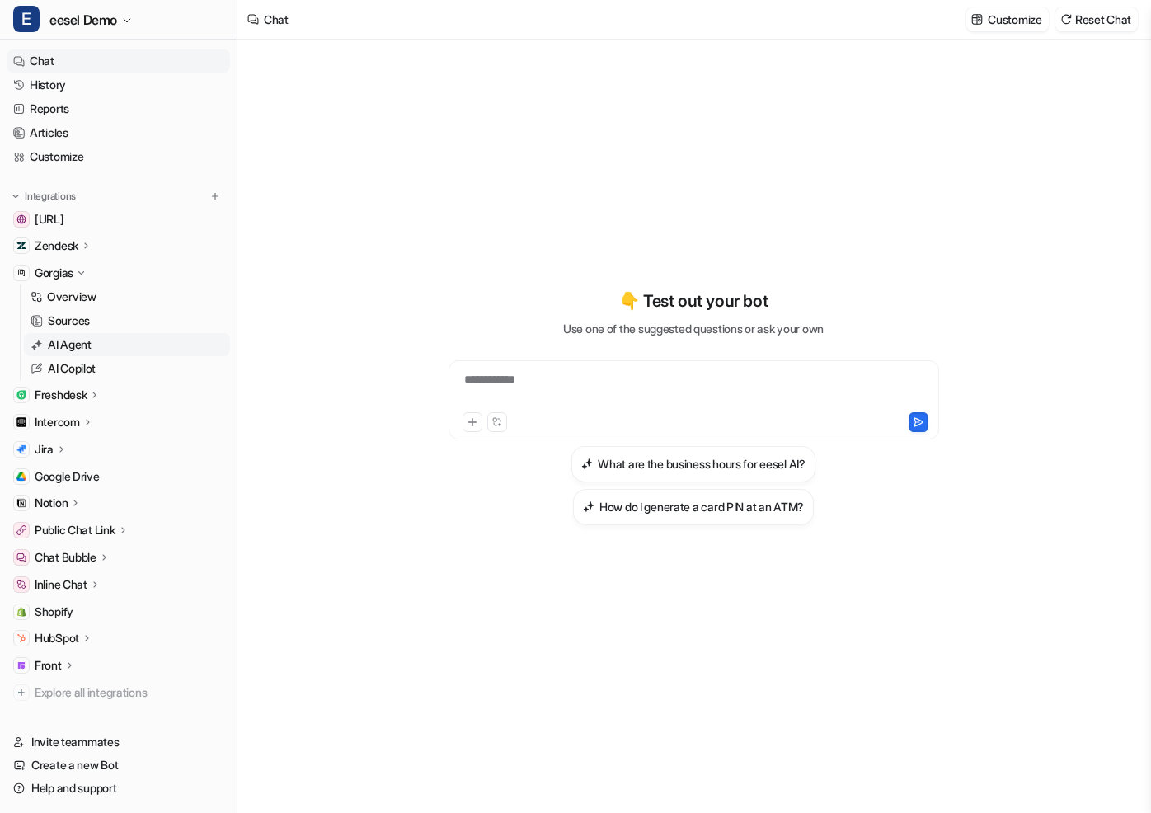
click at [85, 341] on p "AI Agent" at bounding box center [70, 344] width 44 height 16
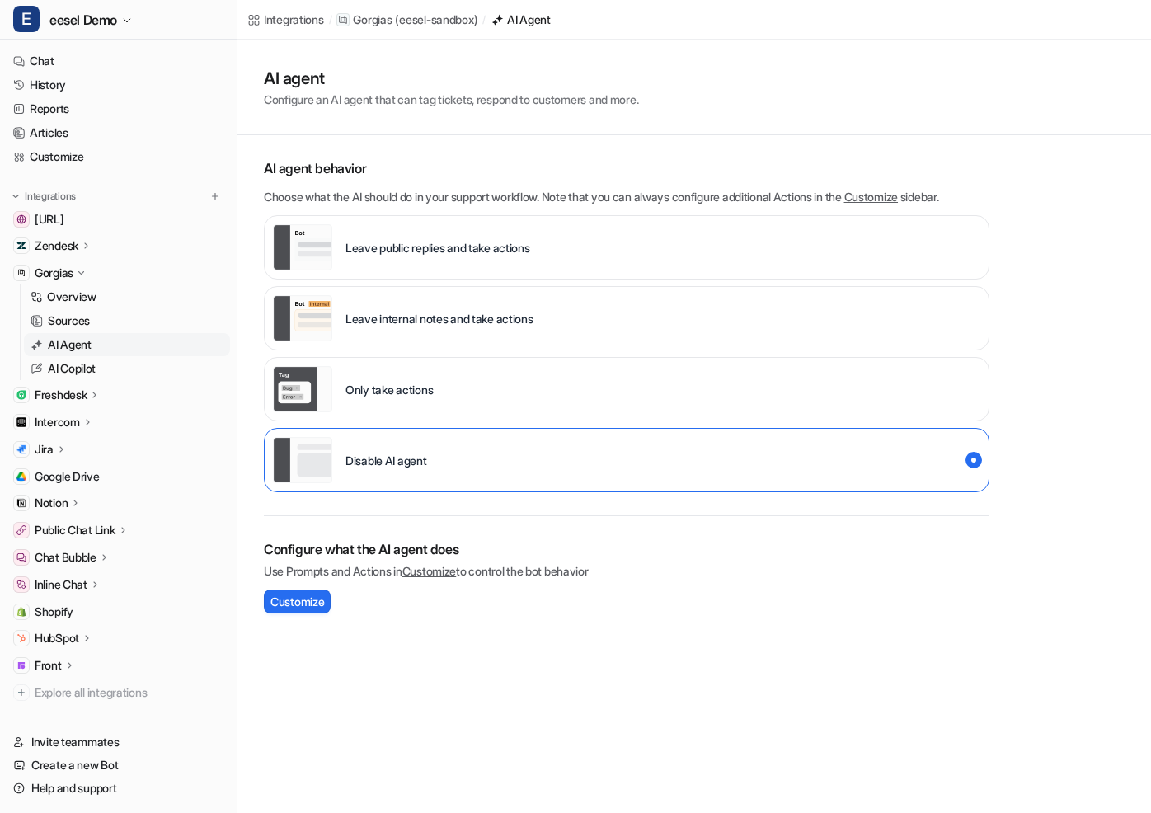
click at [376, 381] on p "Only take actions" at bounding box center [389, 389] width 87 height 17
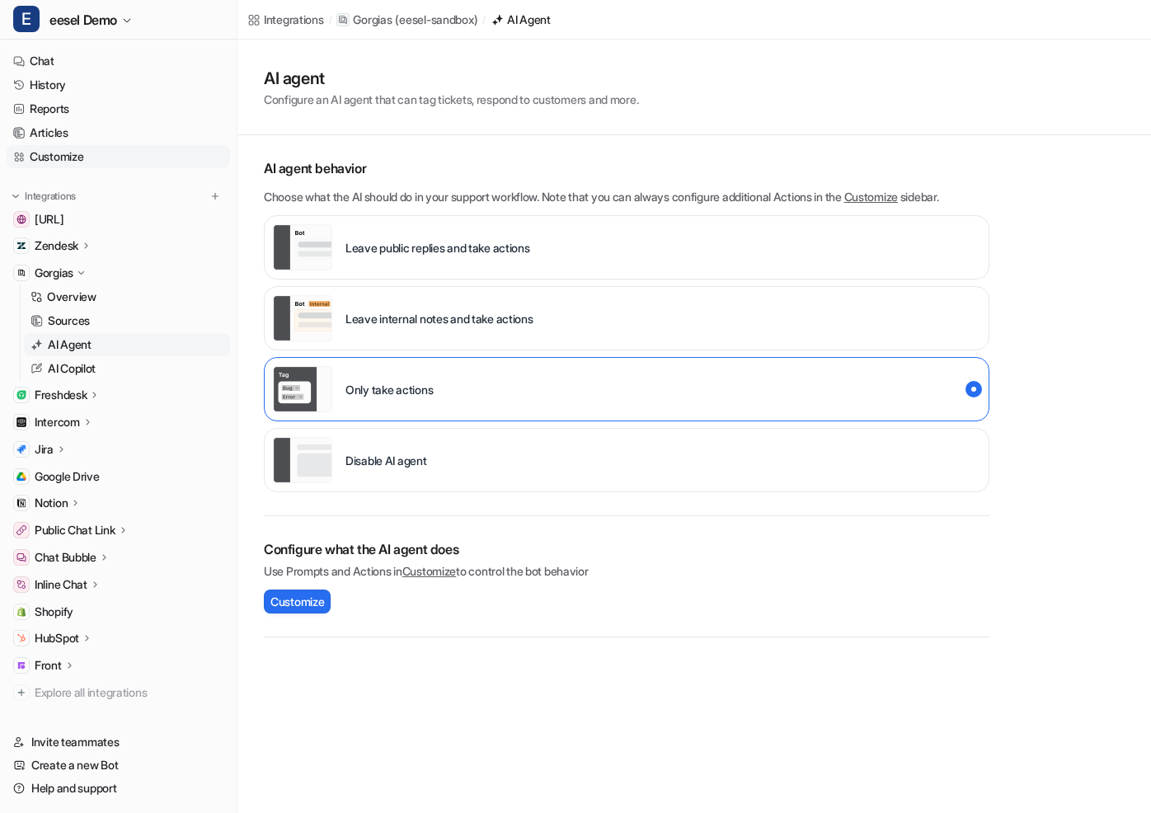
click at [90, 155] on link "Customize" at bounding box center [118, 156] width 223 height 23
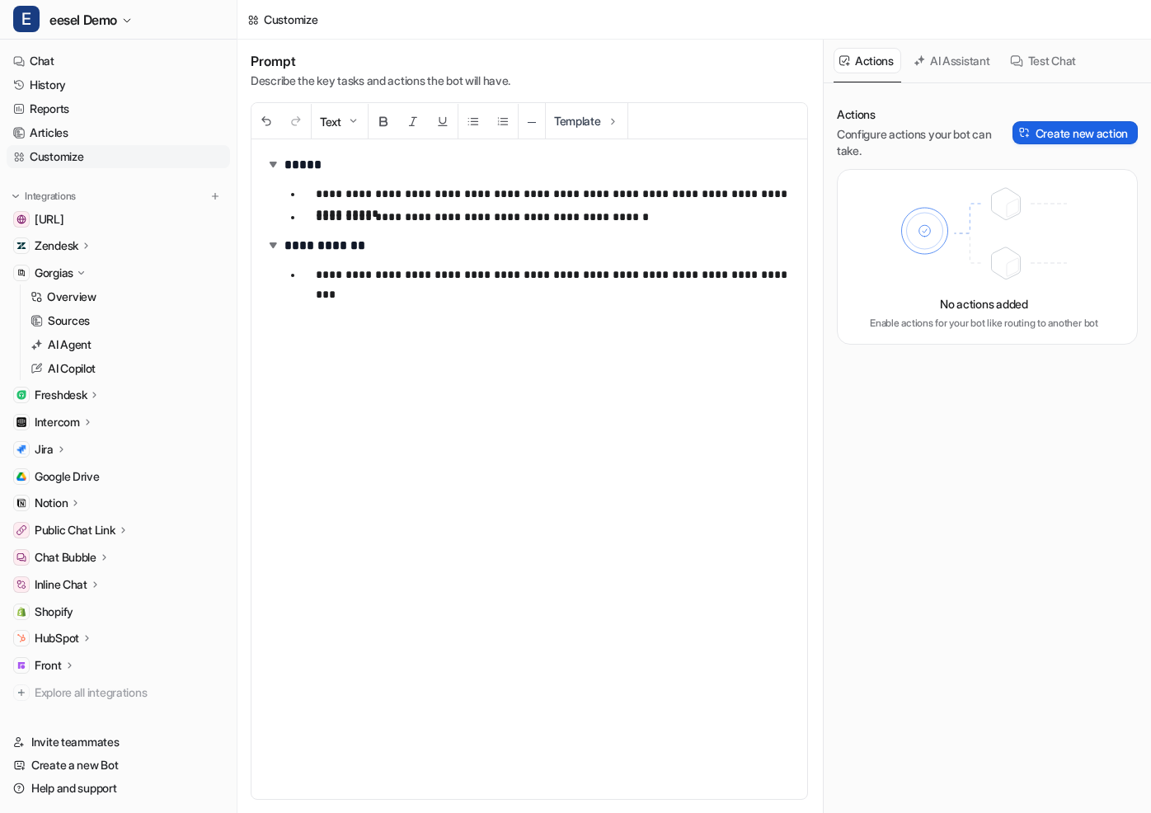
click at [1062, 135] on button "Create new action" at bounding box center [1075, 132] width 125 height 23
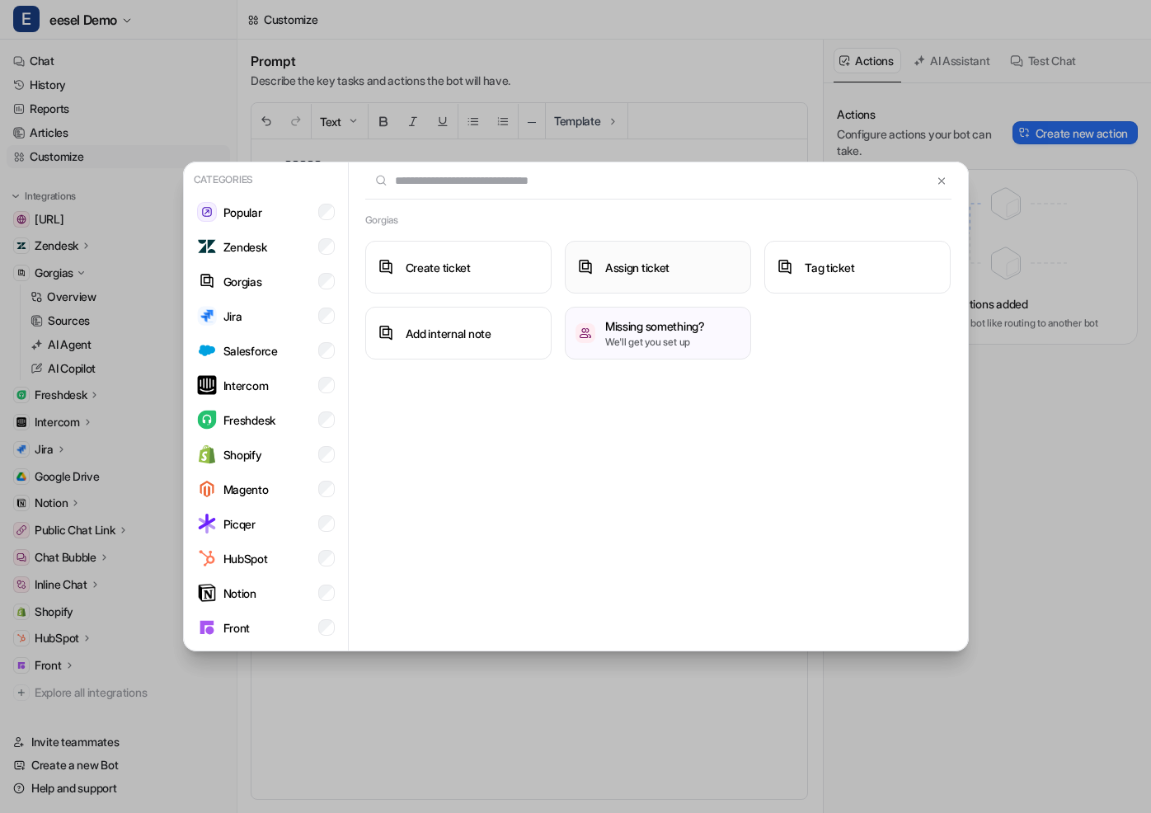
click at [620, 276] on button "Assign ticket" at bounding box center [658, 267] width 186 height 53
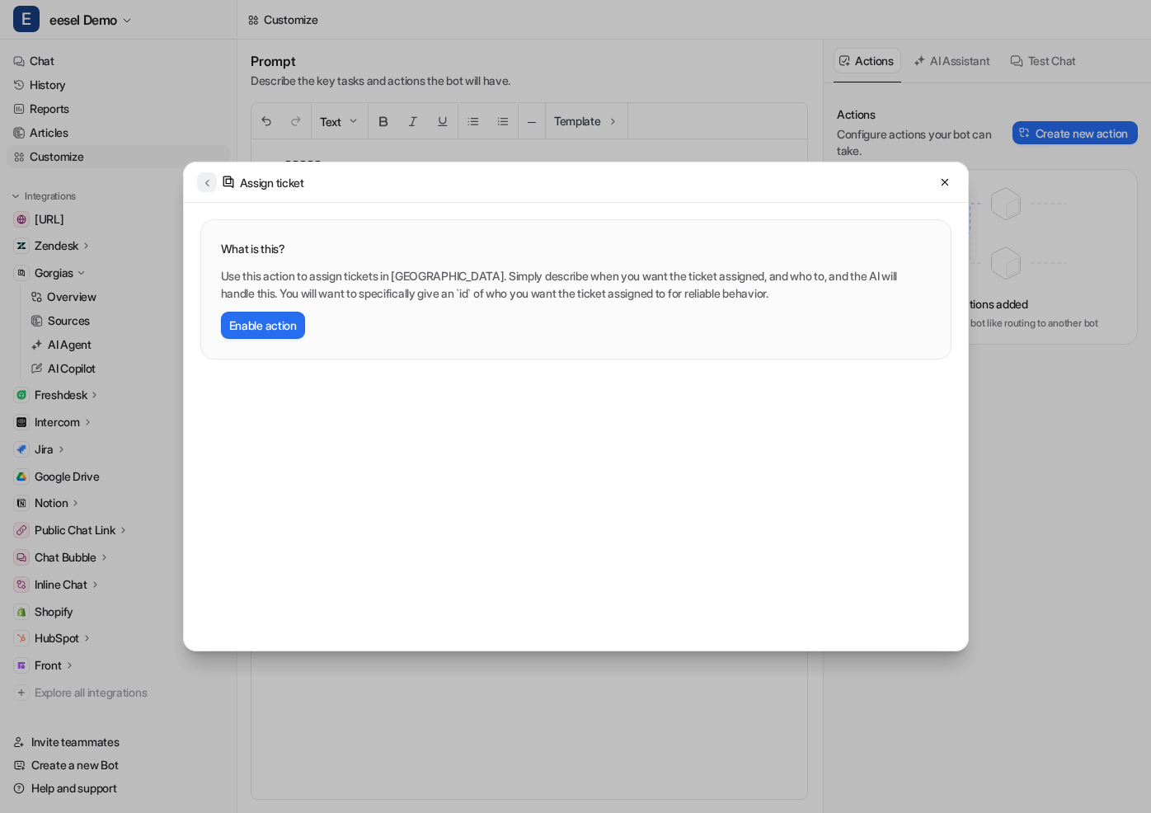
click at [207, 180] on icon at bounding box center [207, 183] width 4 height 7
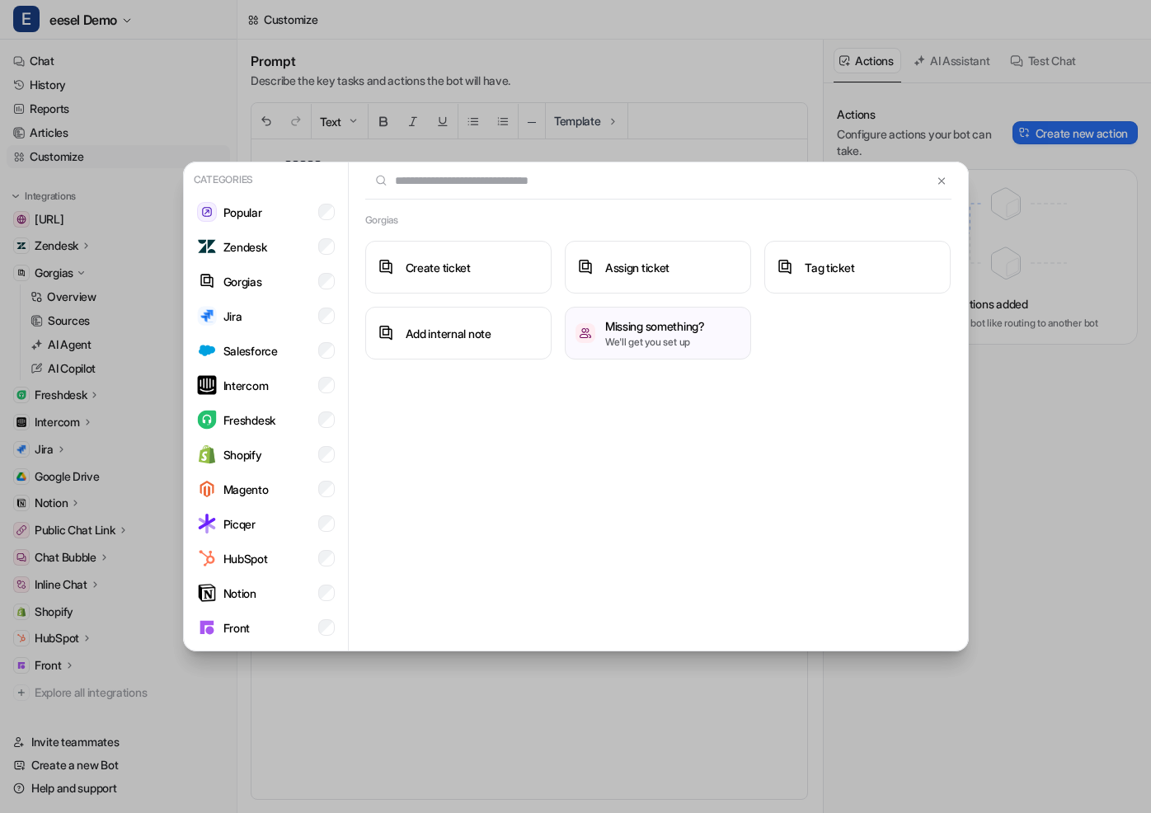
click at [435, 106] on div "Categories Popular Zendesk Gorgias Jira Salesforce Intercom Freshdesk Shopify M…" at bounding box center [576, 406] width 812 height 813
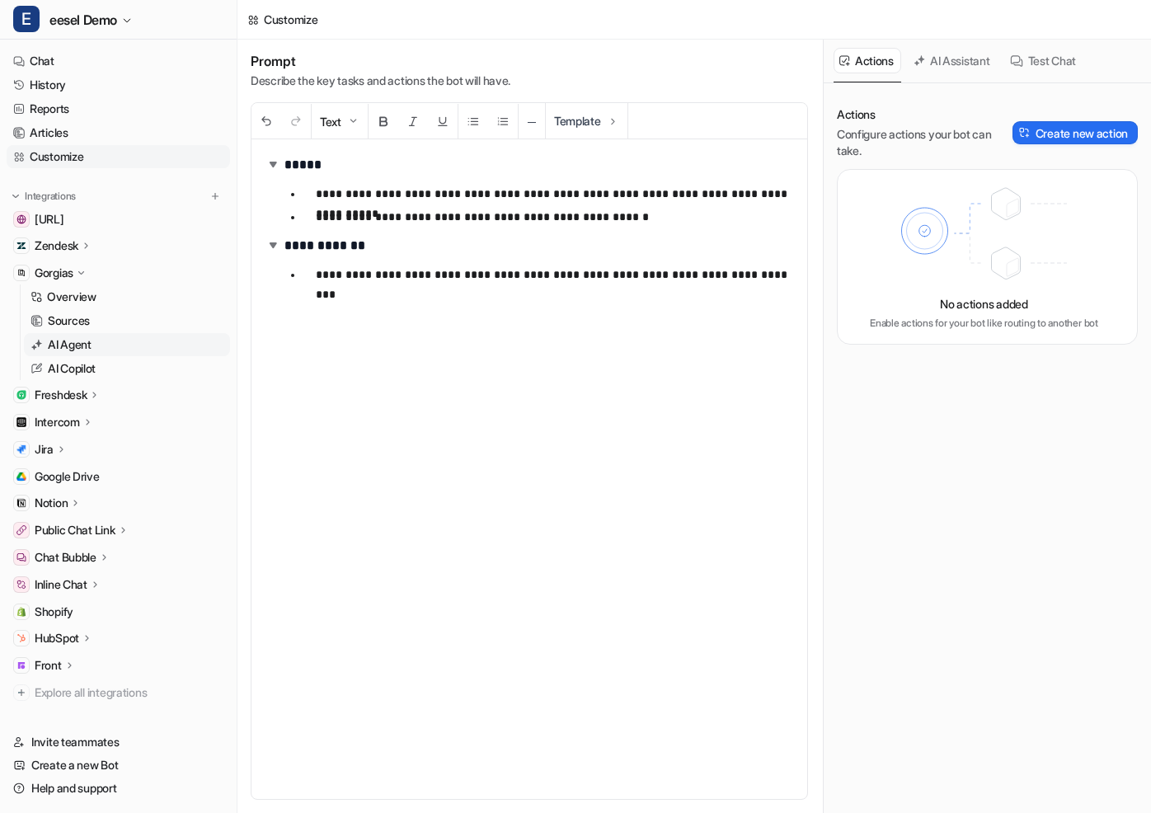
click at [88, 347] on p "AI Agent" at bounding box center [70, 344] width 44 height 16
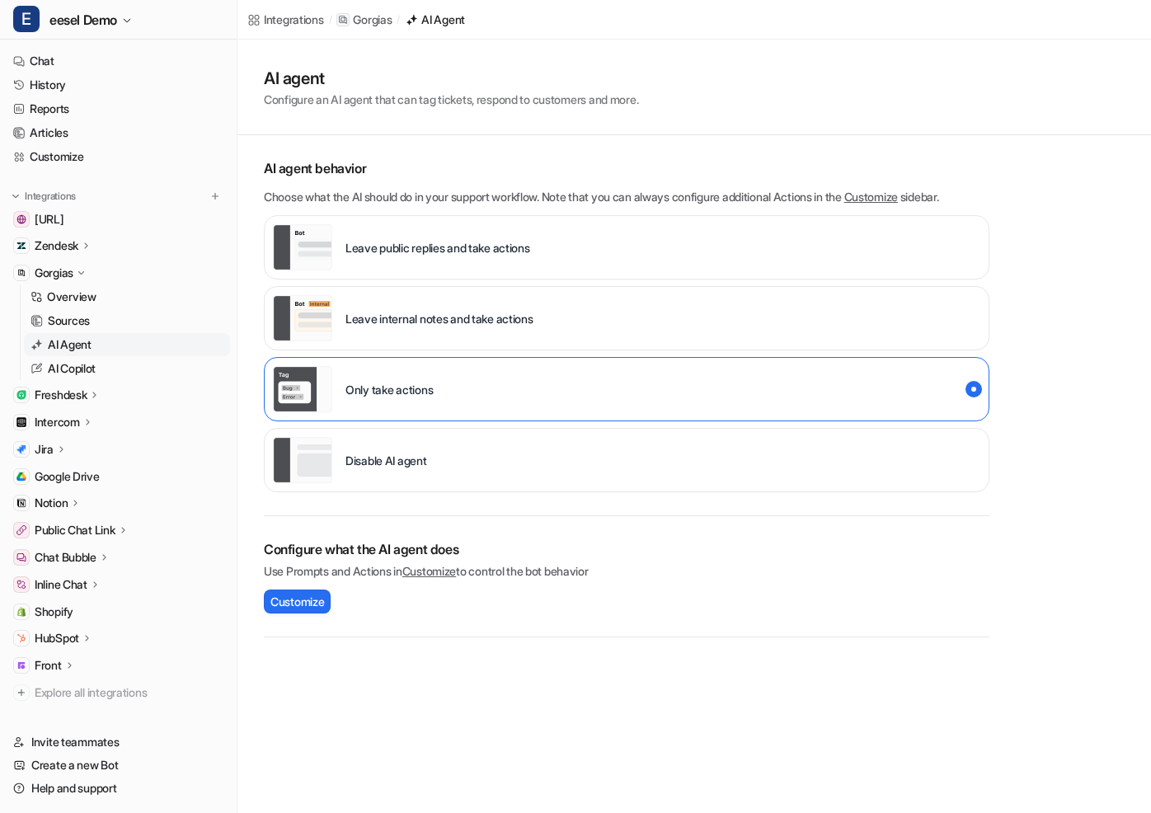
click at [400, 322] on p "Leave internal notes and take actions" at bounding box center [440, 318] width 188 height 17
click at [55, 155] on link "Customize" at bounding box center [118, 156] width 223 height 23
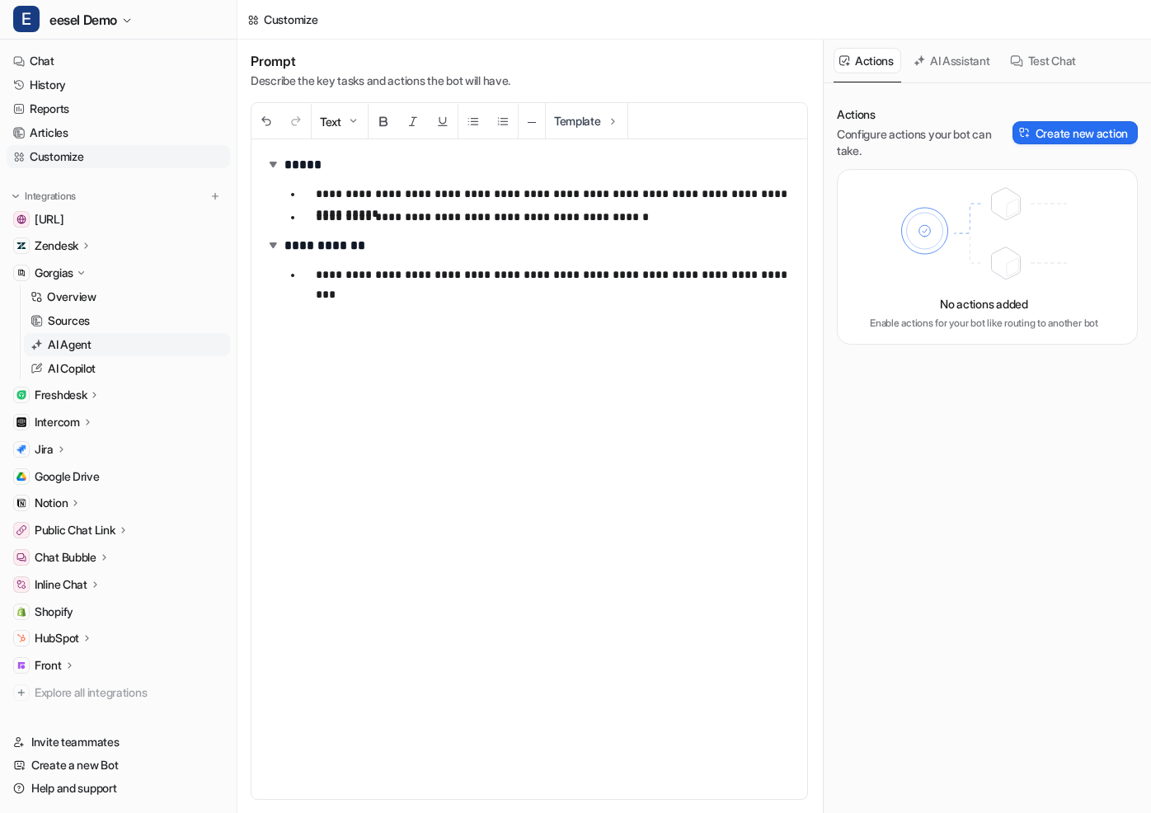
click at [113, 344] on link "AI Agent" at bounding box center [127, 344] width 206 height 23
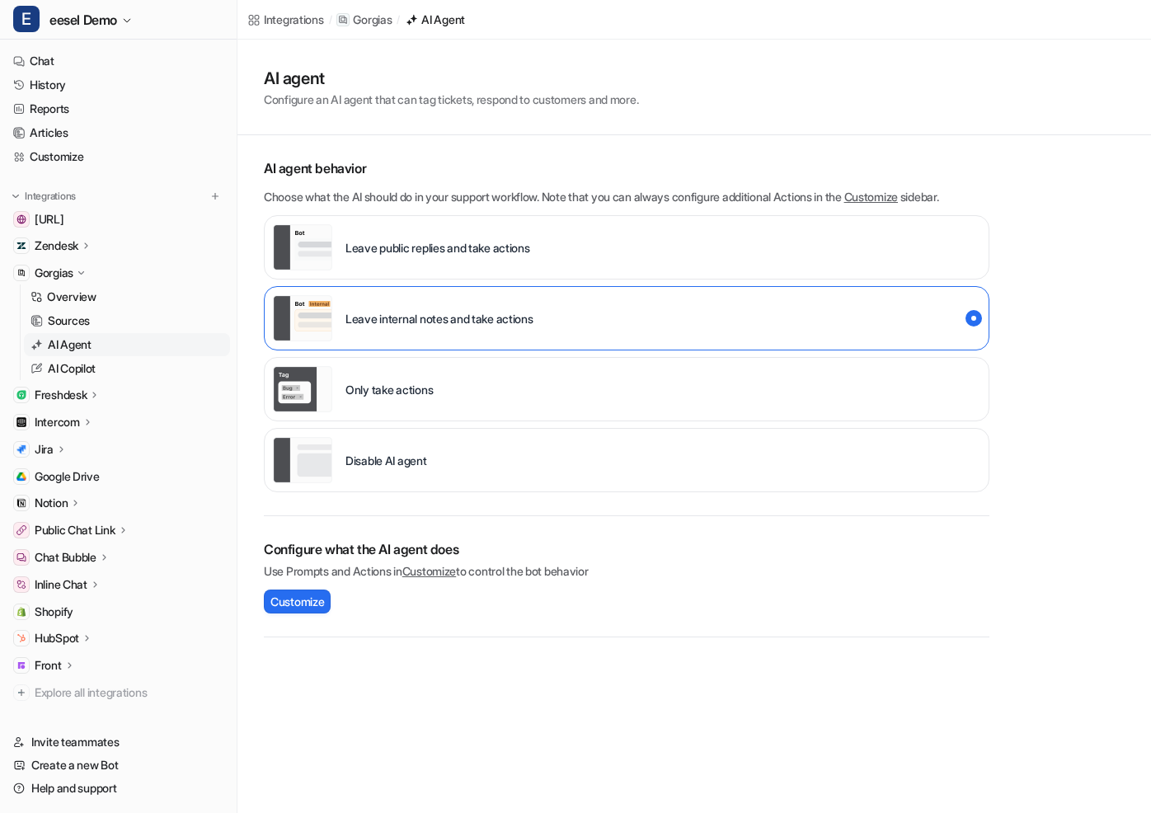
click at [390, 462] on p "Disable AI agent" at bounding box center [387, 460] width 82 height 17
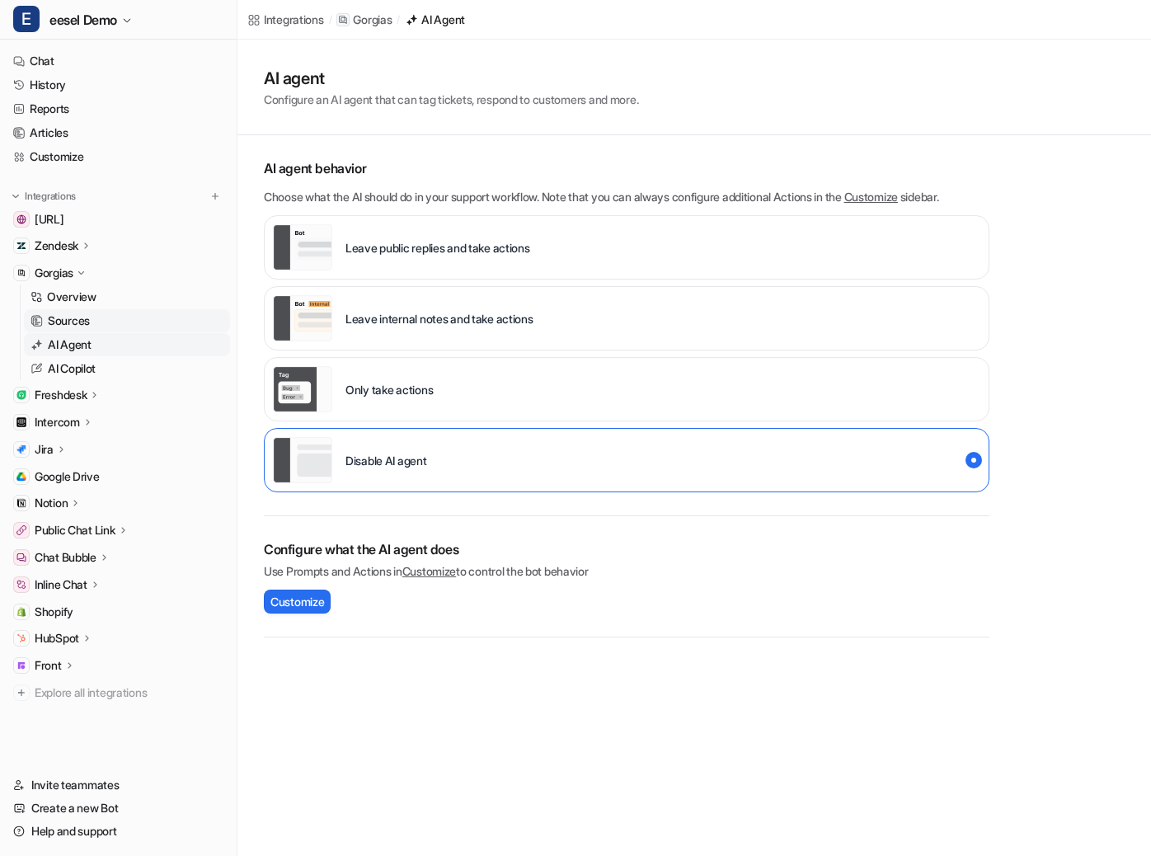
click at [71, 317] on p "Sources" at bounding box center [69, 321] width 42 height 16
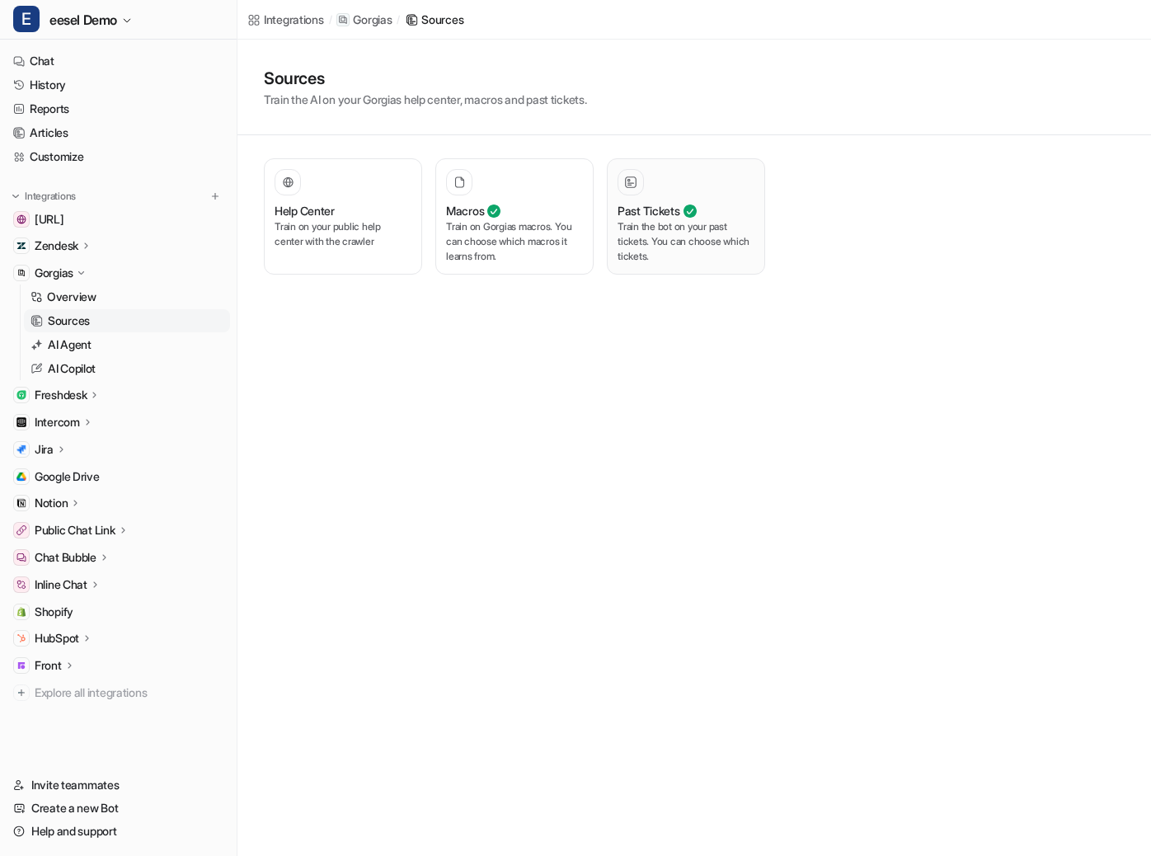
click at [665, 262] on p "Train the bot on your past tickets. You can choose which tickets." at bounding box center [686, 241] width 137 height 45
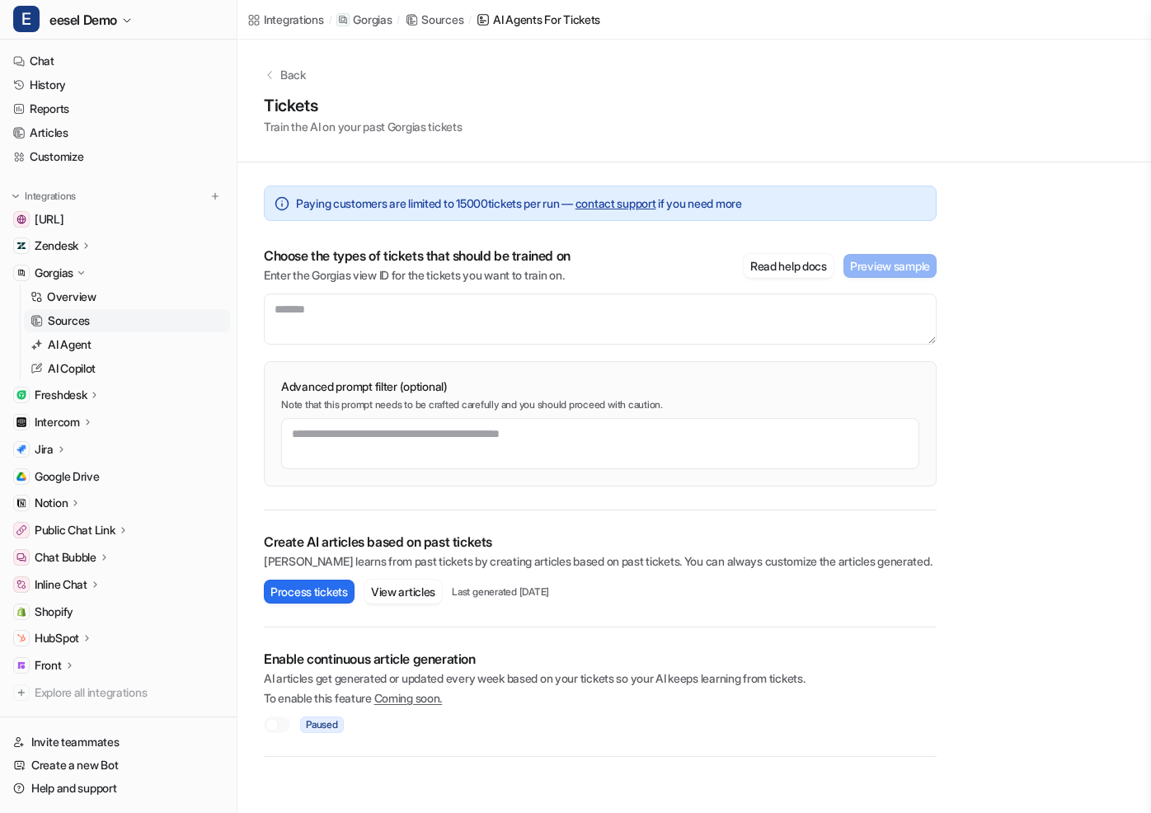
click at [278, 76] on div "Back" at bounding box center [694, 74] width 861 height 17
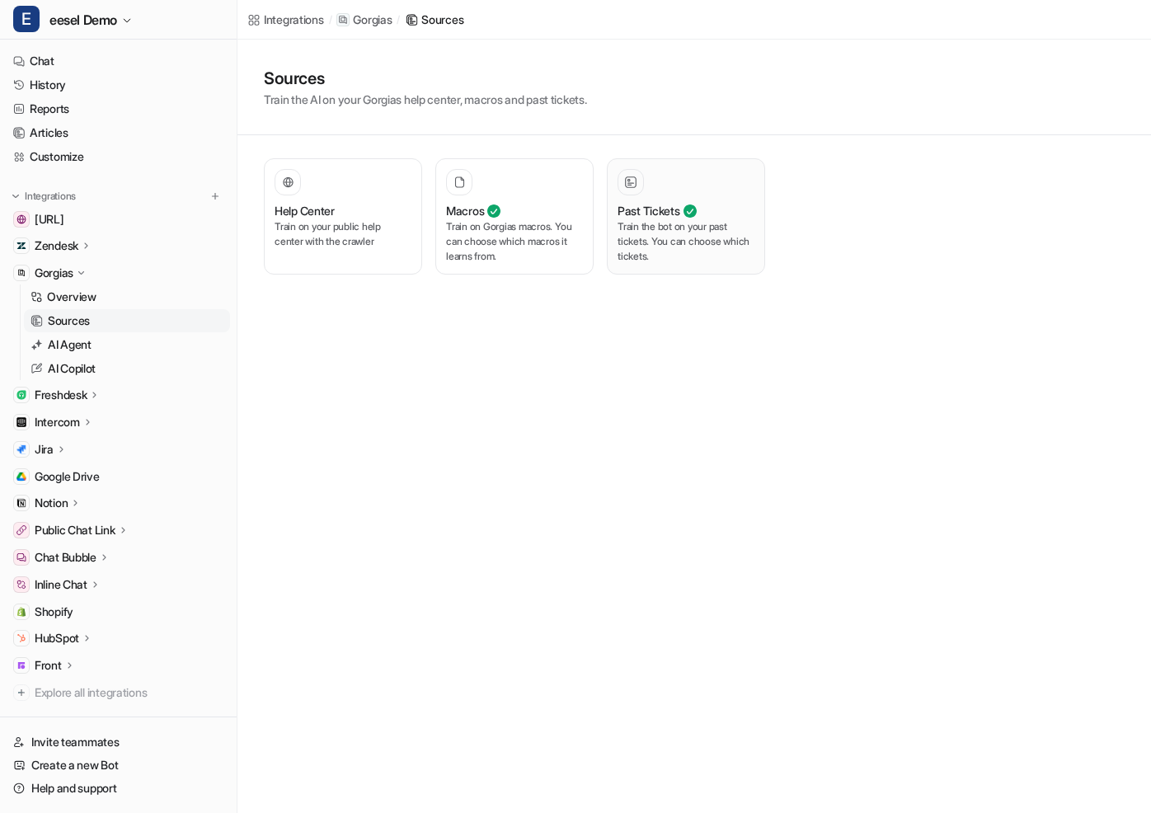
click at [698, 210] on div "Past Tickets" at bounding box center [686, 210] width 137 height 17
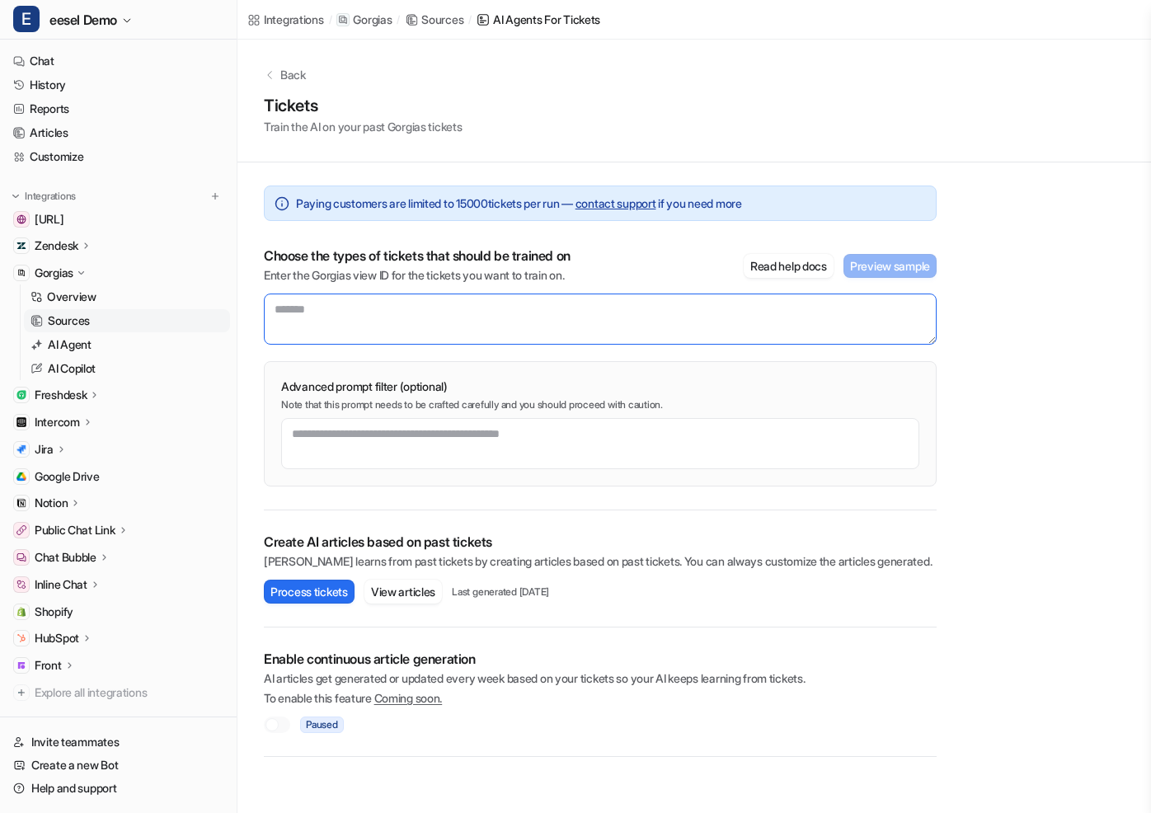
click at [350, 318] on textarea at bounding box center [600, 319] width 673 height 51
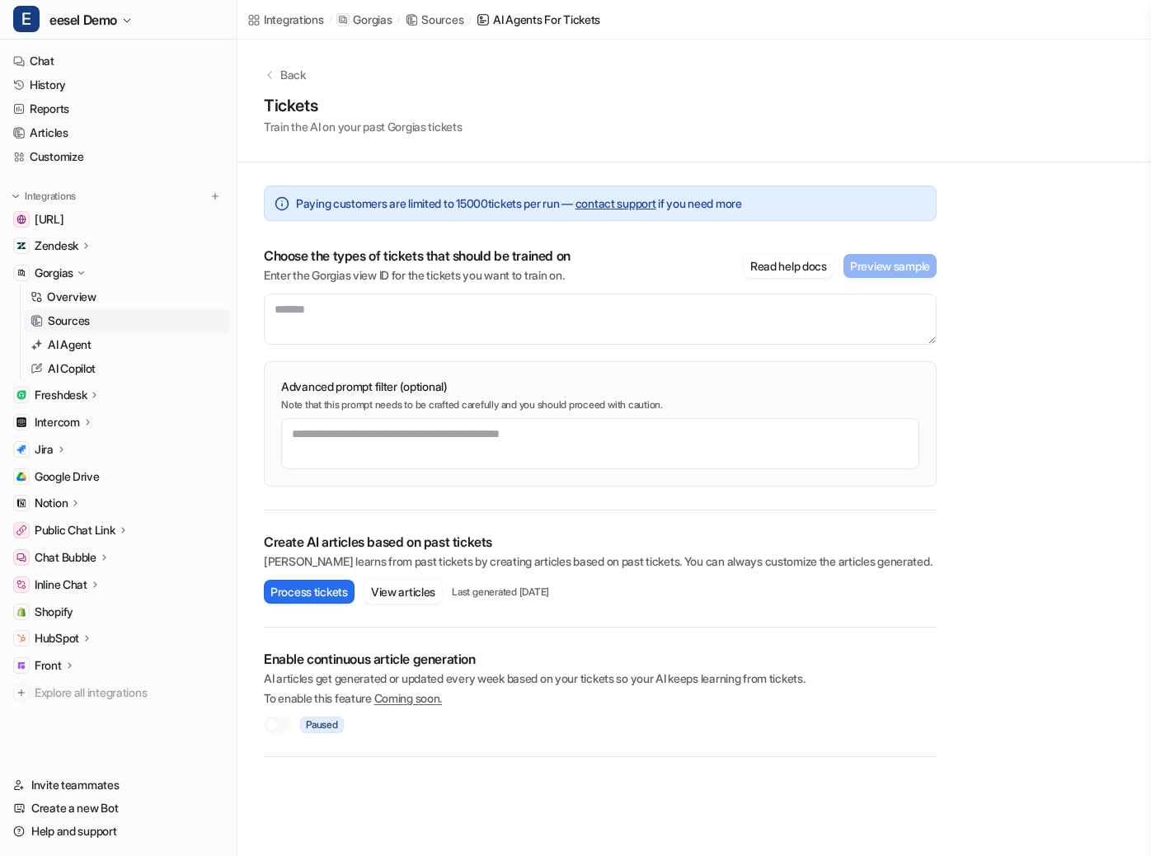
click at [77, 269] on icon at bounding box center [81, 273] width 12 height 12
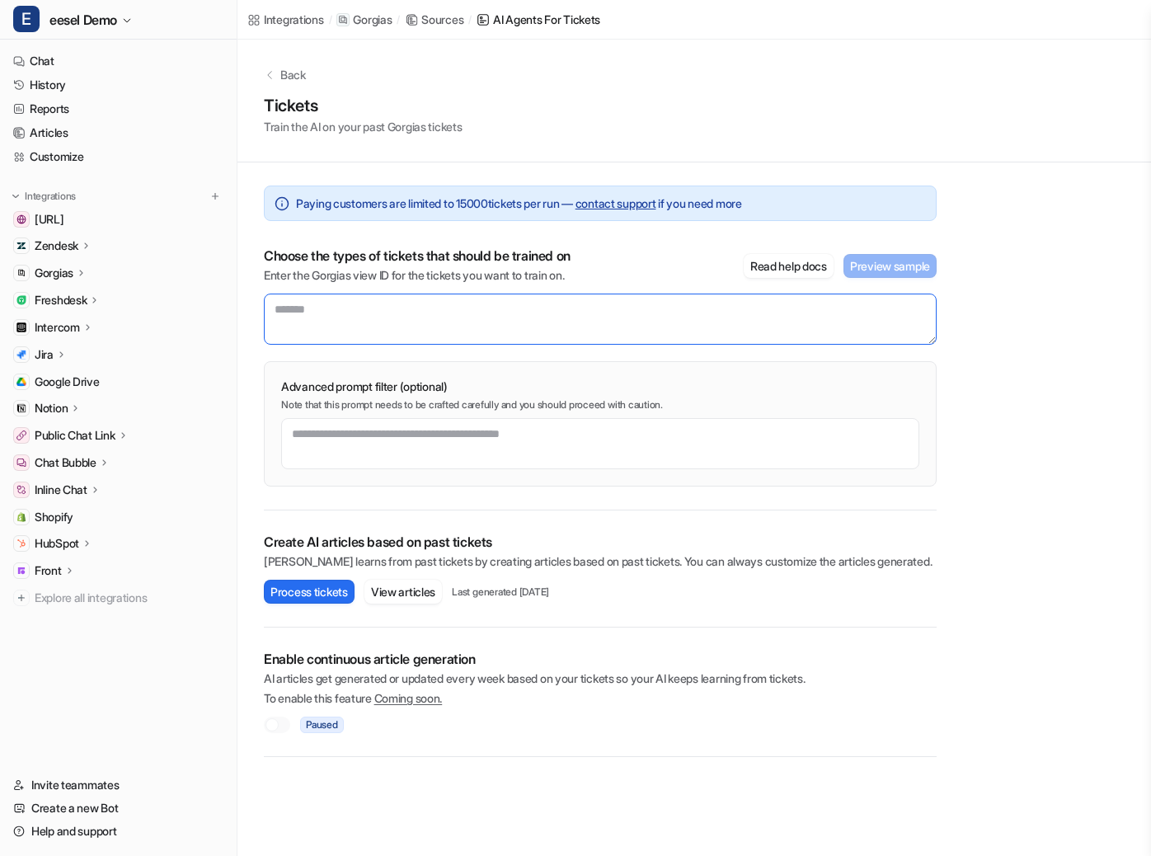
click at [349, 313] on textarea at bounding box center [600, 319] width 673 height 51
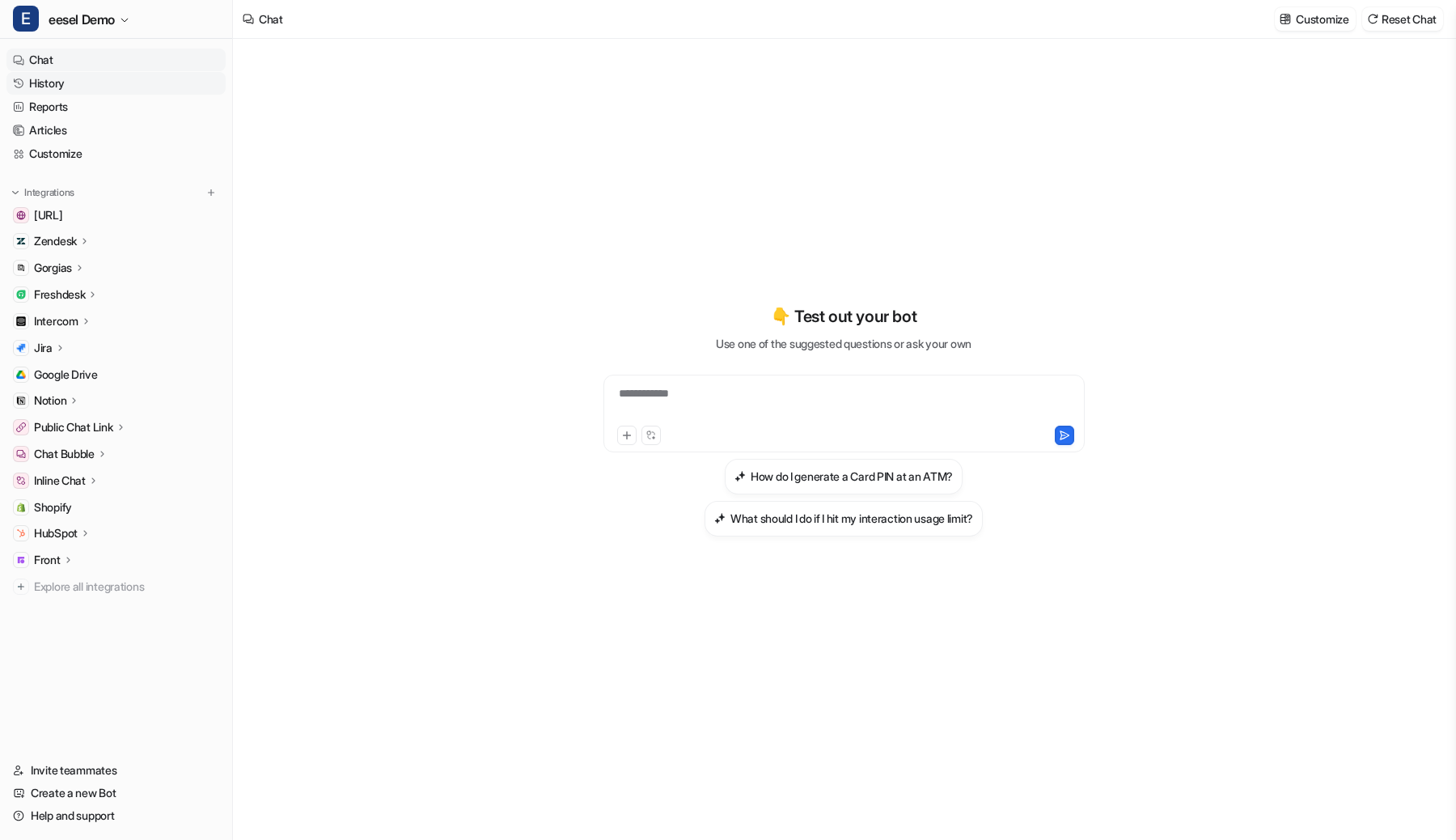
click at [124, 86] on link "History" at bounding box center [116, 82] width 219 height 23
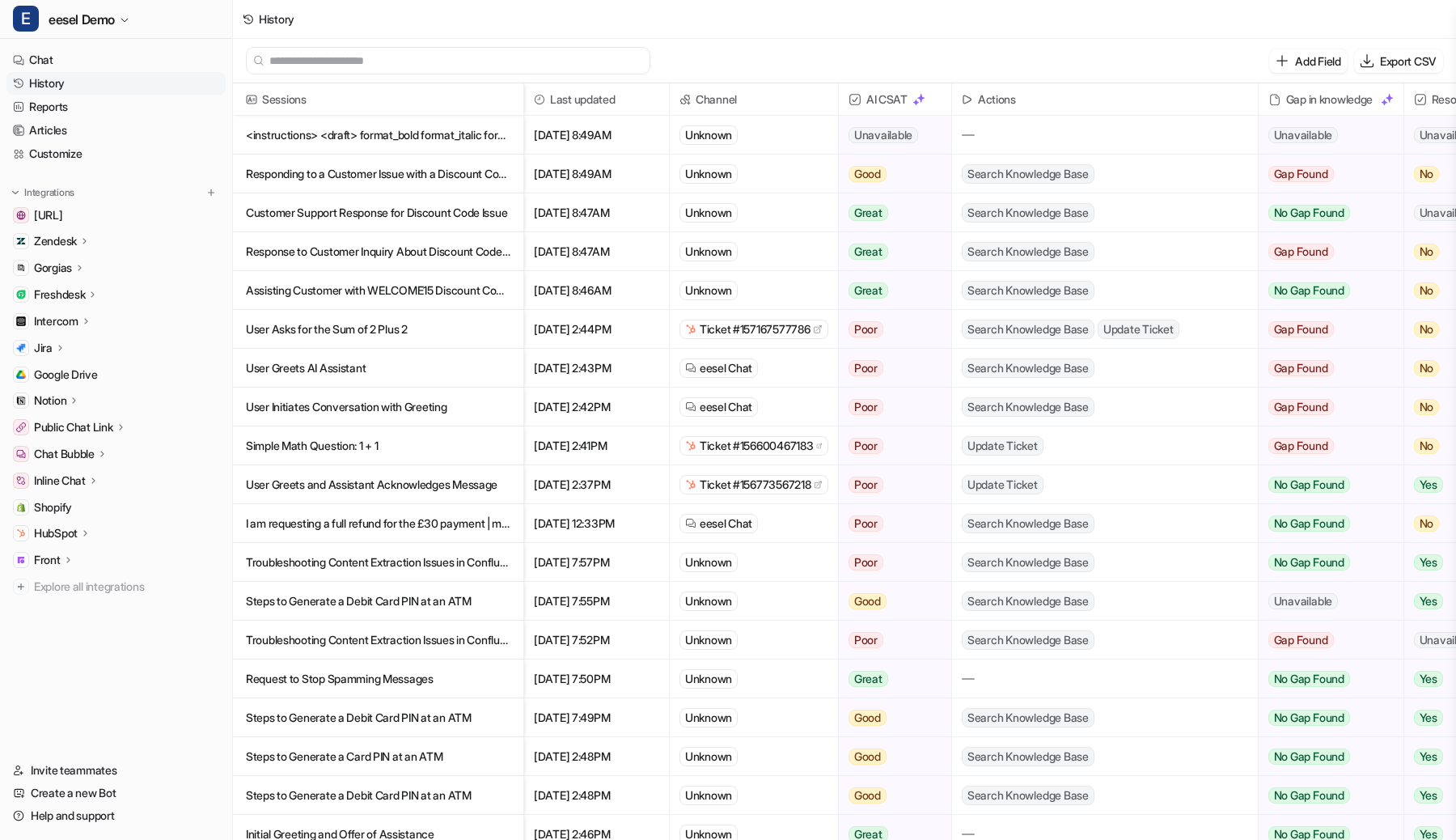
click at [453, 131] on p "<instructions> <draft> format_bold format_italic format_underline link ins" at bounding box center [379, 135] width 265 height 39
